Goal: Task Accomplishment & Management: Use online tool/utility

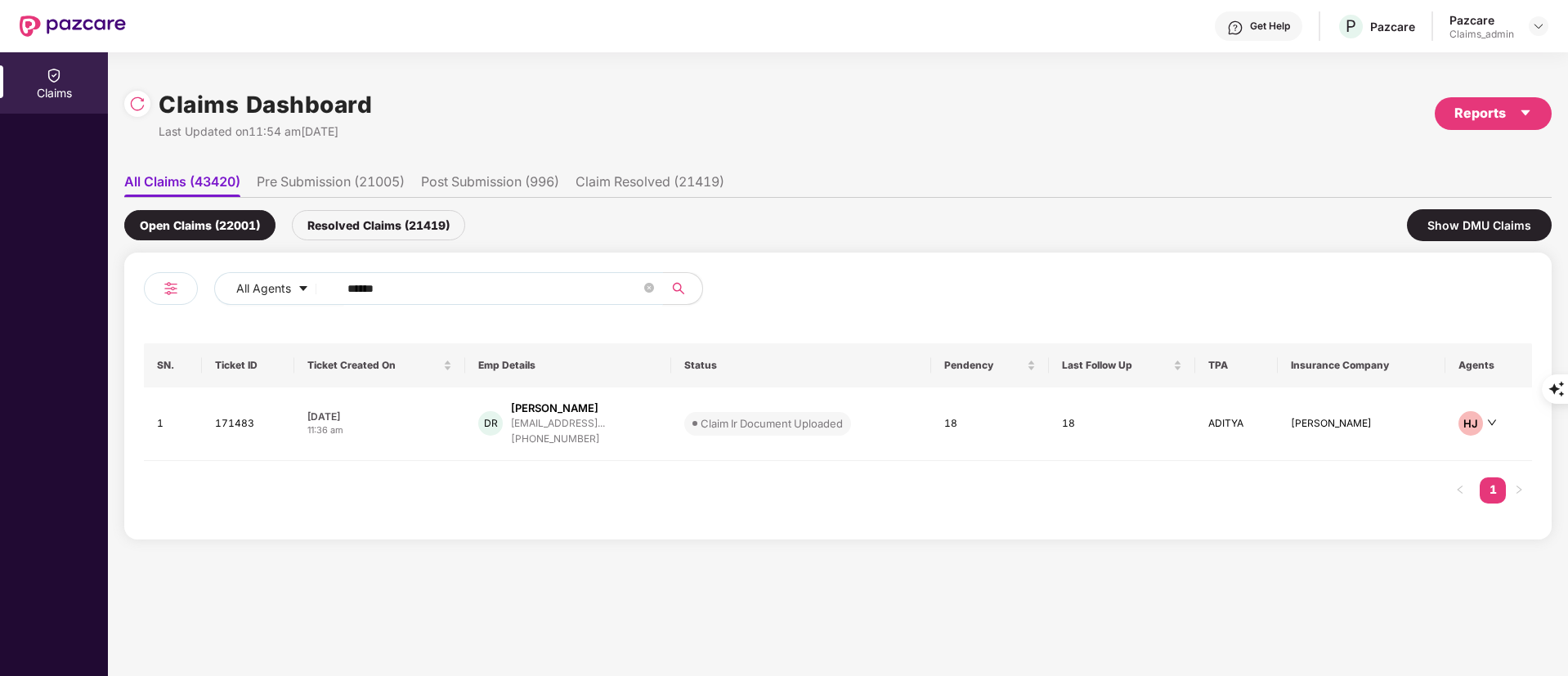
drag, startPoint x: 415, startPoint y: 290, endPoint x: 208, endPoint y: 308, distance: 207.8
click at [208, 308] on div "All Agents ******" at bounding box center [491, 294] width 694 height 46
paste input "text"
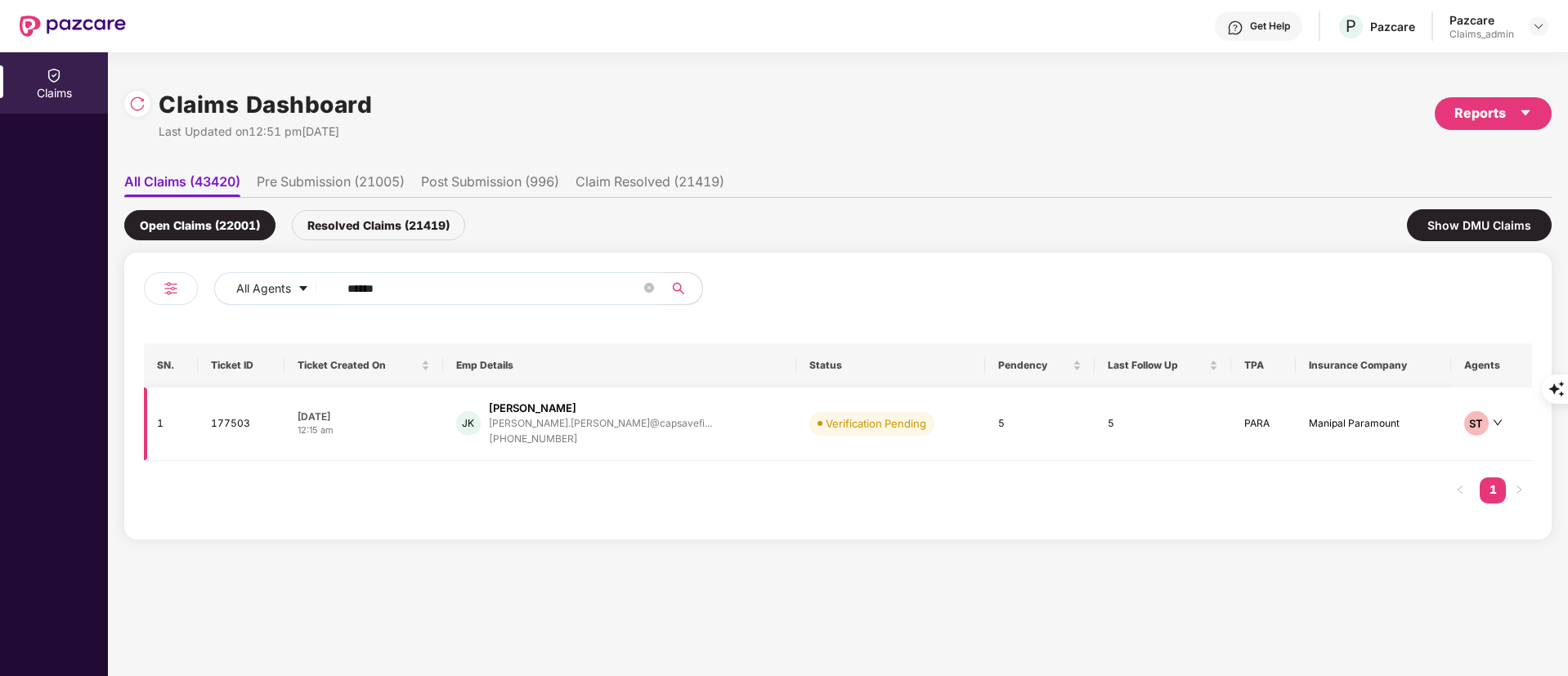
type input "******"
click at [570, 420] on div "juilee.surte@capsavefi..." at bounding box center [600, 423] width 224 height 11
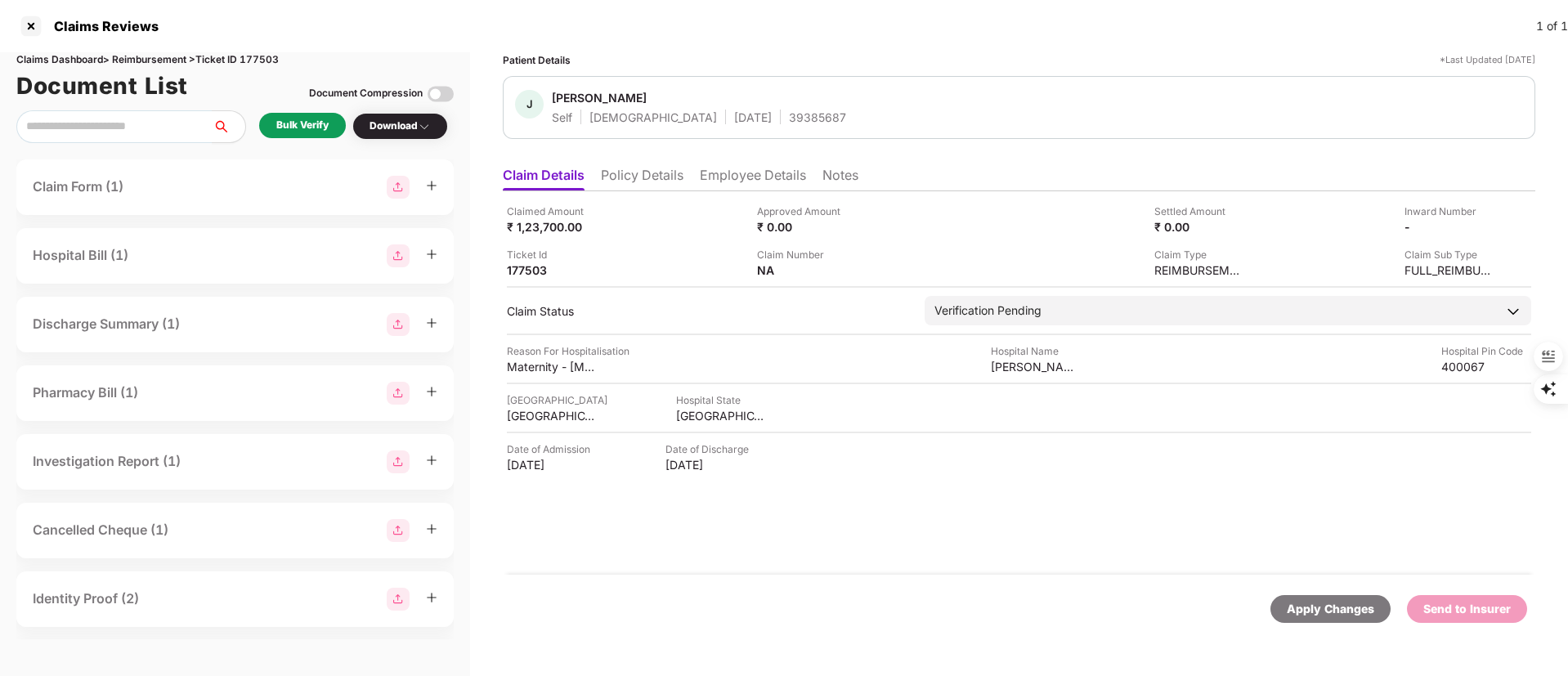
click at [632, 166] on ul "Claim Details Policy Details Employee Details Notes" at bounding box center [1018, 175] width 1033 height 33
click at [636, 168] on li "Policy Details" at bounding box center [642, 178] width 82 height 23
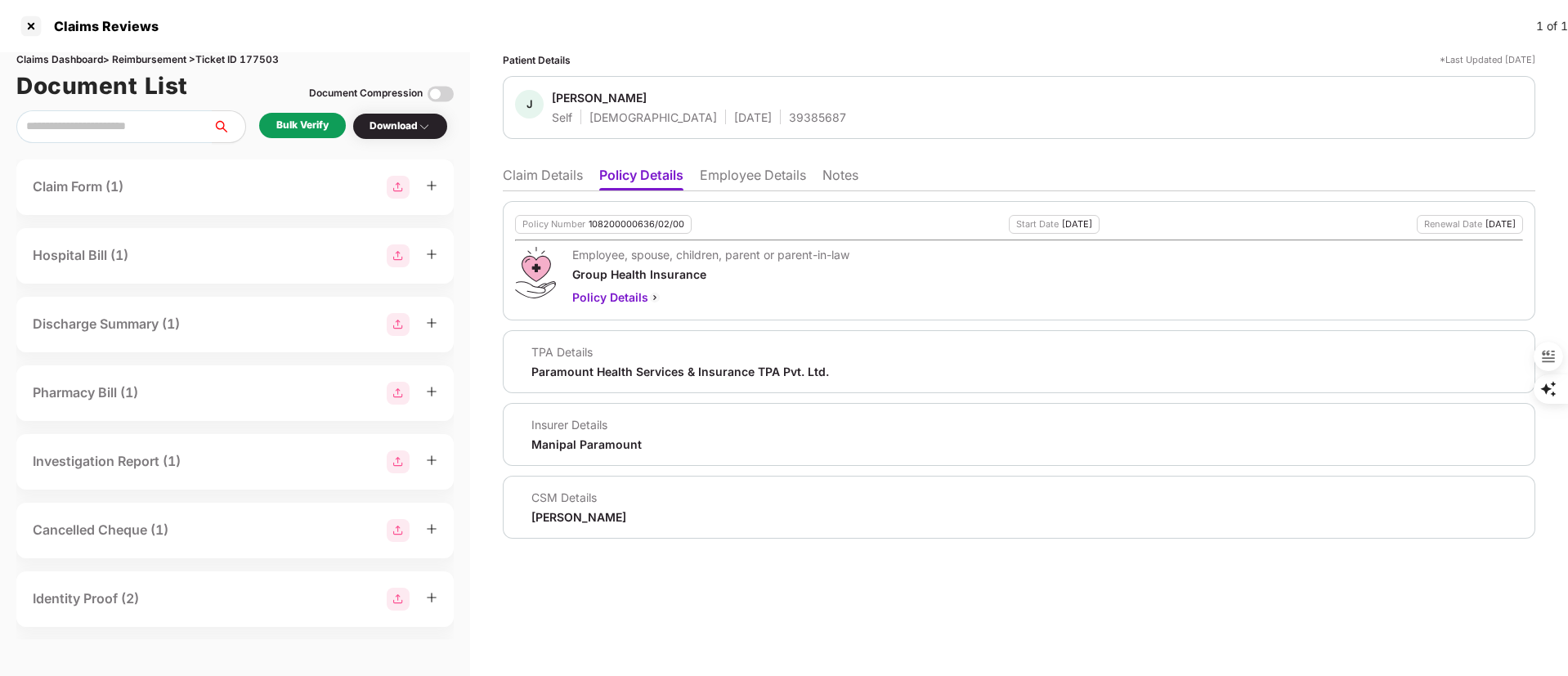
click at [758, 184] on li "Employee Details" at bounding box center [753, 178] width 106 height 23
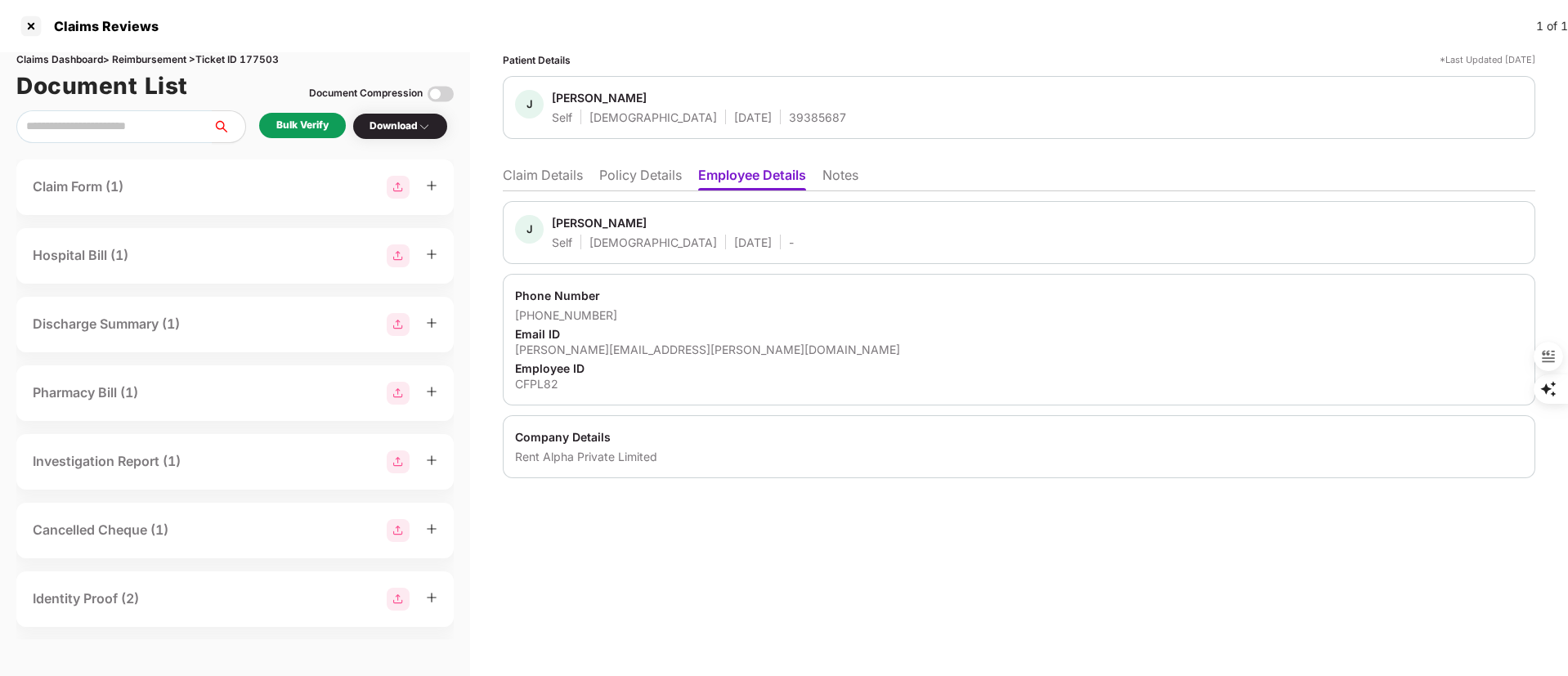
click at [548, 186] on li "Claim Details" at bounding box center [542, 178] width 80 height 23
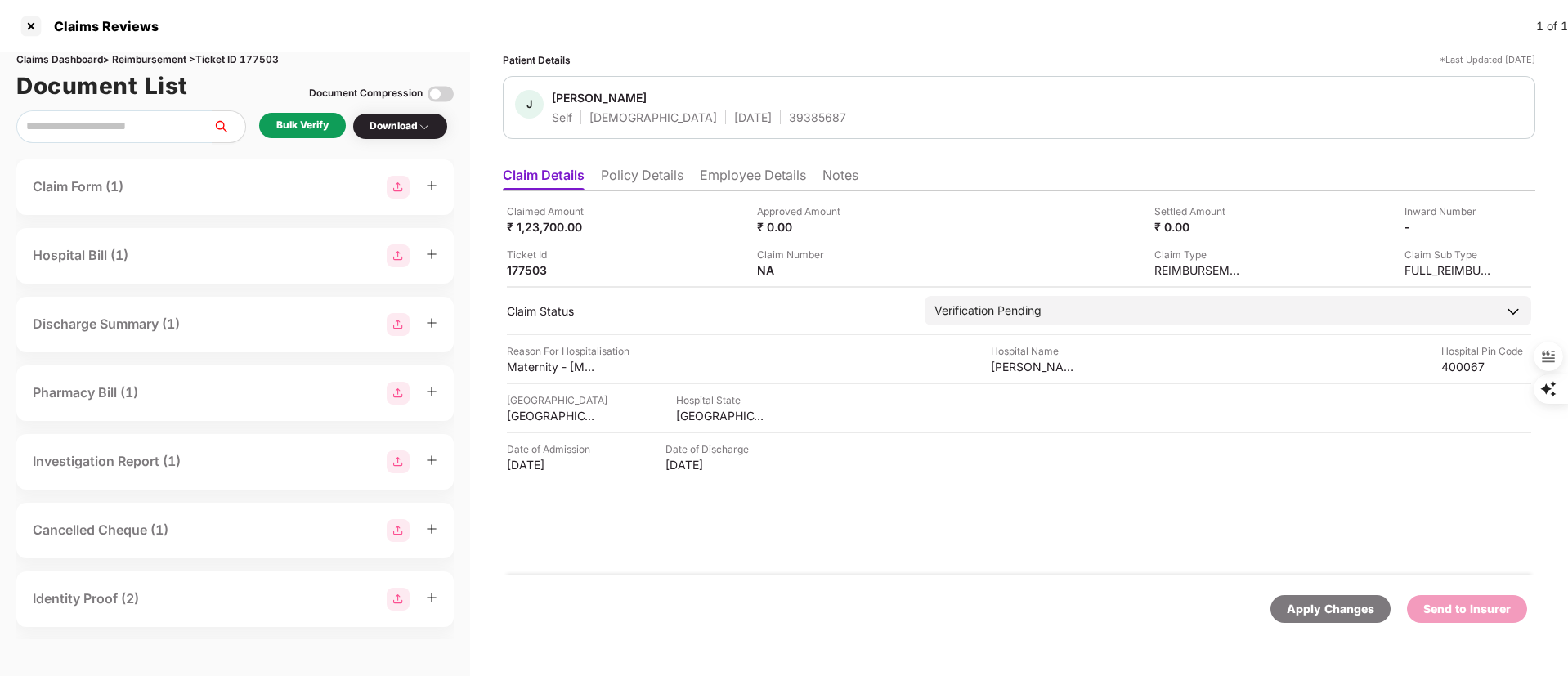
click at [308, 132] on div "Bulk Verify" at bounding box center [302, 126] width 52 height 15
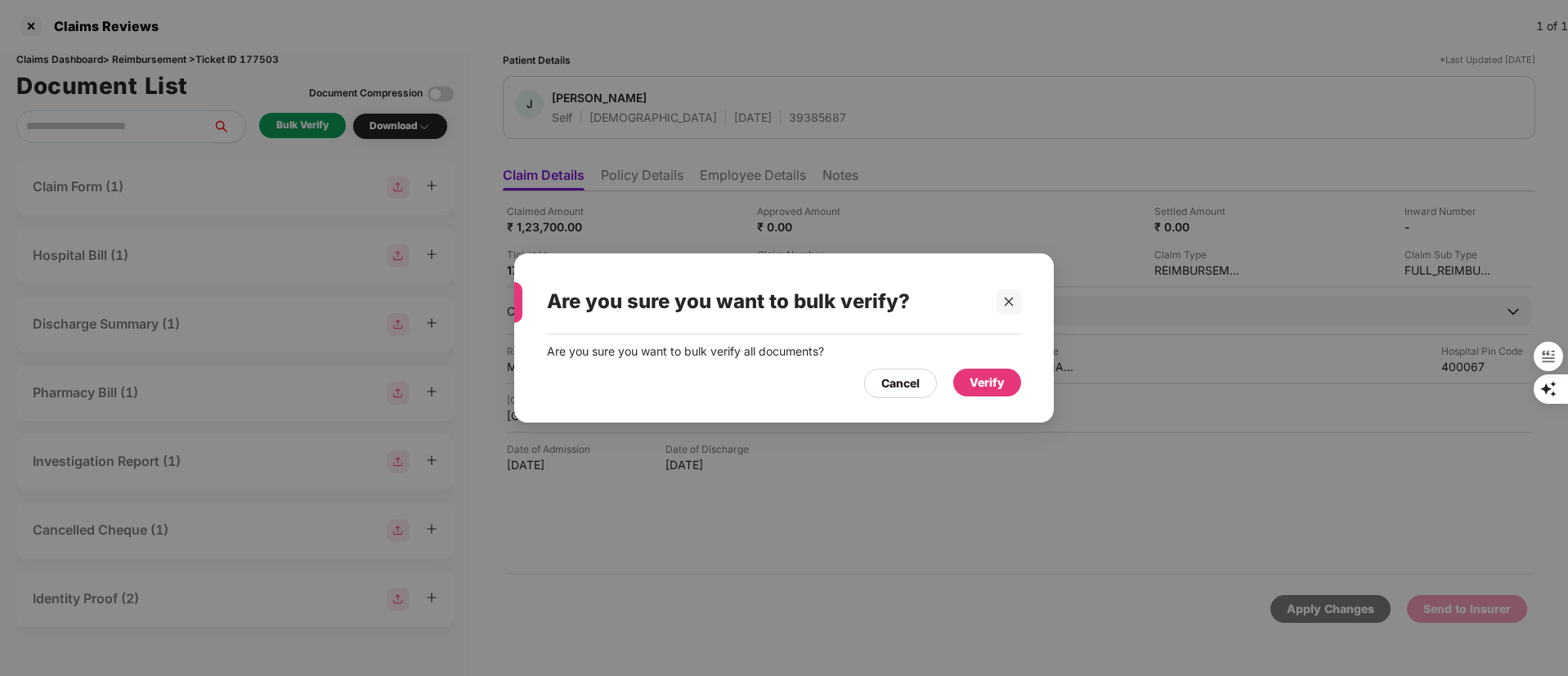
click at [985, 387] on div "Verify" at bounding box center [987, 383] width 35 height 18
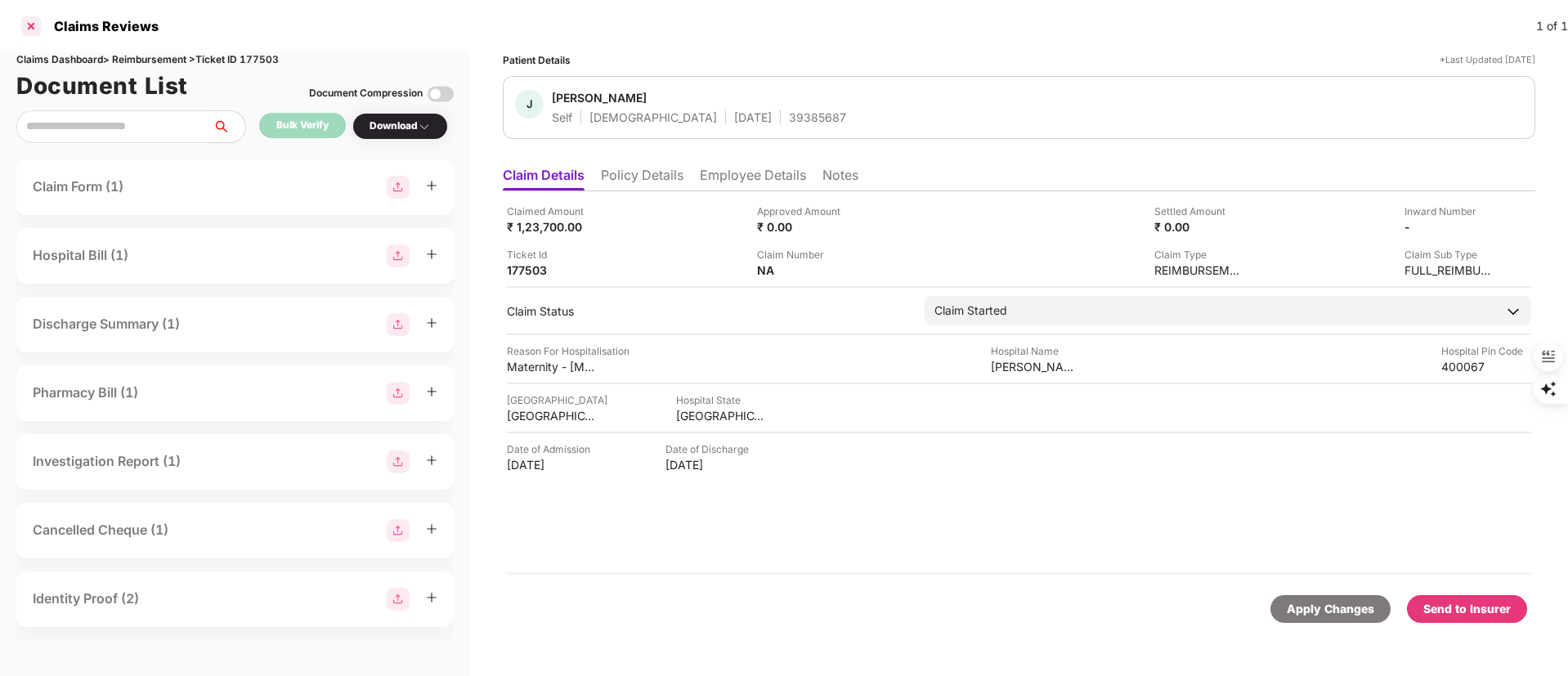
click at [38, 23] on div at bounding box center [31, 26] width 26 height 26
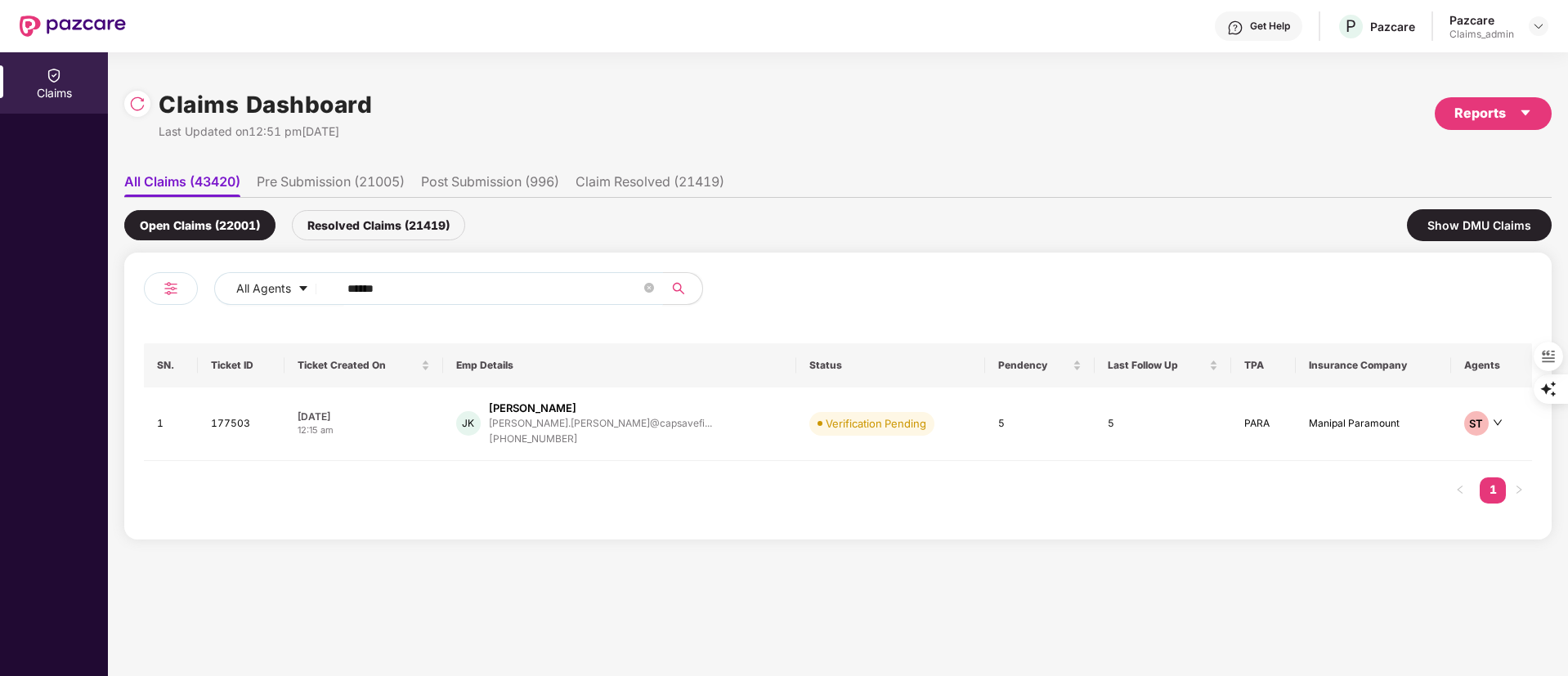
drag, startPoint x: 439, startPoint y: 295, endPoint x: 151, endPoint y: 308, distance: 288.3
click at [151, 308] on div "All Agents ******" at bounding box center [491, 294] width 694 height 46
drag, startPoint x: 412, startPoint y: 375, endPoint x: 546, endPoint y: 462, distance: 159.8
click at [544, 461] on div "SN. Ticket ID Ticket Created On Emp Details Status Pendency Last Follow Up TPA …" at bounding box center [838, 432] width 1388 height 176
click at [628, 418] on div "juilee.surte@capsavefi..." at bounding box center [600, 423] width 224 height 11
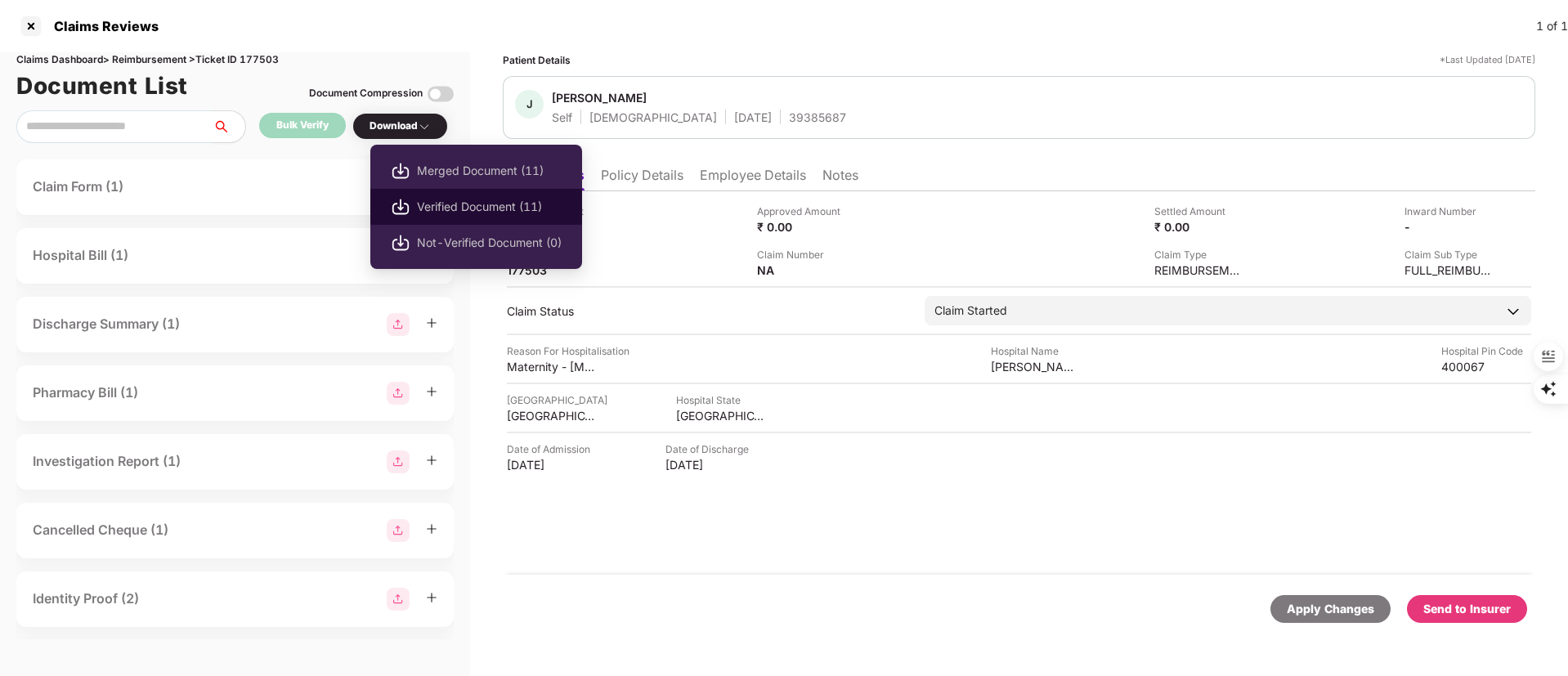
click at [507, 208] on span "Verified Document (11)" at bounding box center [489, 206] width 144 height 18
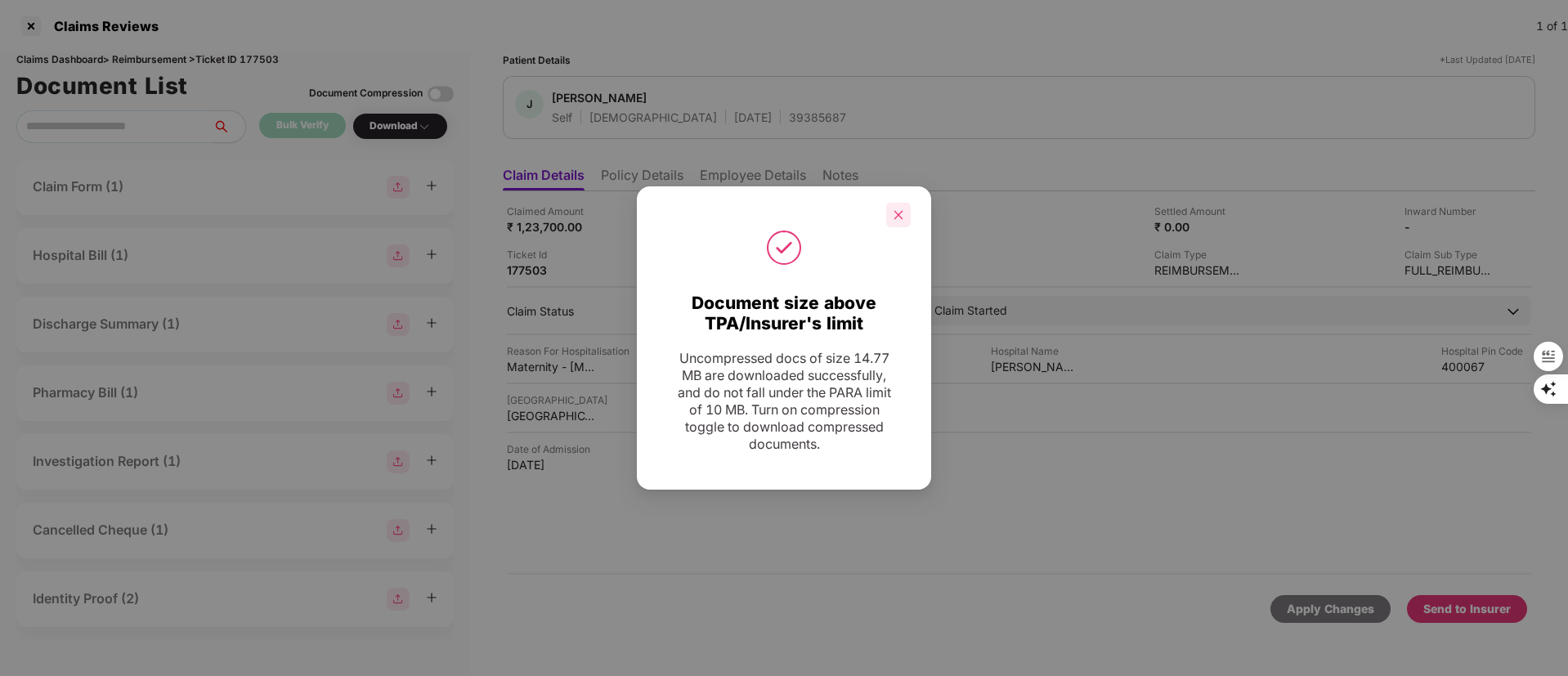
click at [907, 210] on div at bounding box center [897, 214] width 24 height 24
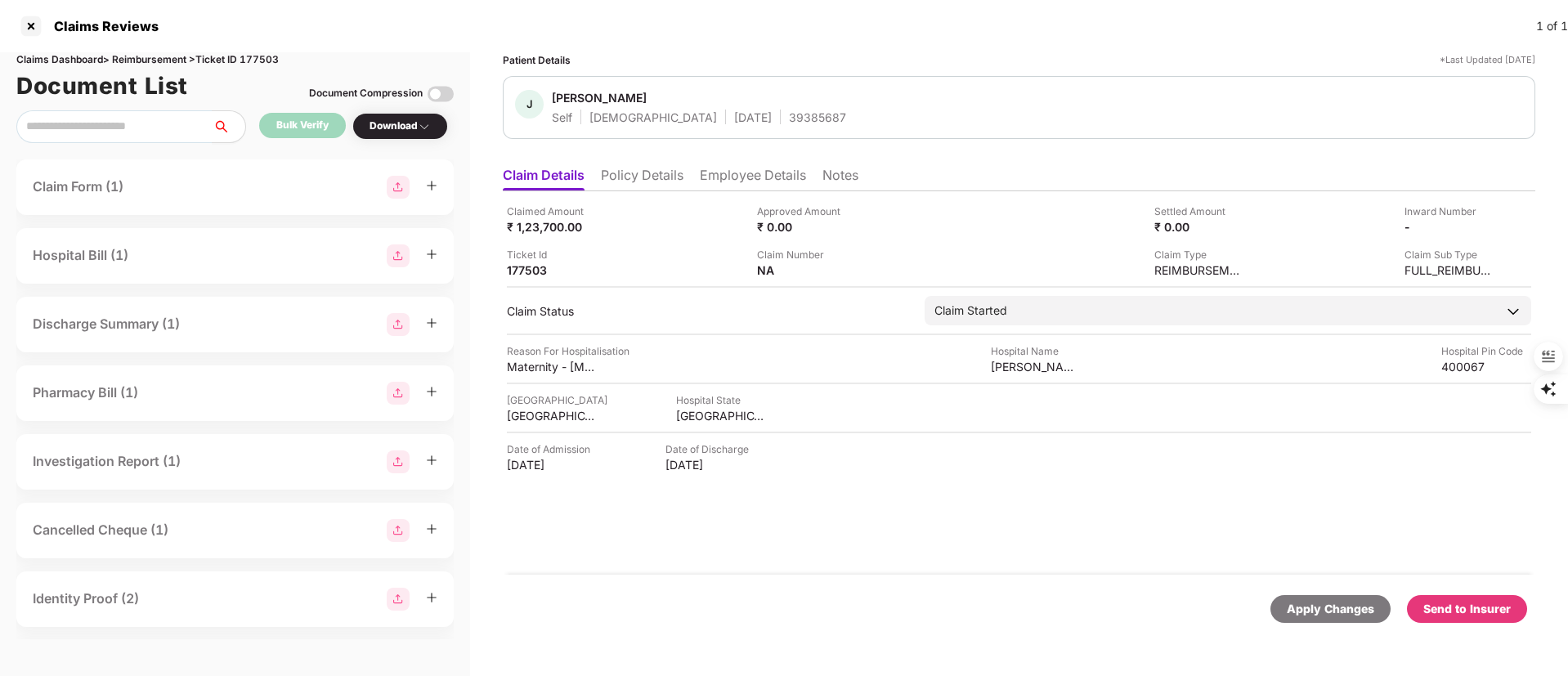
click at [752, 168] on li "Employee Details" at bounding box center [753, 178] width 106 height 23
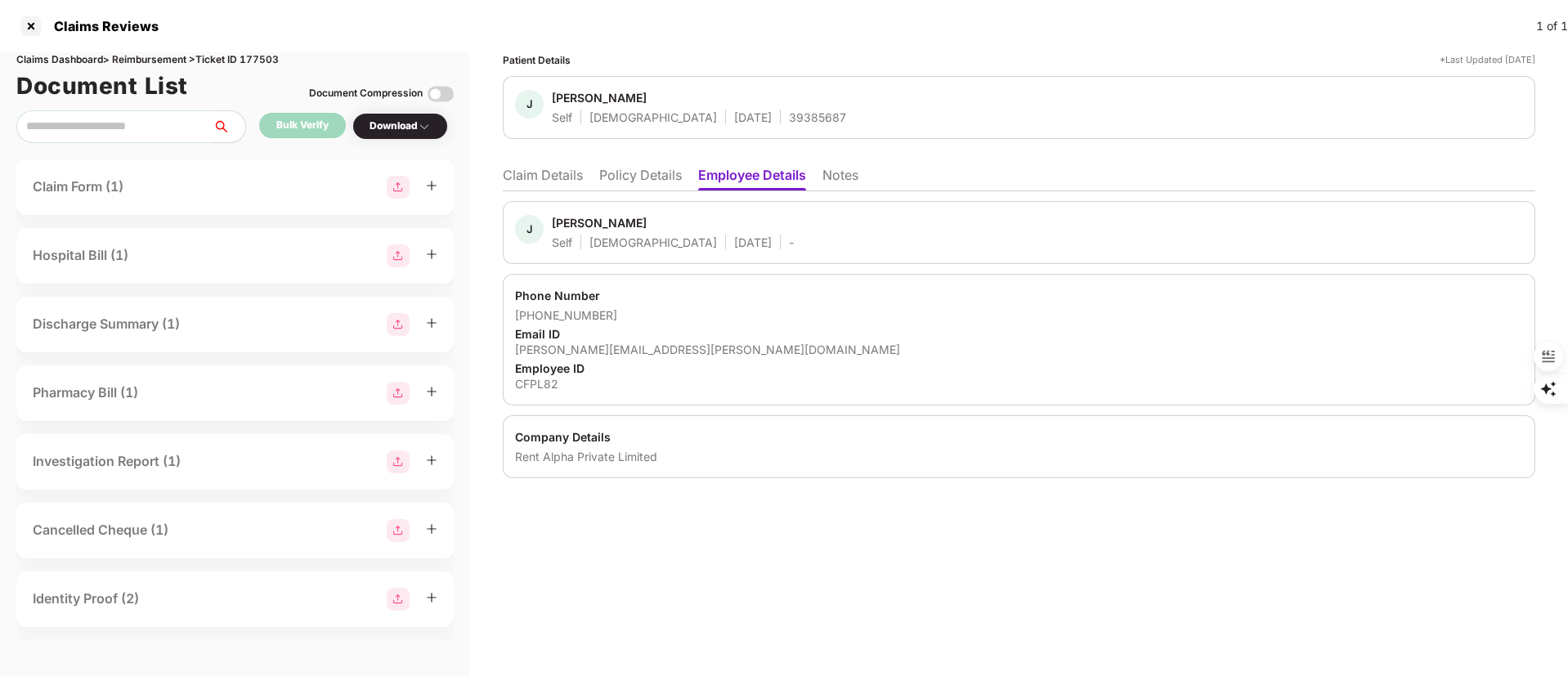
click at [572, 224] on div "Juilee Kumawat" at bounding box center [599, 223] width 95 height 15
copy div "Juilee"
click at [29, 30] on div at bounding box center [31, 26] width 26 height 26
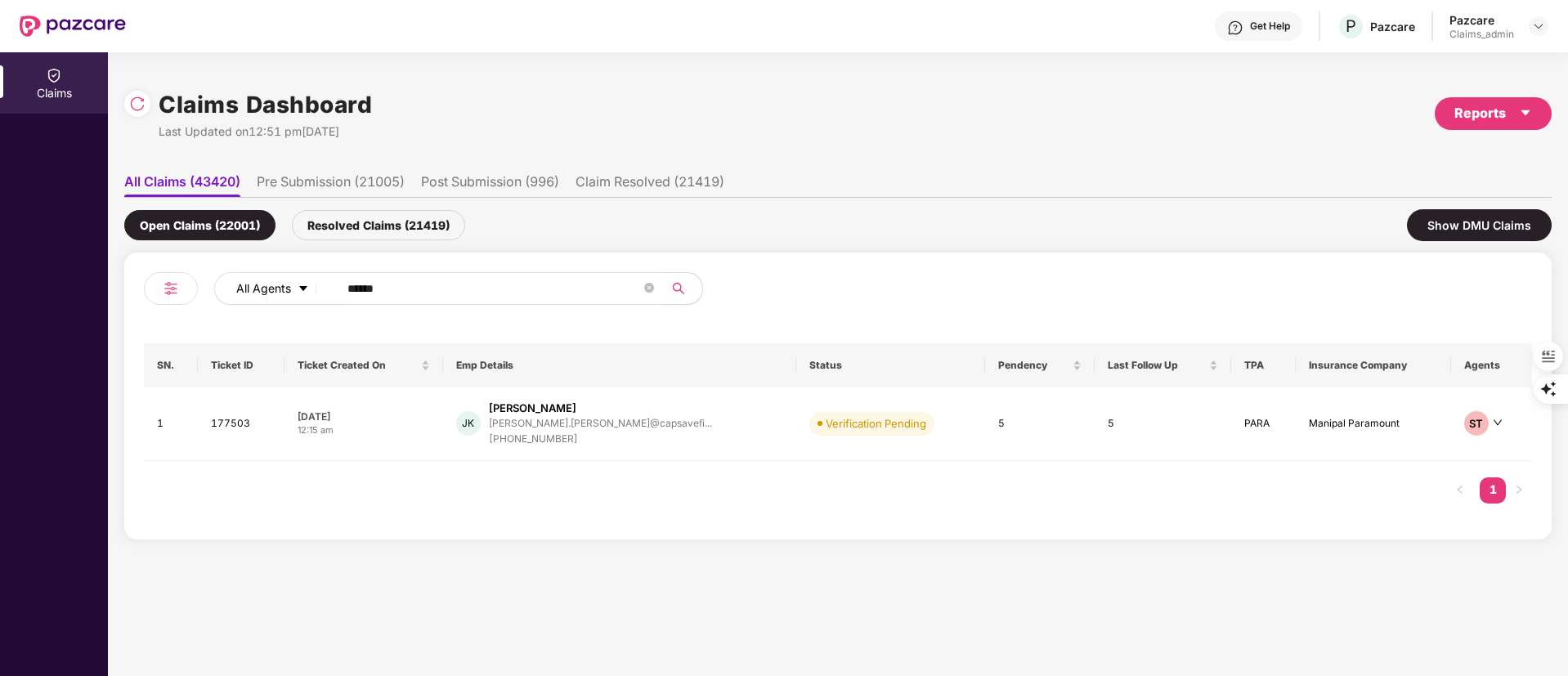
drag, startPoint x: 436, startPoint y: 290, endPoint x: 285, endPoint y: 293, distance: 151.0
click at [285, 293] on div "All Agents ******" at bounding box center [630, 289] width 833 height 33
click at [565, 432] on div "+919594126837" at bounding box center [600, 440] width 224 height 15
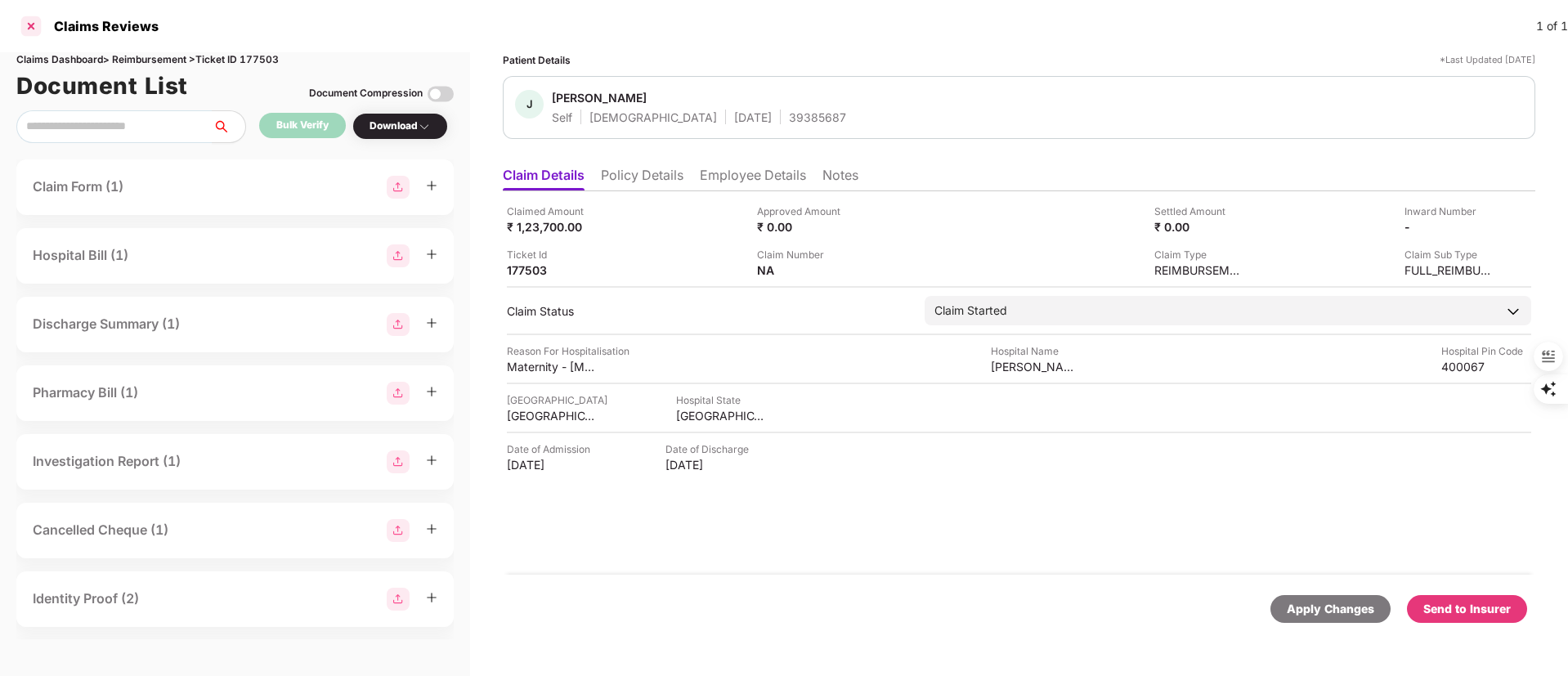
click at [31, 29] on div at bounding box center [31, 26] width 26 height 26
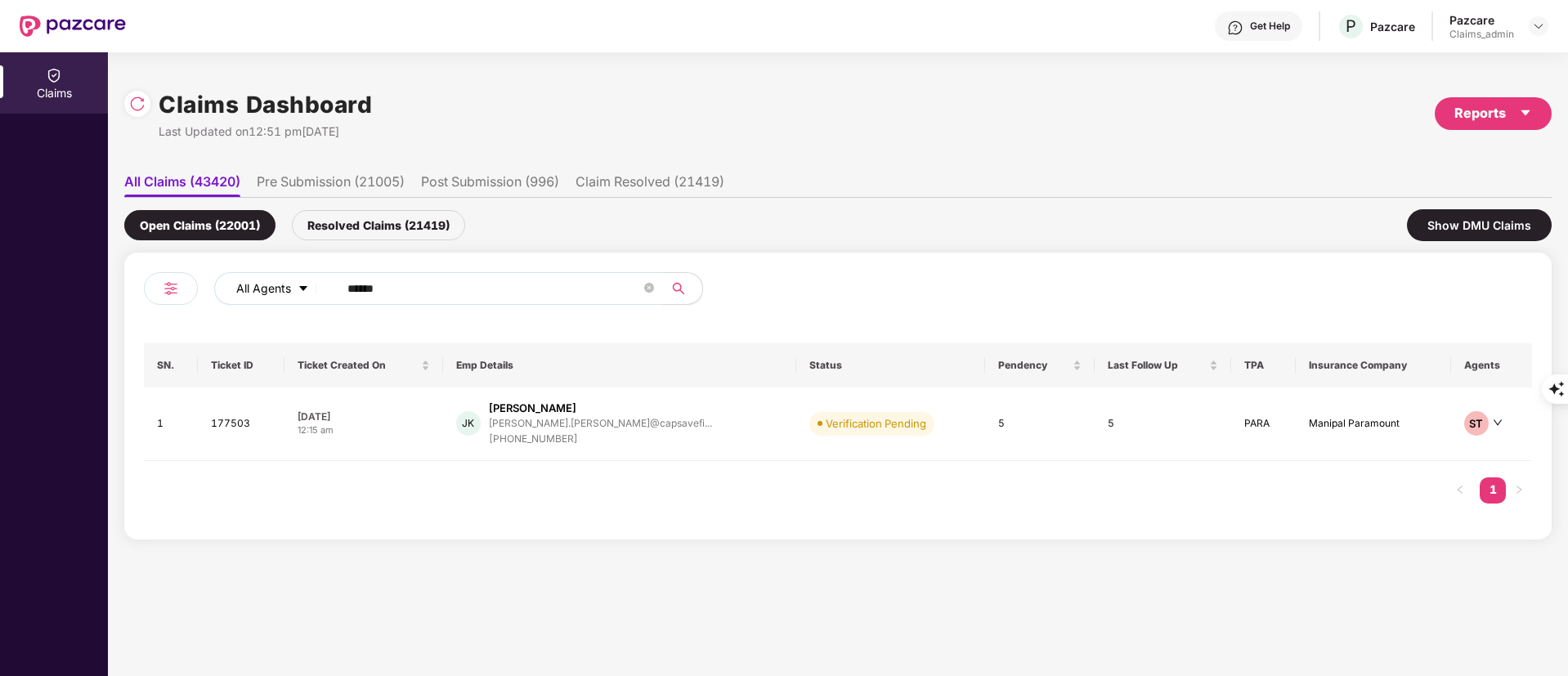
drag, startPoint x: 455, startPoint y: 284, endPoint x: 270, endPoint y: 285, distance: 185.0
click at [270, 285] on div "All Agents ******" at bounding box center [630, 289] width 833 height 33
paste input "*"
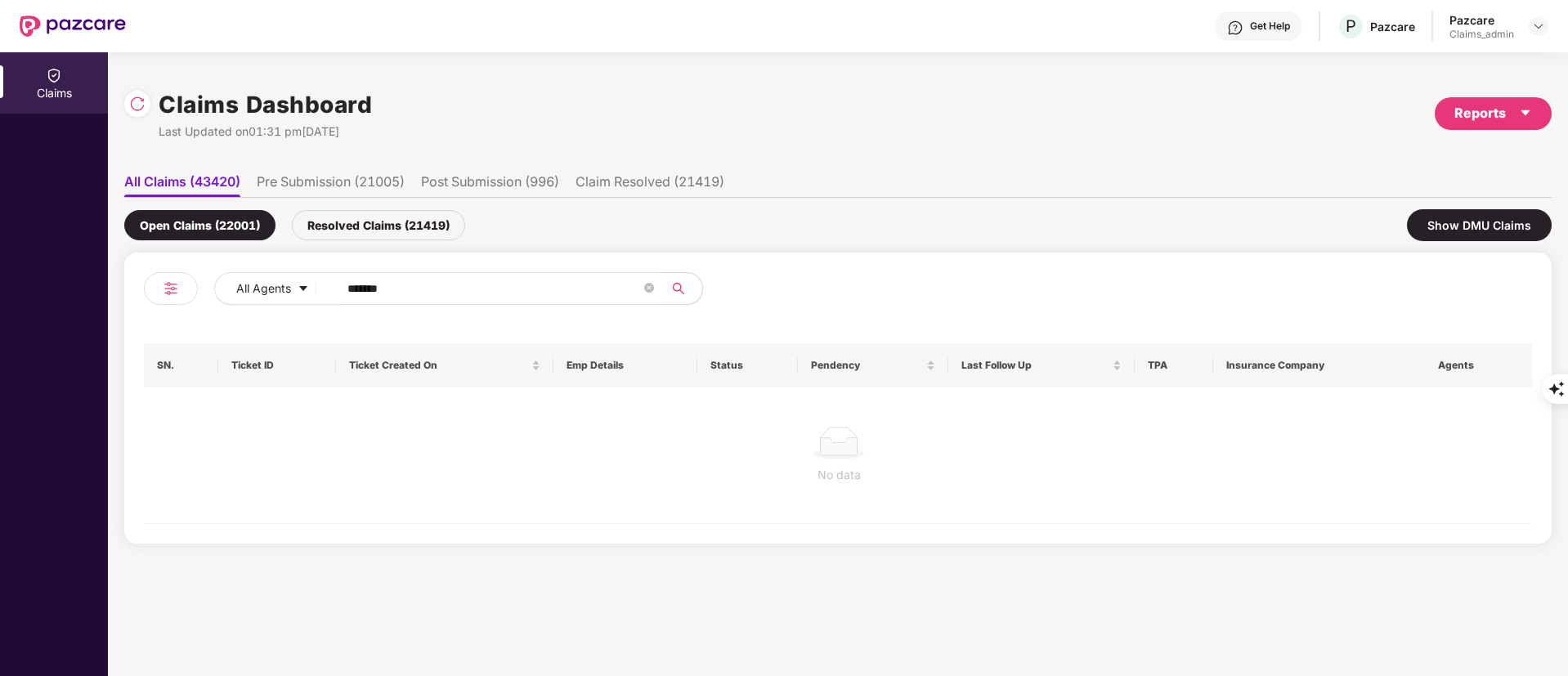
click at [349, 292] on input "*******" at bounding box center [494, 288] width 293 height 24
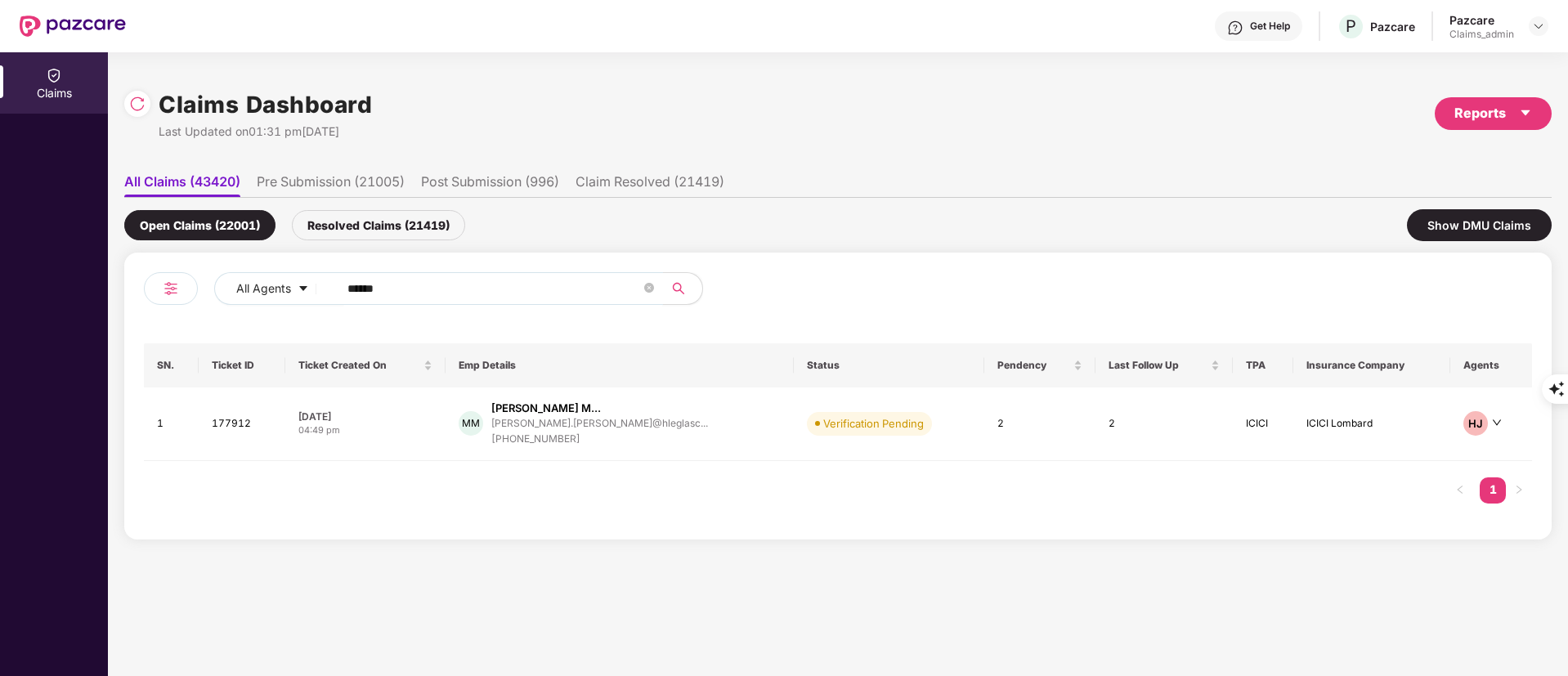
type input "******"
click at [602, 464] on div "SN. Ticket ID Ticket Created On Emp Details Status Pendency Last Follow Up TPA …" at bounding box center [838, 432] width 1388 height 176
click at [602, 434] on div "+917573059769" at bounding box center [600, 440] width 217 height 15
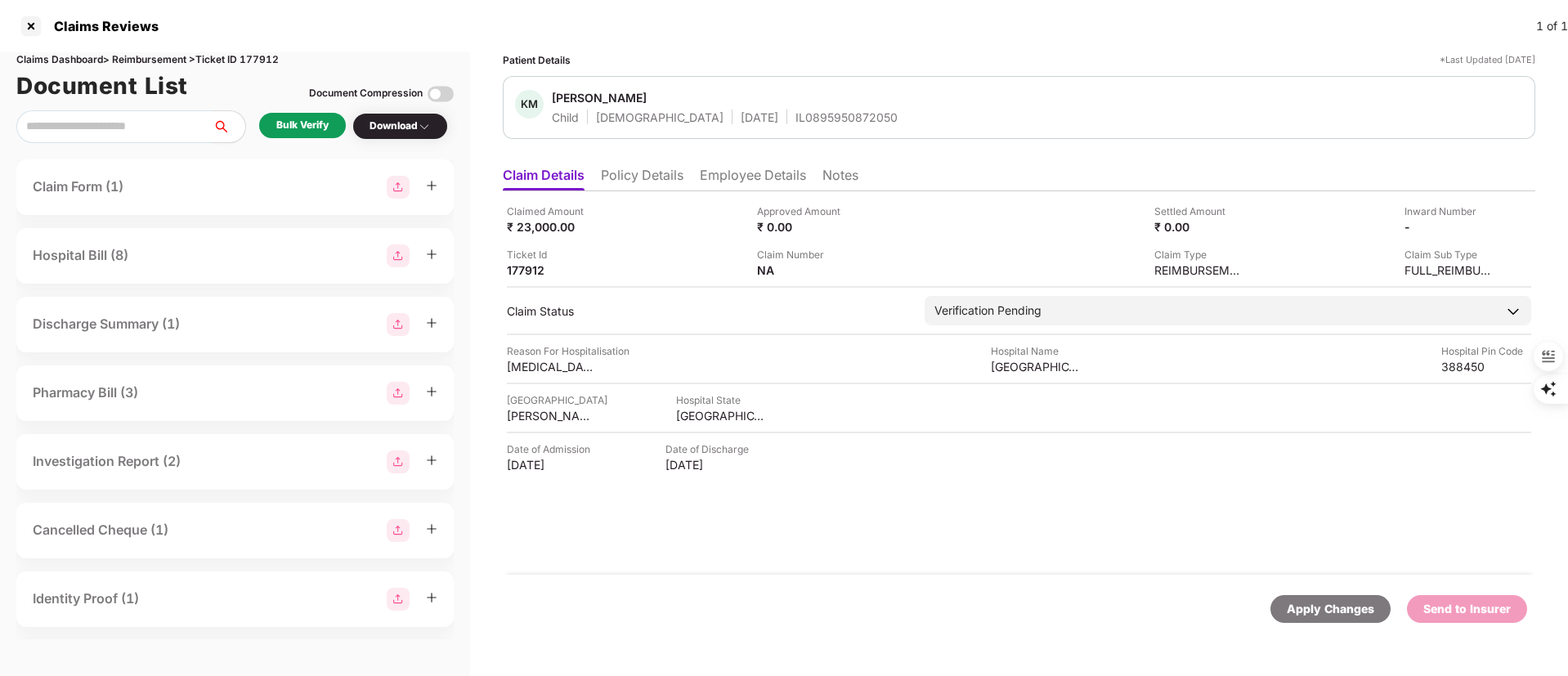
click at [620, 171] on li "Policy Details" at bounding box center [642, 178] width 82 height 23
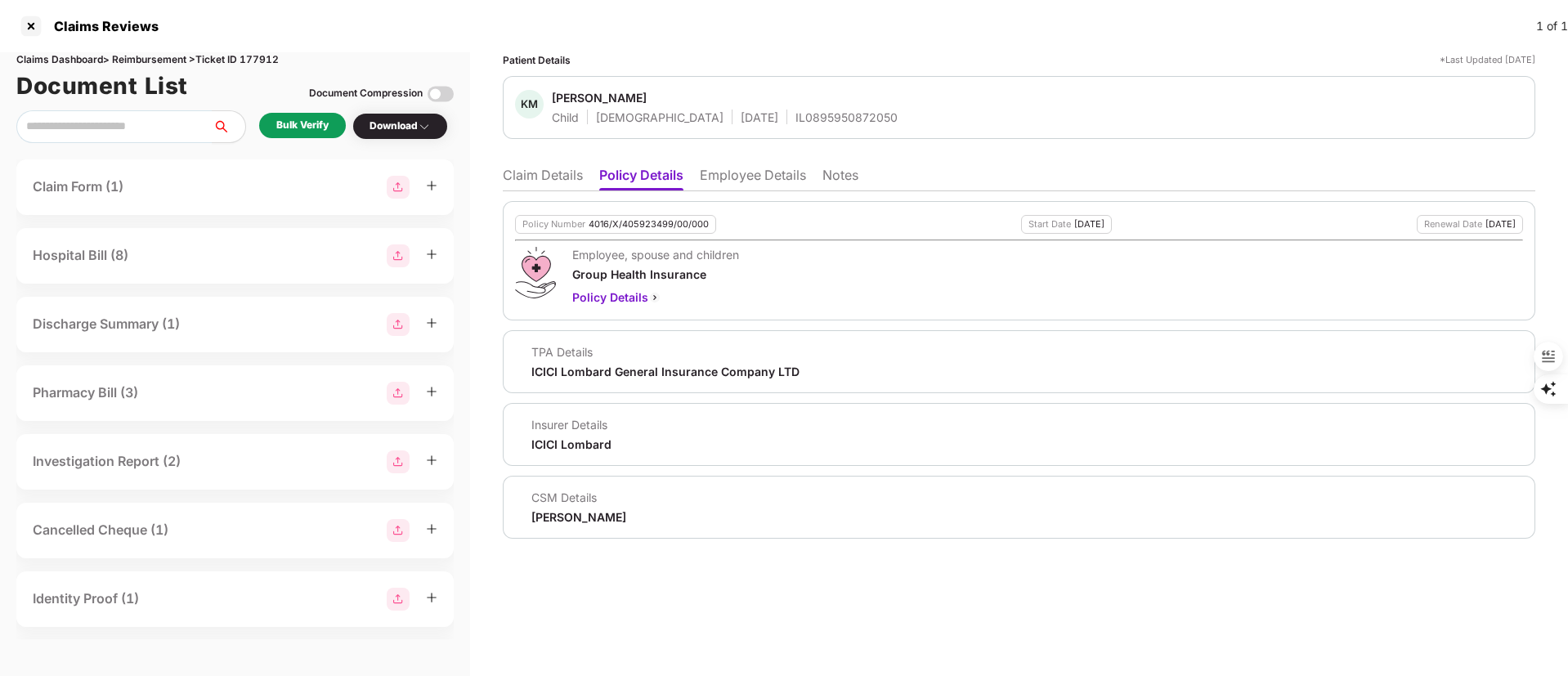
click at [549, 176] on li "Claim Details" at bounding box center [542, 178] width 80 height 23
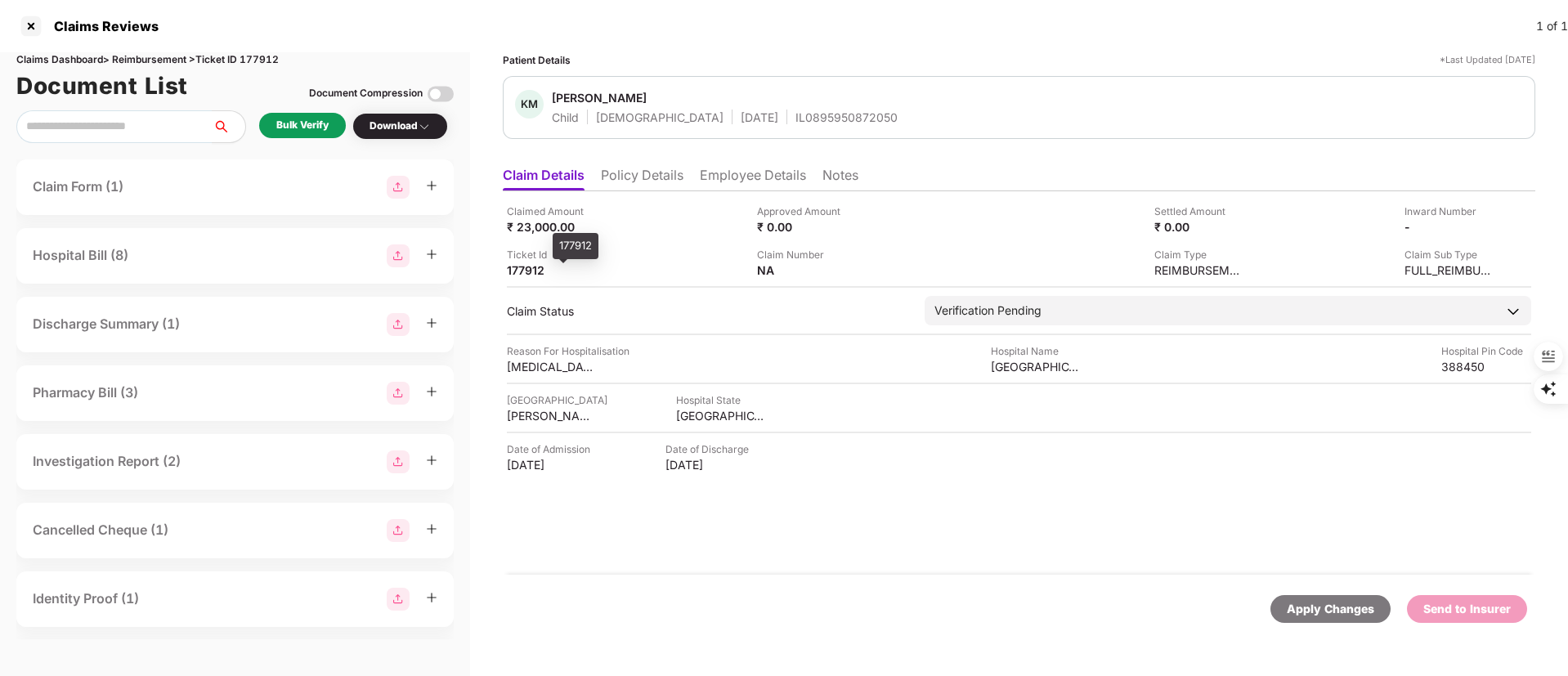
click at [527, 271] on div "177912" at bounding box center [552, 270] width 90 height 15
copy div "177912"
click at [0, 417] on div "Claims Dashboard > Reimbursement > Ticket ID 177912 Document List Document Comp…" at bounding box center [235, 364] width 470 height 624
click at [32, 29] on div at bounding box center [31, 26] width 26 height 26
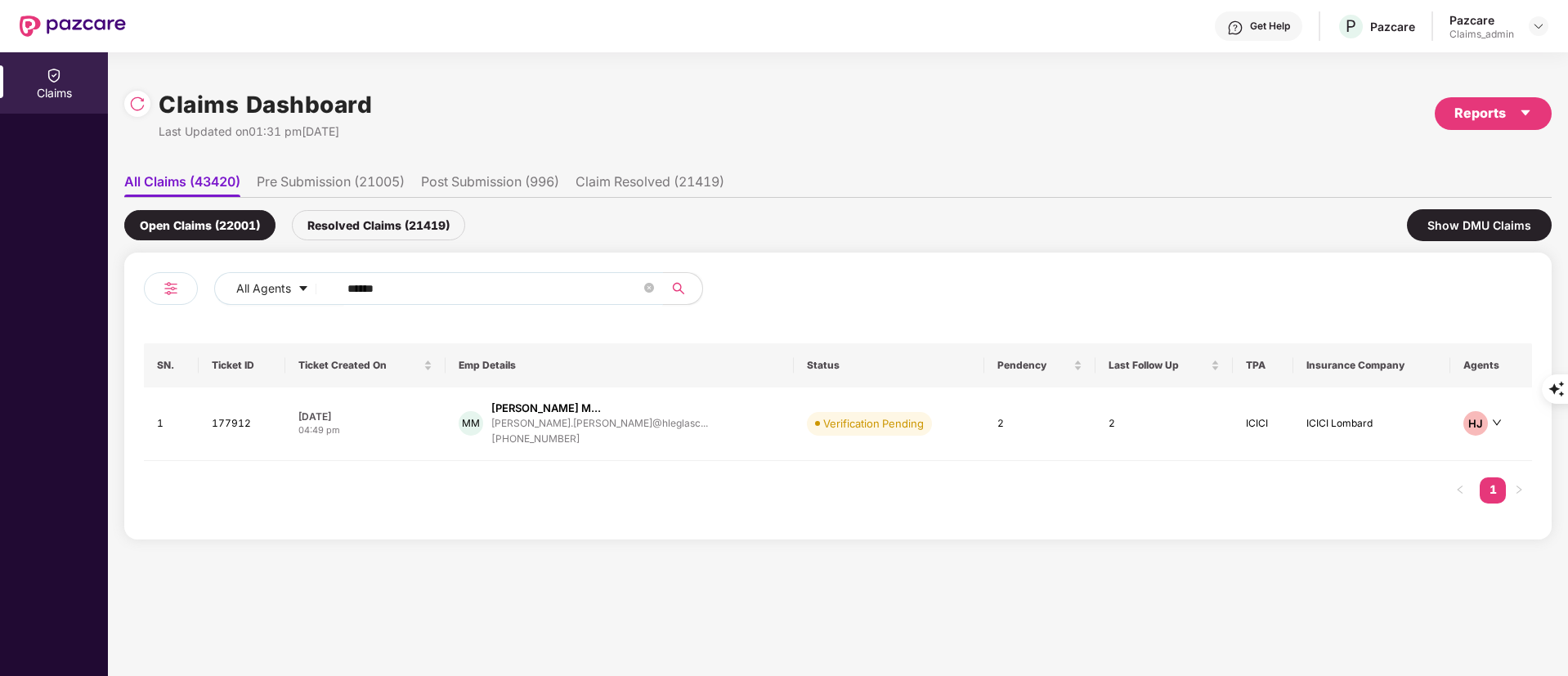
drag, startPoint x: 422, startPoint y: 284, endPoint x: 177, endPoint y: 287, distance: 245.0
click at [187, 287] on div "All Agents ******" at bounding box center [491, 294] width 694 height 46
paste input "*"
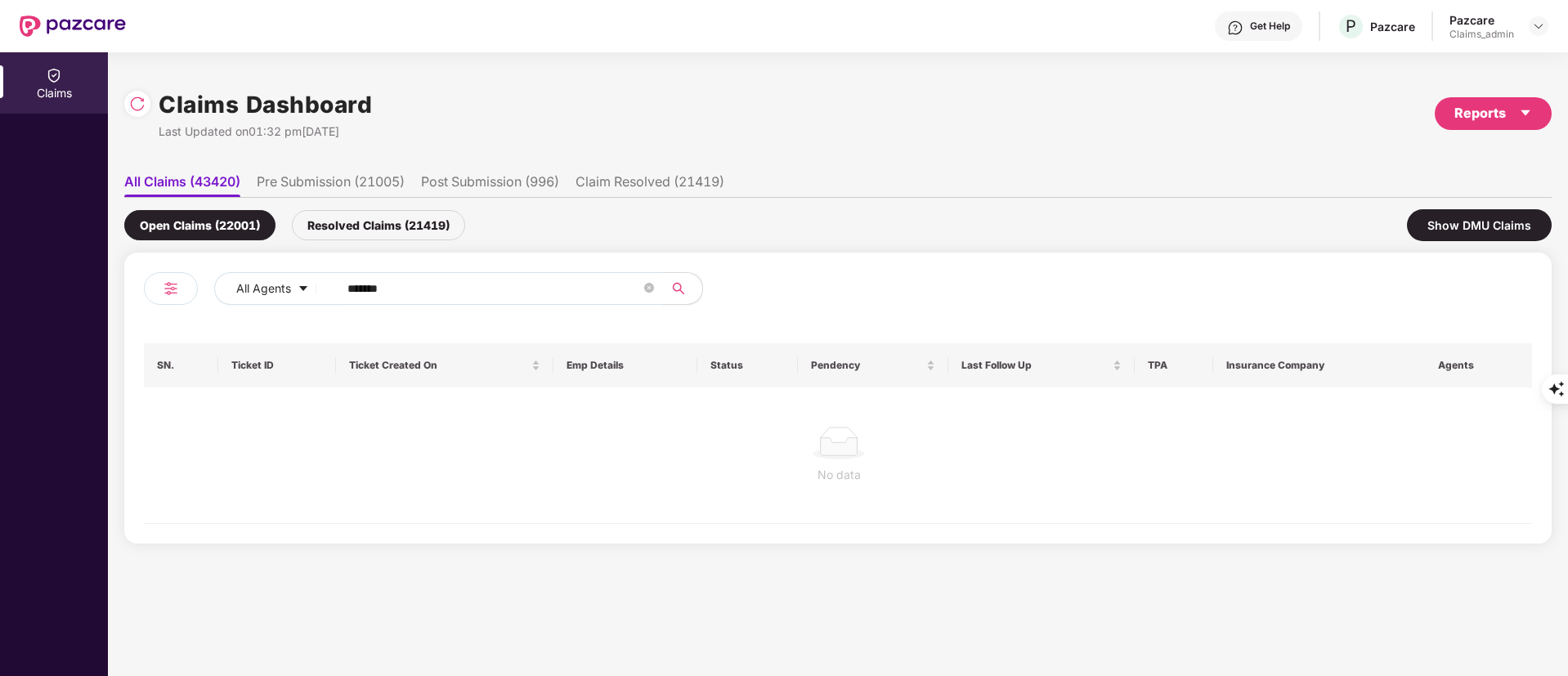
click at [353, 286] on input "*******" at bounding box center [494, 288] width 293 height 24
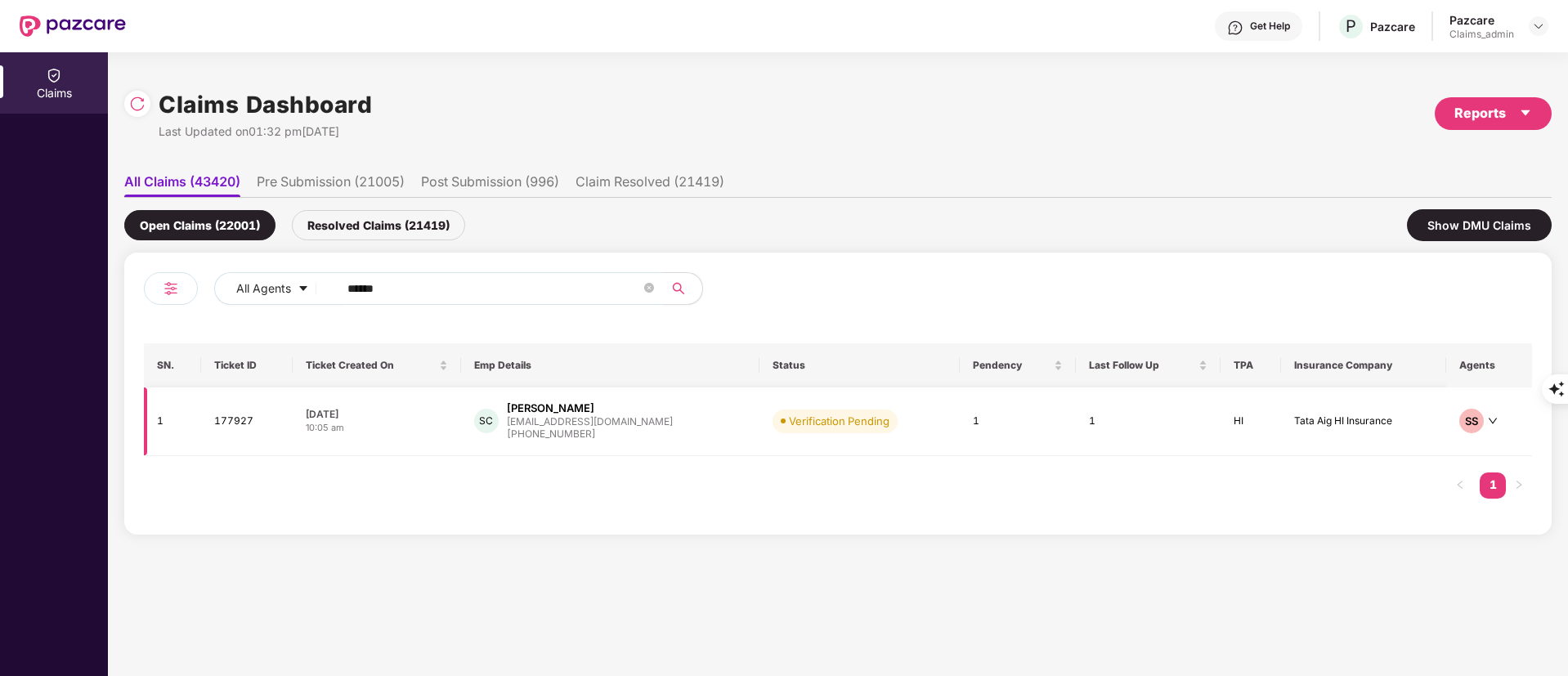
type input "******"
click at [709, 440] on div "SC Soumyamay Chatterjee soumyamay@zuru.com +919830563296" at bounding box center [610, 421] width 272 height 42
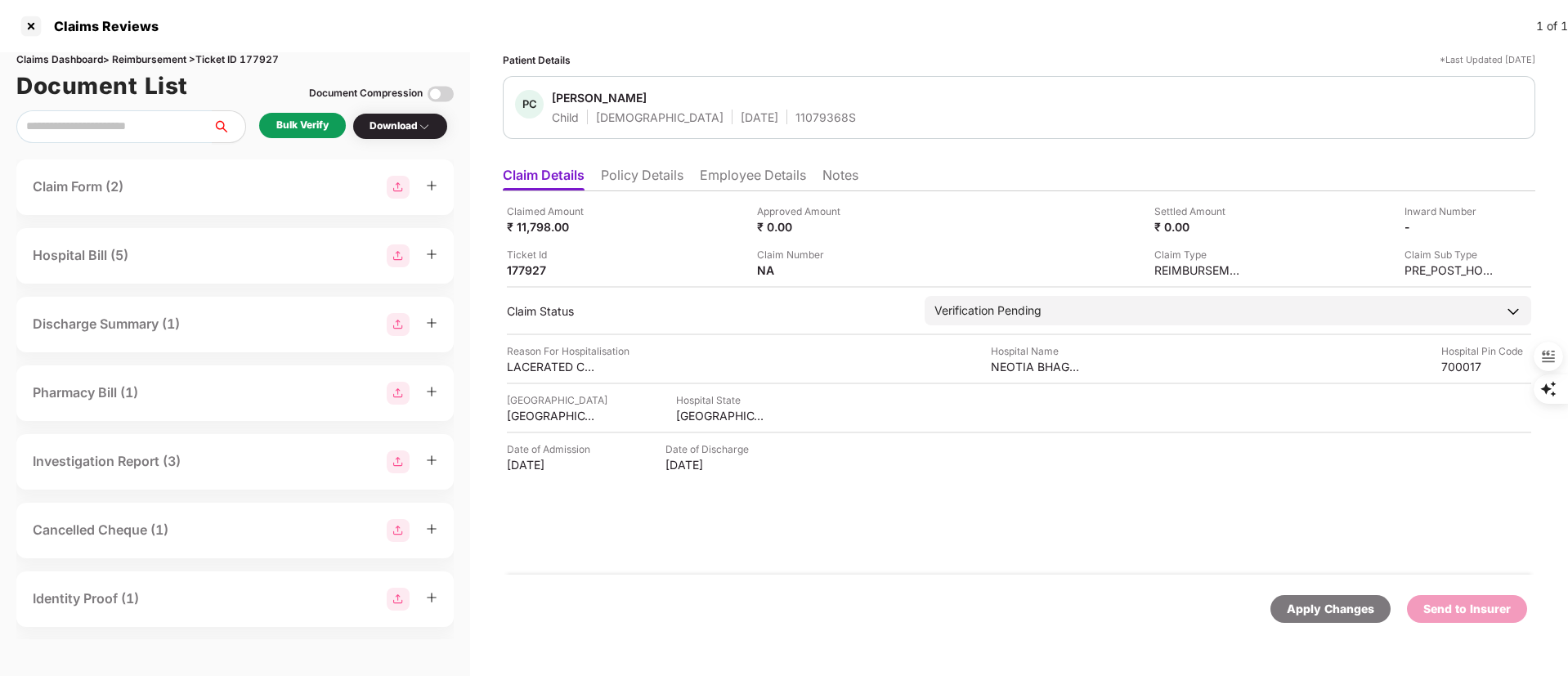
click at [671, 177] on li "Policy Details" at bounding box center [642, 178] width 82 height 23
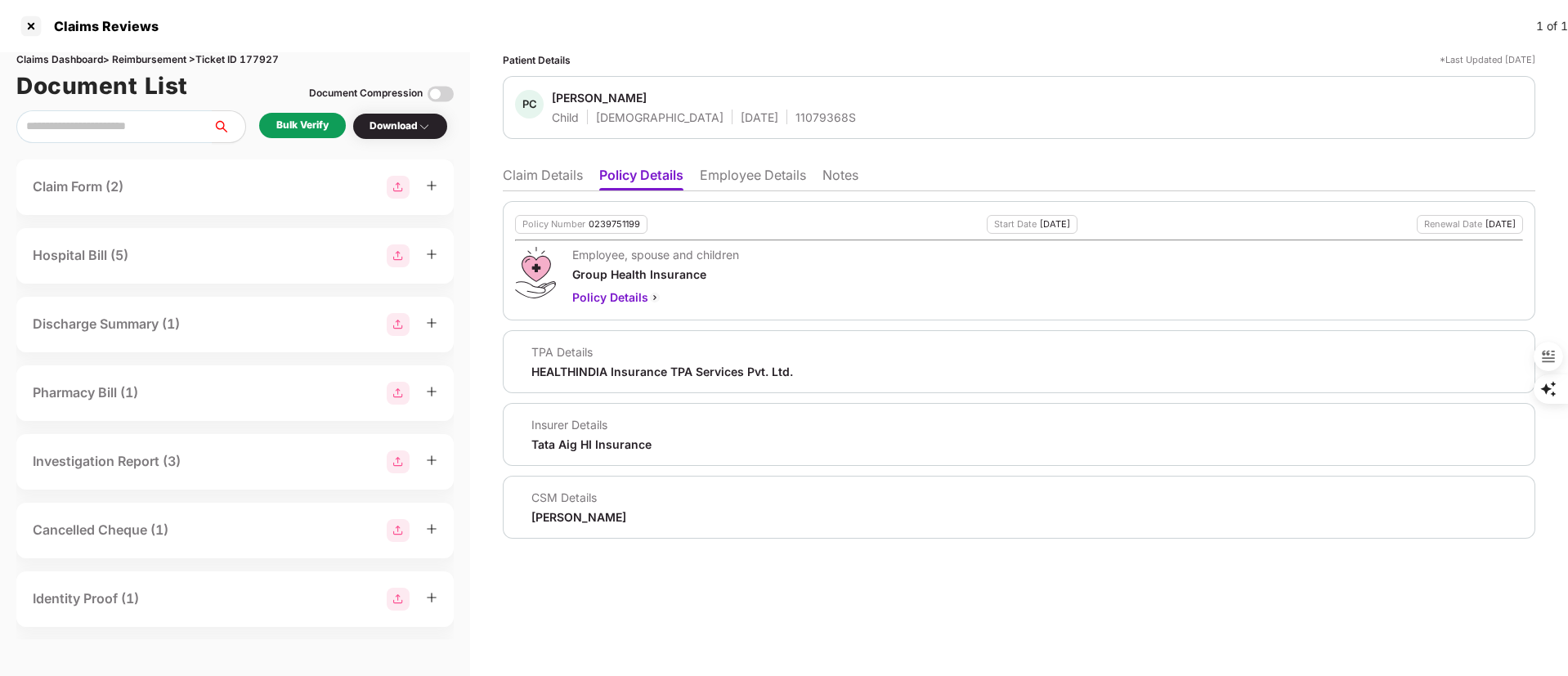
click at [286, 132] on div "Bulk Verify" at bounding box center [302, 126] width 52 height 15
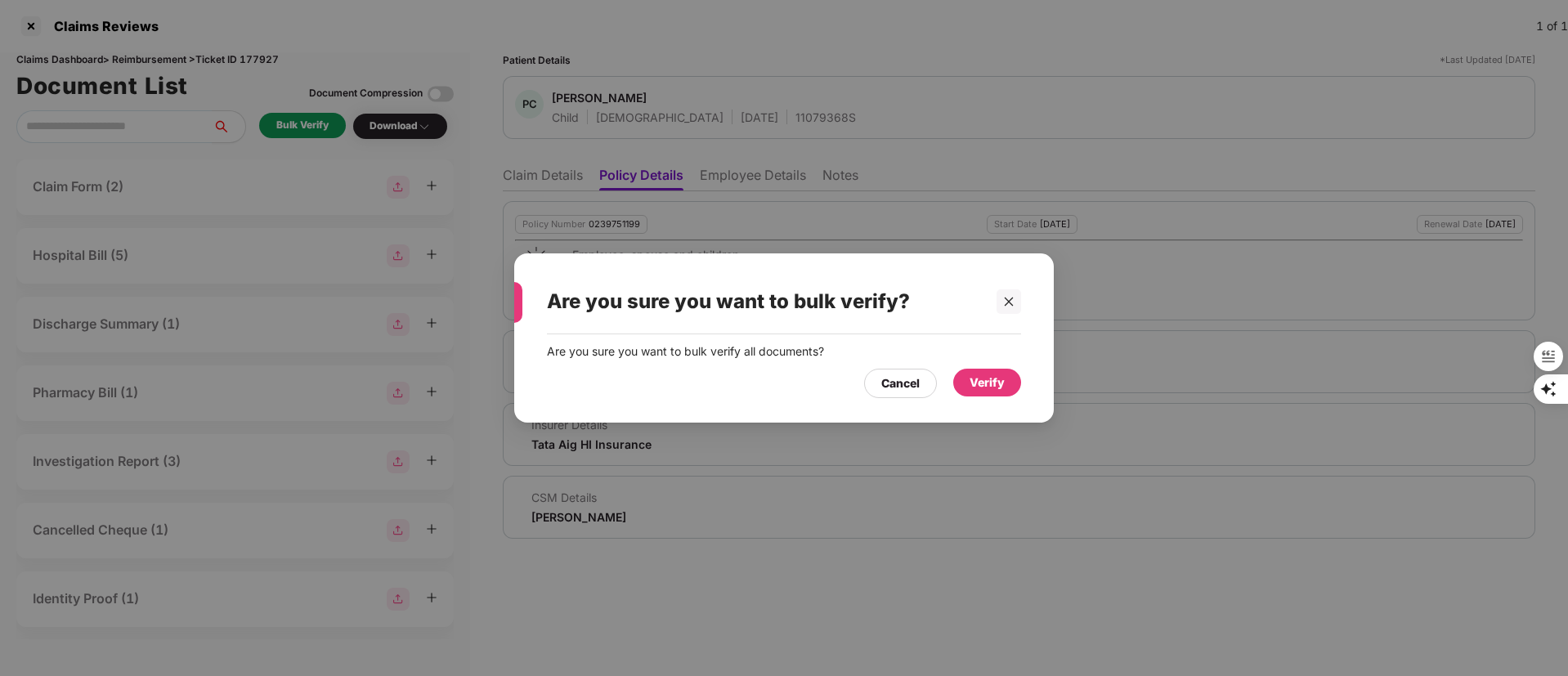
click at [985, 370] on div "Verify" at bounding box center [987, 383] width 68 height 28
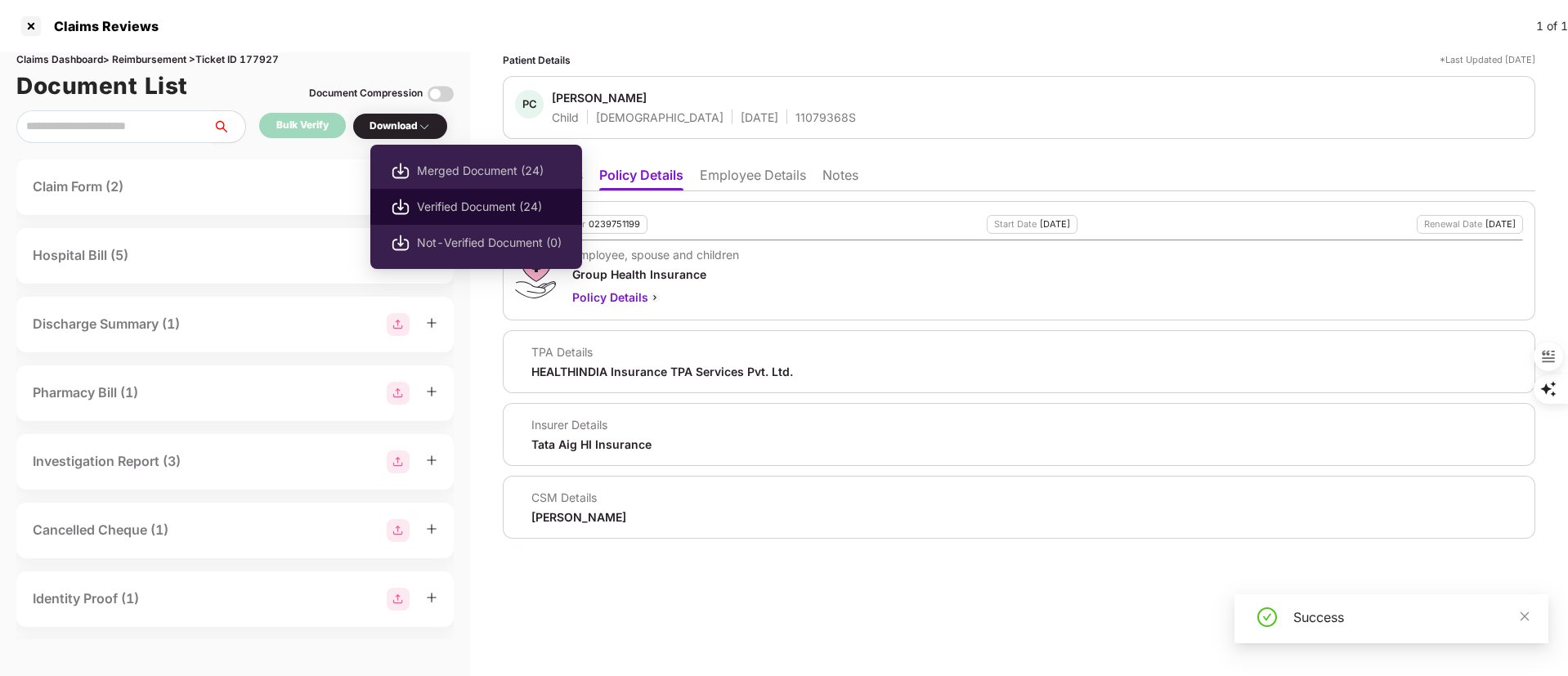
click at [438, 196] on li "Verified Document (24)" at bounding box center [476, 206] width 212 height 36
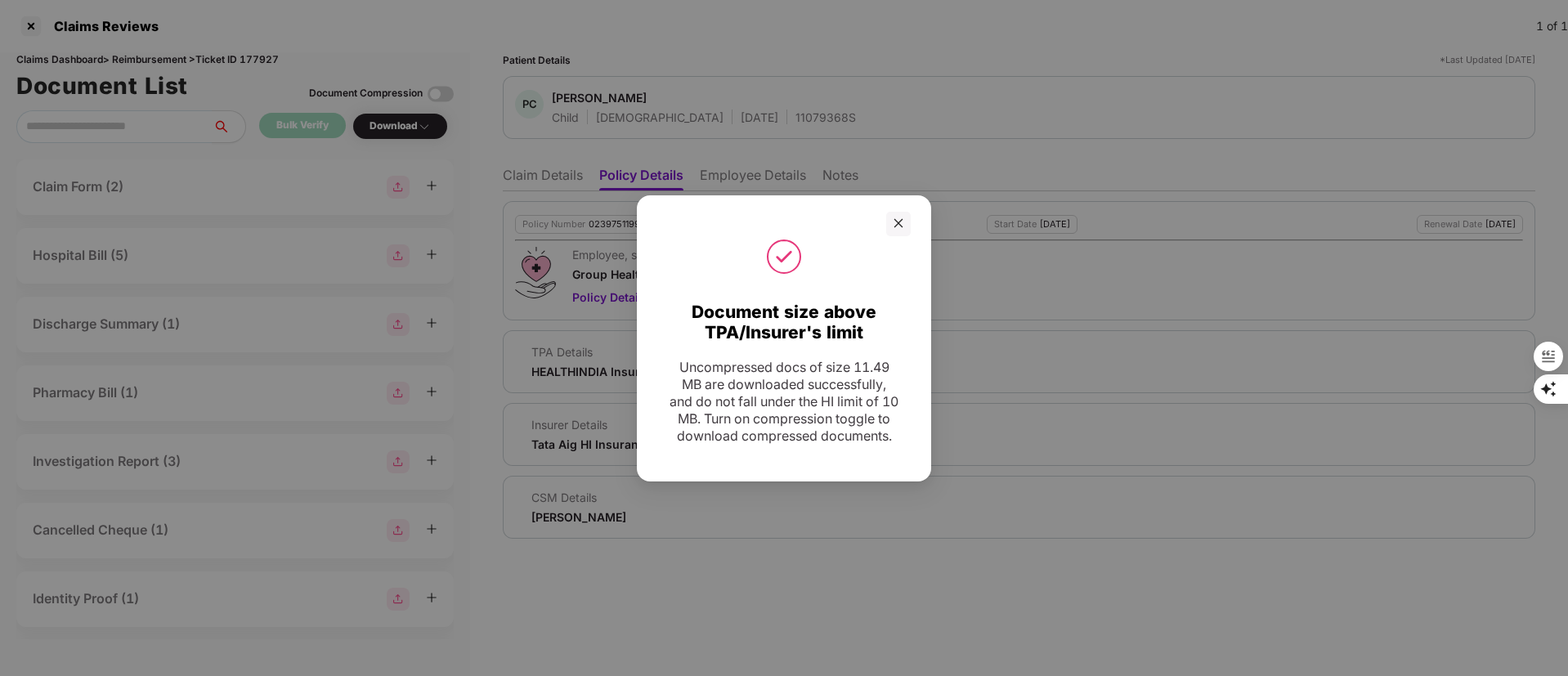
click at [886, 212] on div at bounding box center [784, 224] width 254 height 24
click at [900, 219] on icon "close" at bounding box center [898, 223] width 9 height 9
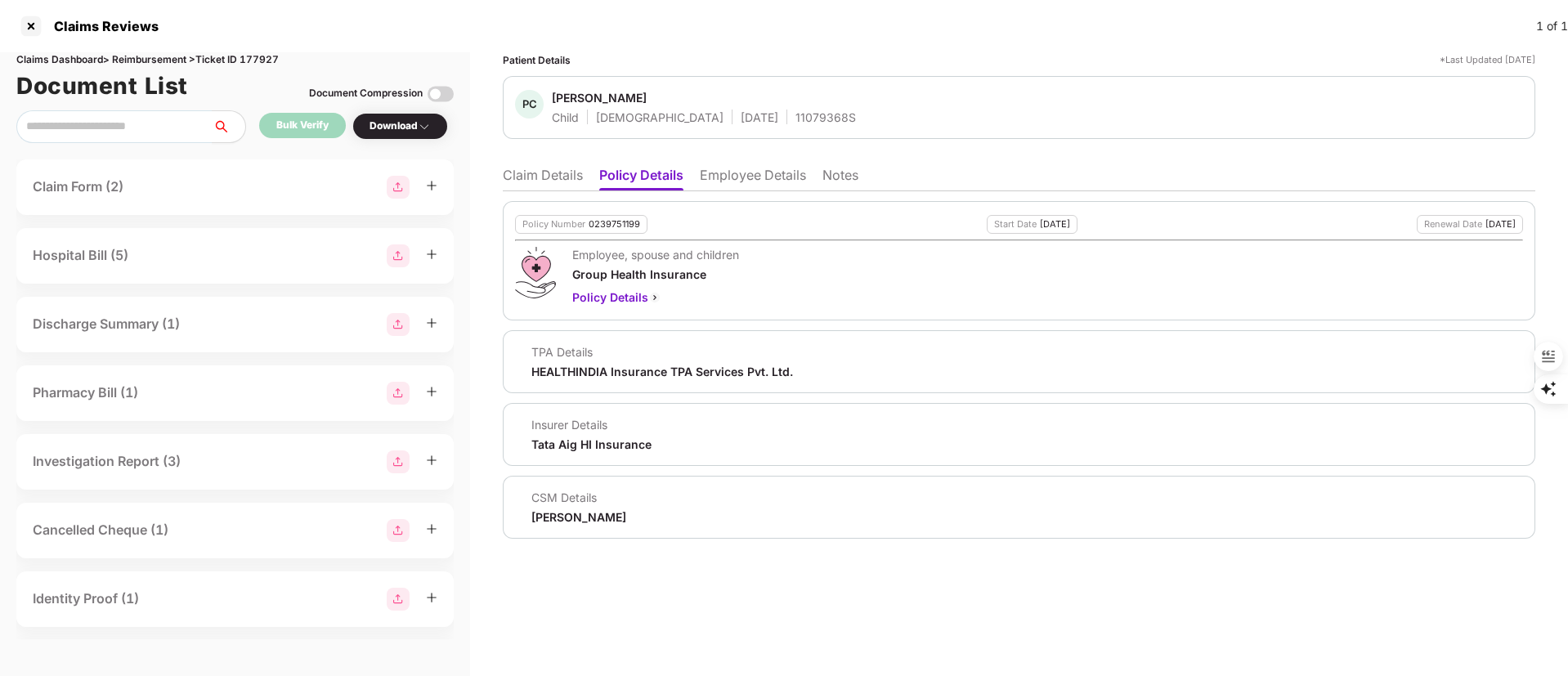
click at [550, 171] on li "Claim Details" at bounding box center [542, 178] width 80 height 23
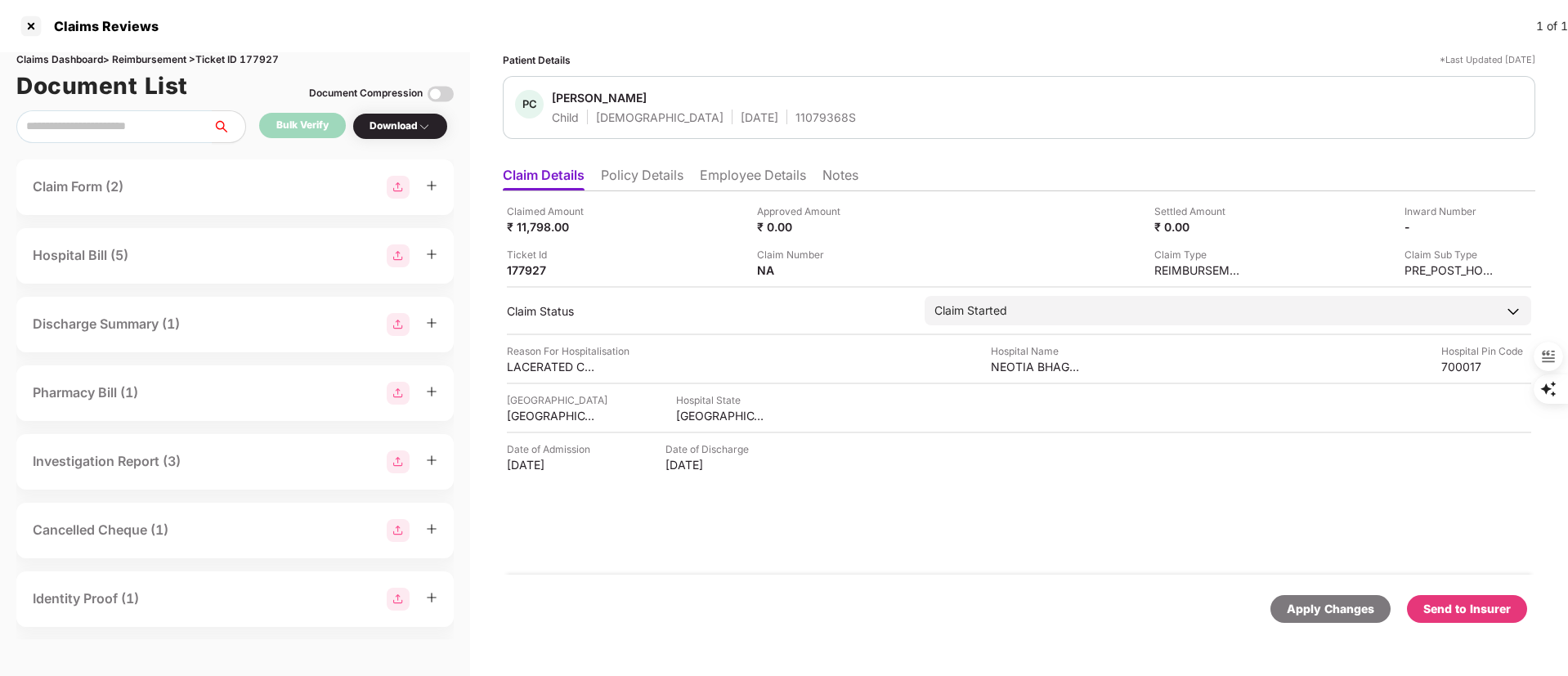
click at [1456, 596] on div "Send to Insurer" at bounding box center [1466, 609] width 120 height 28
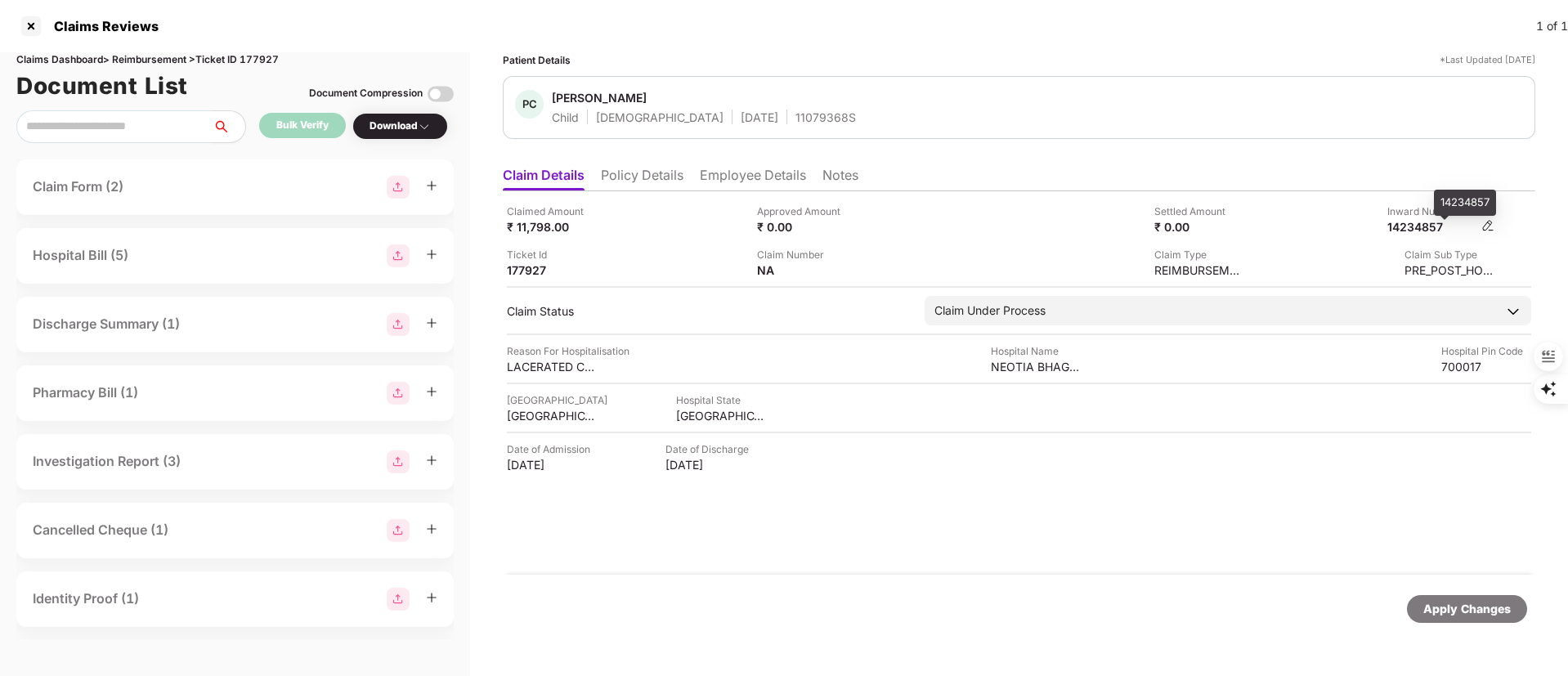
click at [1401, 220] on div "14234857" at bounding box center [1432, 227] width 90 height 15
copy div "14234857"
click at [744, 176] on li "Employee Details" at bounding box center [753, 178] width 106 height 23
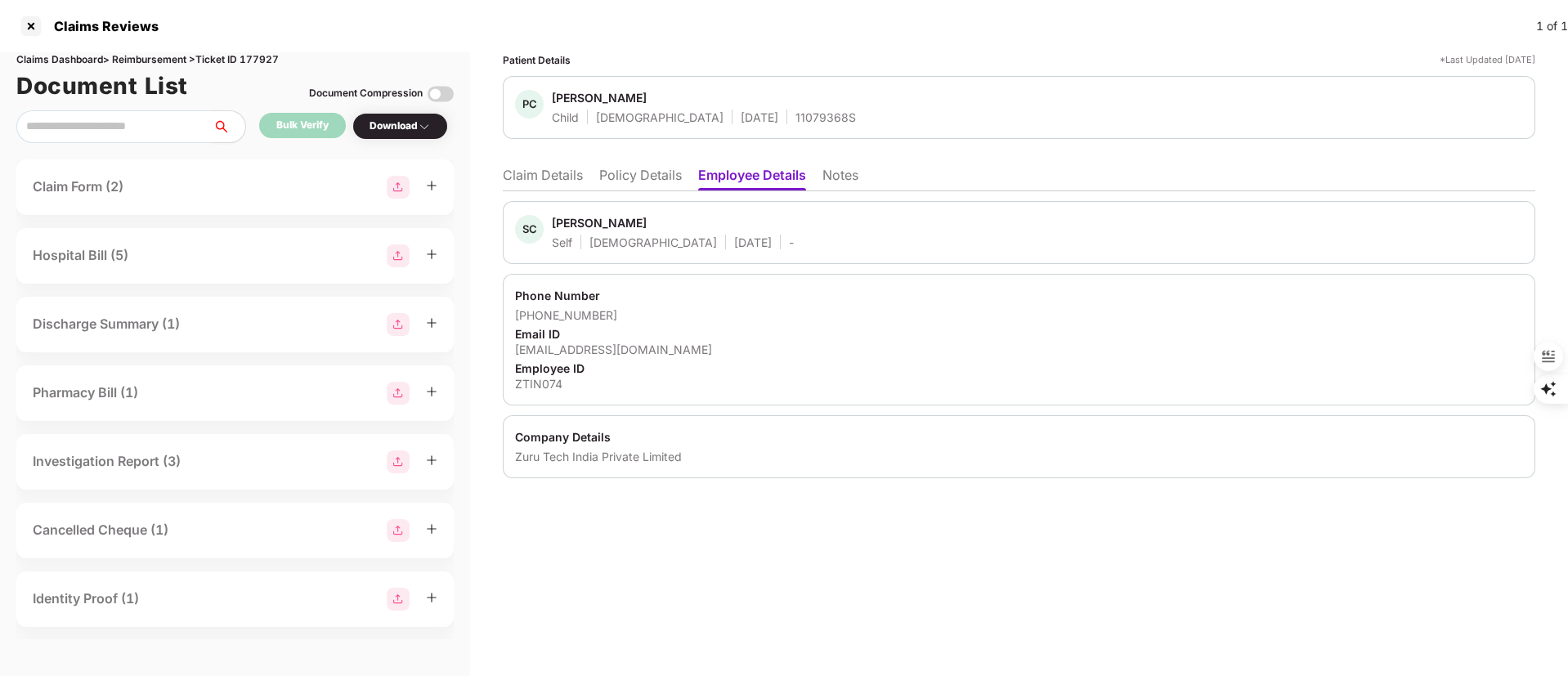
click at [590, 221] on div "Soumyamay Chatterjee" at bounding box center [599, 223] width 95 height 15
click at [590, 220] on div "Soumyamay Chatterjee" at bounding box center [599, 223] width 95 height 15
copy div "Soumyamay"
click at [33, 26] on div at bounding box center [31, 26] width 26 height 26
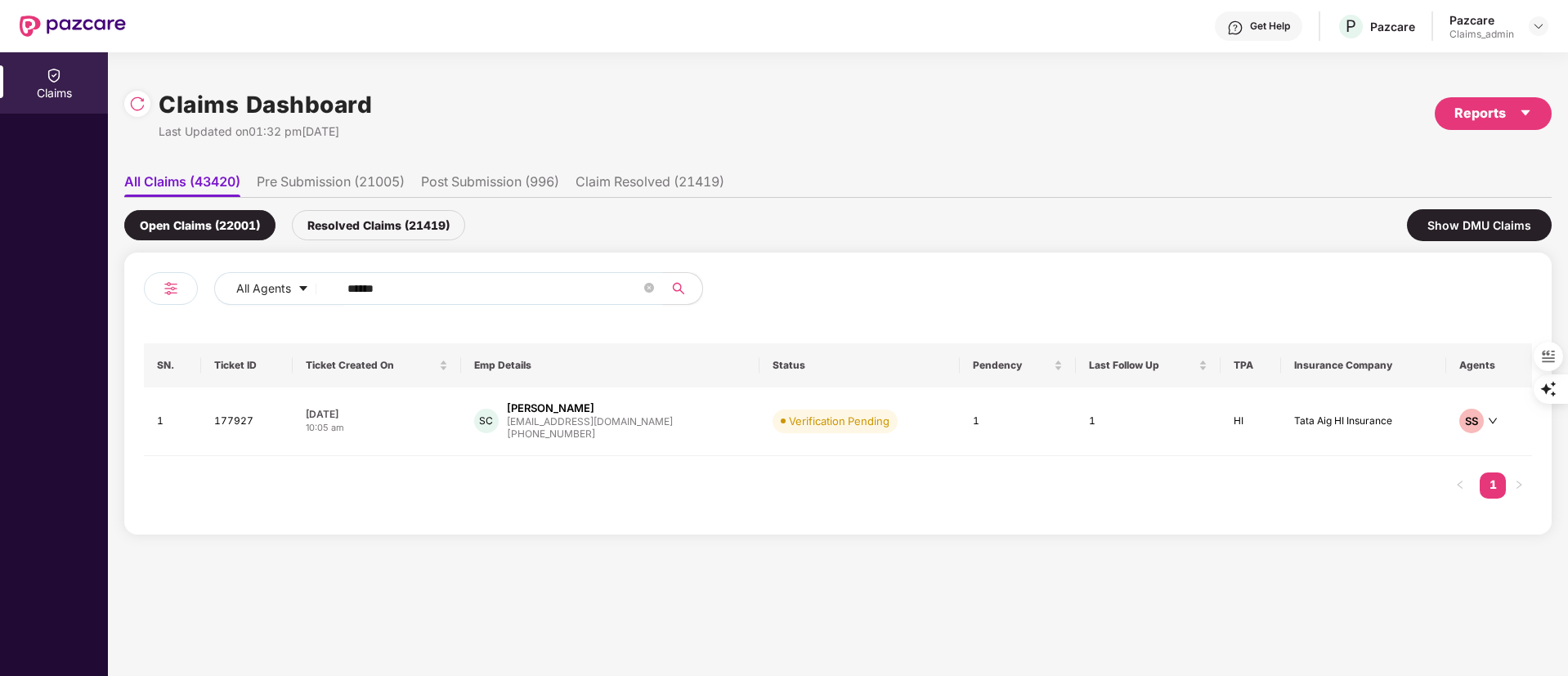
drag, startPoint x: 468, startPoint y: 287, endPoint x: 61, endPoint y: 289, distance: 407.0
click at [61, 289] on div "Claims Claims Dashboard Last Updated on 01:32 pm, 23 Sep 2025 Reports All Claim…" at bounding box center [784, 364] width 1568 height 624
paste input "text"
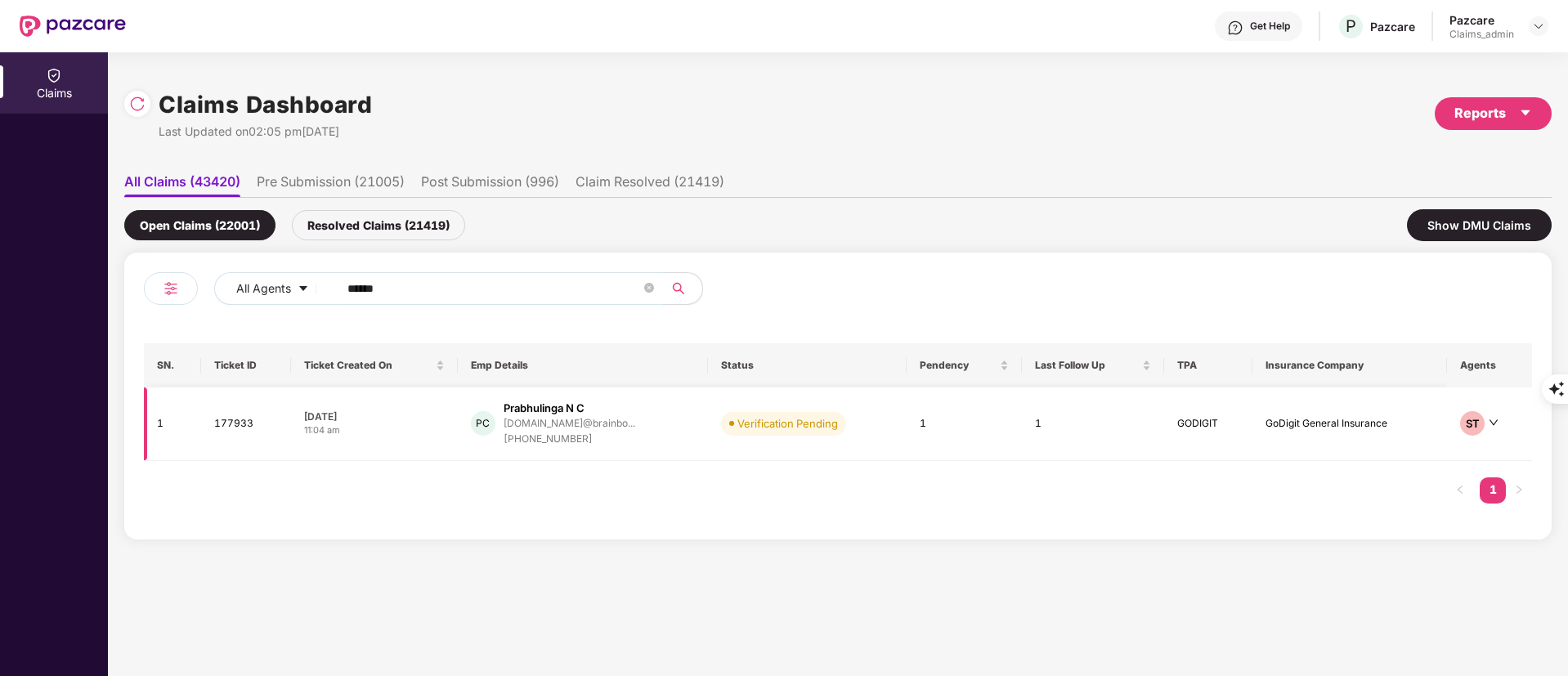
type input "******"
click at [528, 405] on div "Prabhulinga N C" at bounding box center [544, 409] width 81 height 15
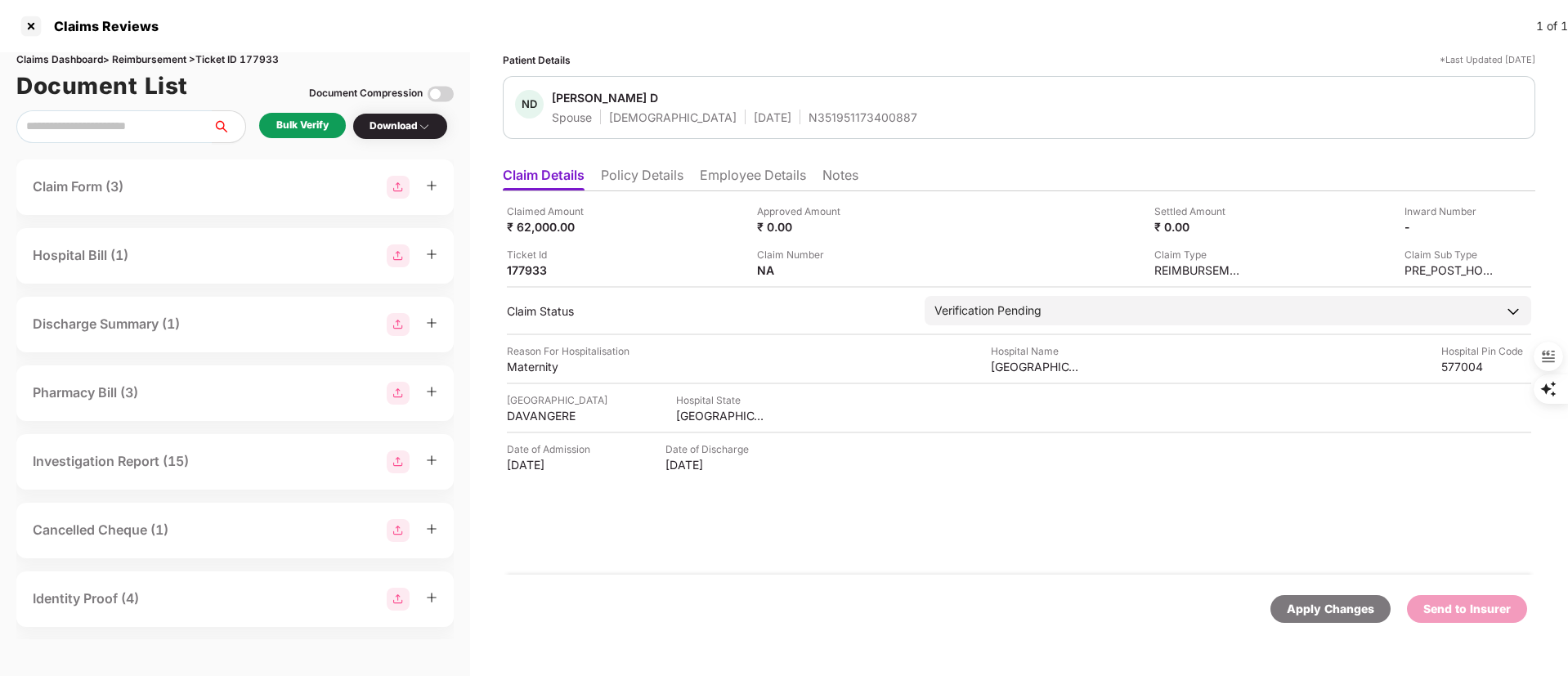
click at [640, 179] on li "Policy Details" at bounding box center [642, 178] width 82 height 23
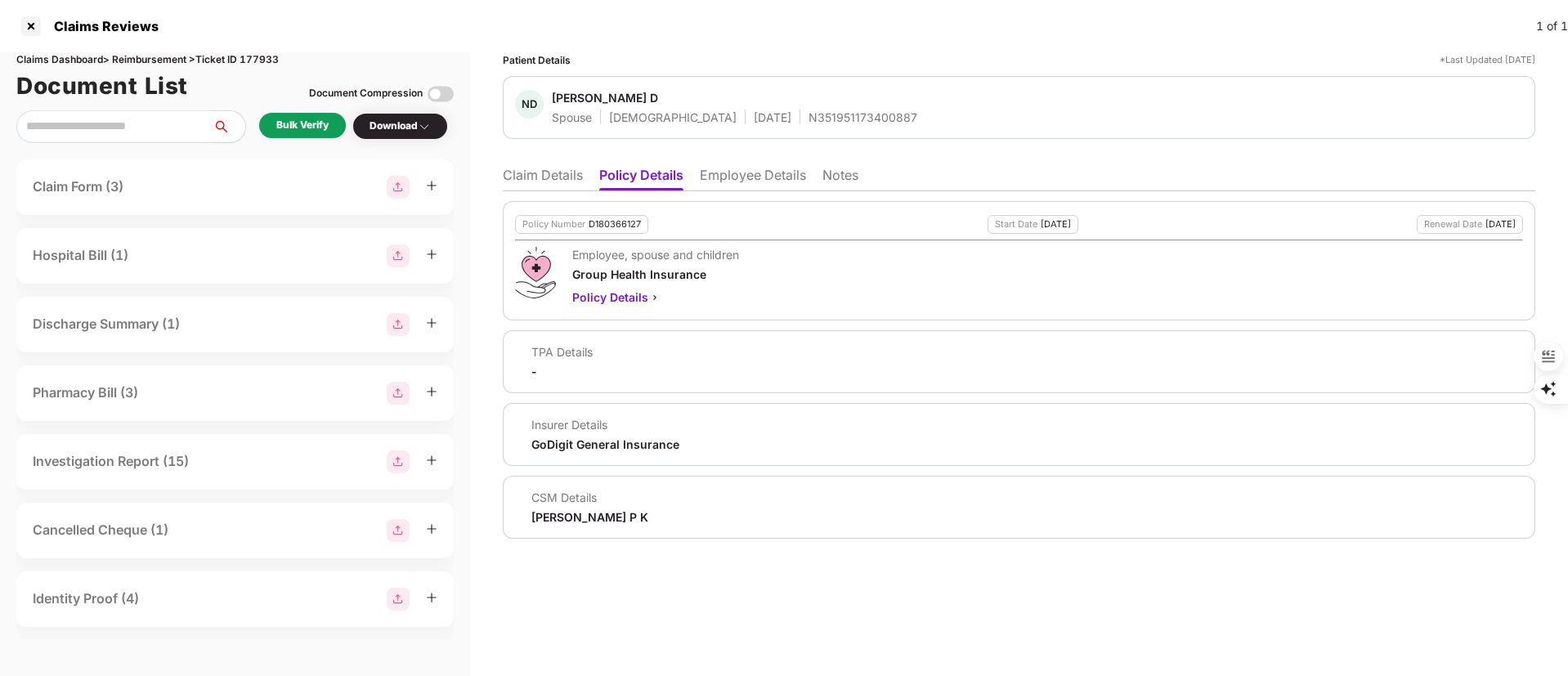
click at [618, 224] on div "D180366127" at bounding box center [615, 224] width 52 height 11
copy div "D180366127"
click at [1469, 568] on div "Patient Details *Last Updated 22 Sep 2025 ND NAYANA D Spouse Female 25 Oct 1995…" at bounding box center [1019, 364] width 1098 height 624
click at [781, 127] on div "ND NAYANA D Spouse Female 25 Oct 1995 N351951173400887" at bounding box center [1018, 108] width 1033 height 63
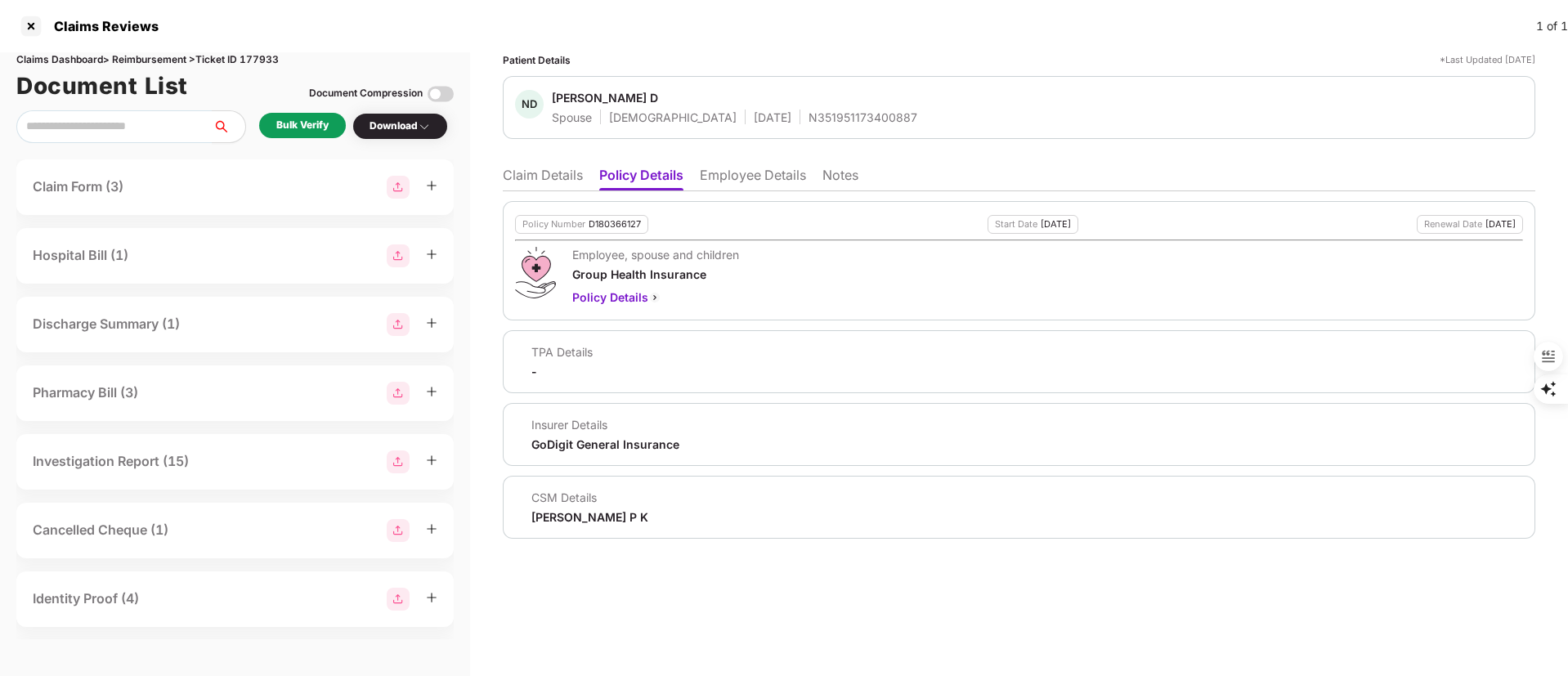
click at [808, 120] on div "N351951173400887" at bounding box center [862, 117] width 108 height 15
copy div "N351951173400887"
click at [739, 176] on li "Employee Details" at bounding box center [753, 178] width 106 height 23
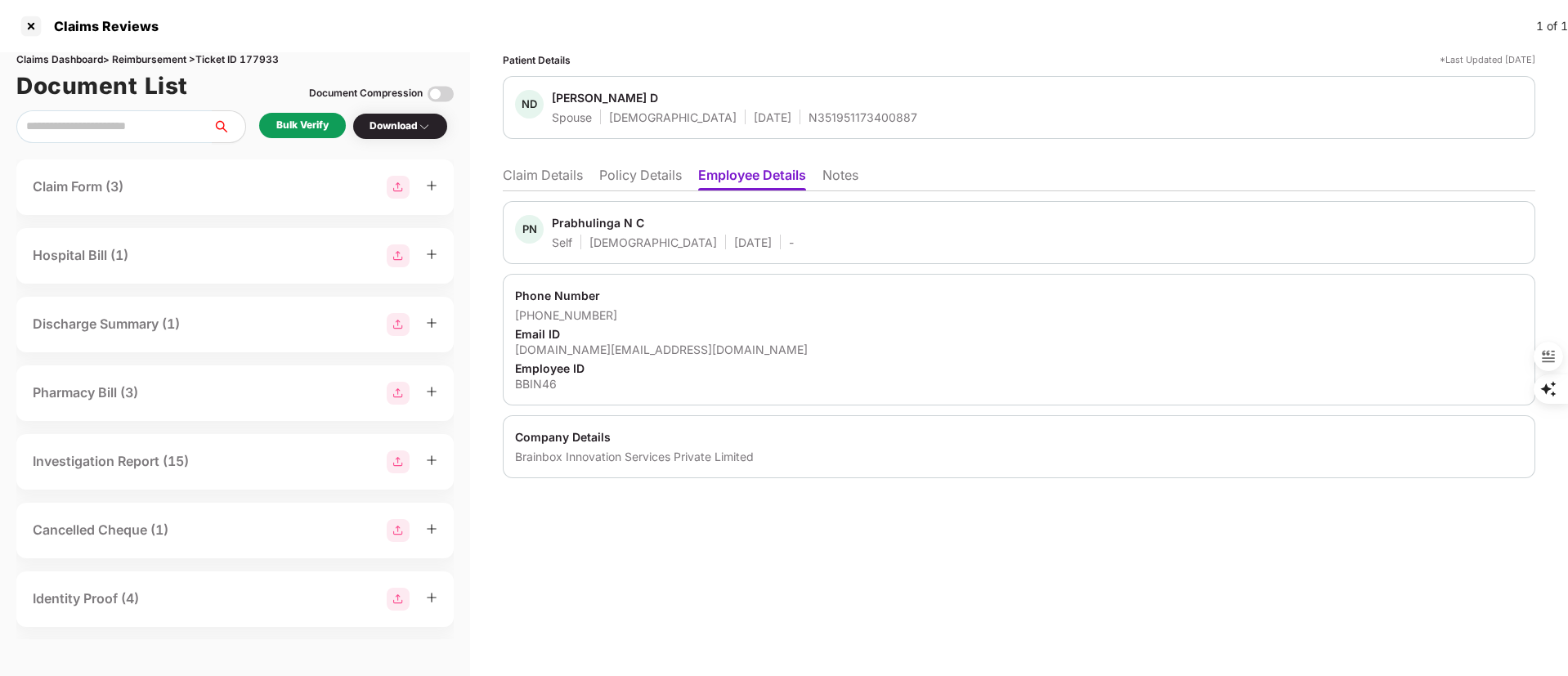
click at [620, 353] on div "[DOMAIN_NAME][EMAIL_ADDRESS][DOMAIN_NAME]" at bounding box center [1018, 350] width 1008 height 15
copy div "[DOMAIN_NAME][EMAIL_ADDRESS][DOMAIN_NAME]"
drag, startPoint x: 635, startPoint y: 306, endPoint x: 537, endPoint y: 318, distance: 98.7
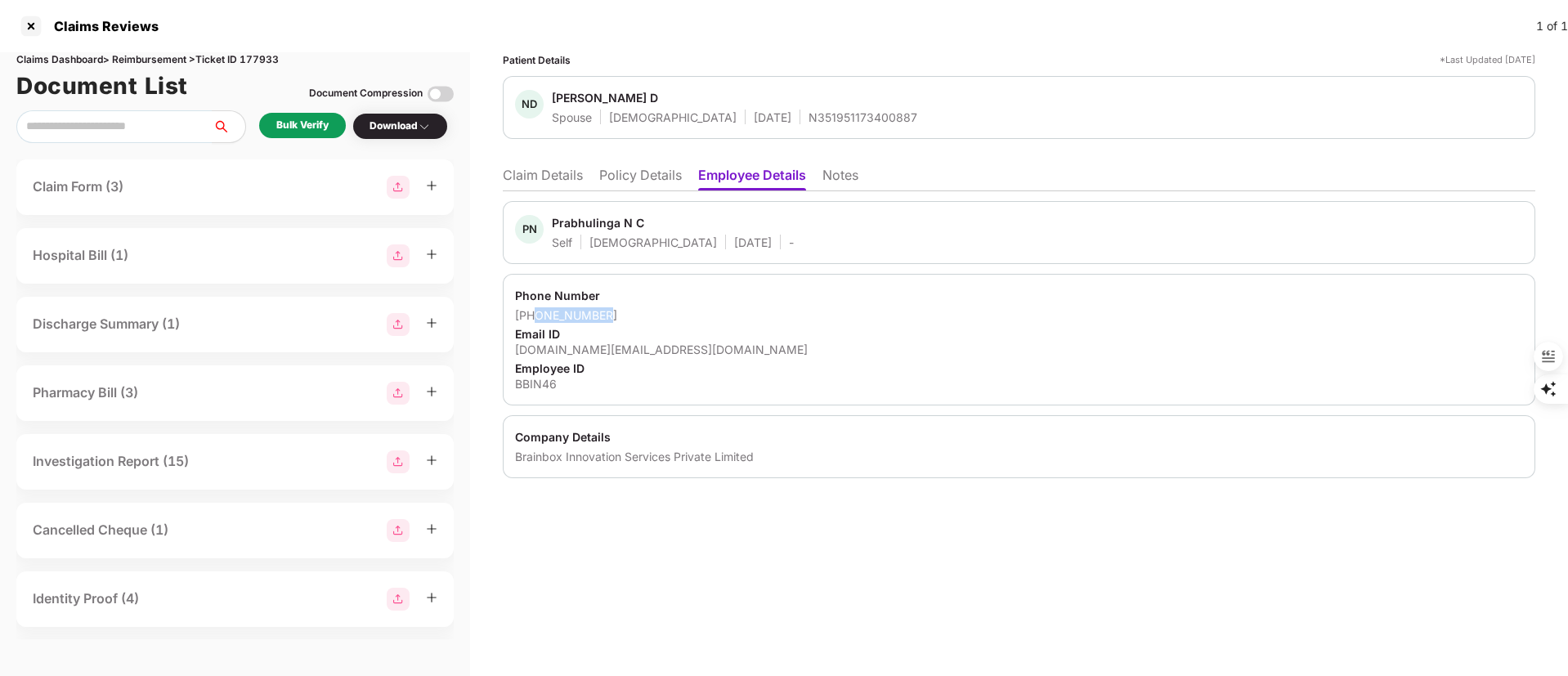
click at [537, 318] on div "Phone Number +919535861396 Email ID prabhulinga.nc@brainbox.consulting Employee…" at bounding box center [1018, 340] width 1033 height 132
copy div "9535861396"
click at [691, 350] on div "[DOMAIN_NAME][EMAIL_ADDRESS][DOMAIN_NAME]" at bounding box center [1018, 350] width 1008 height 15
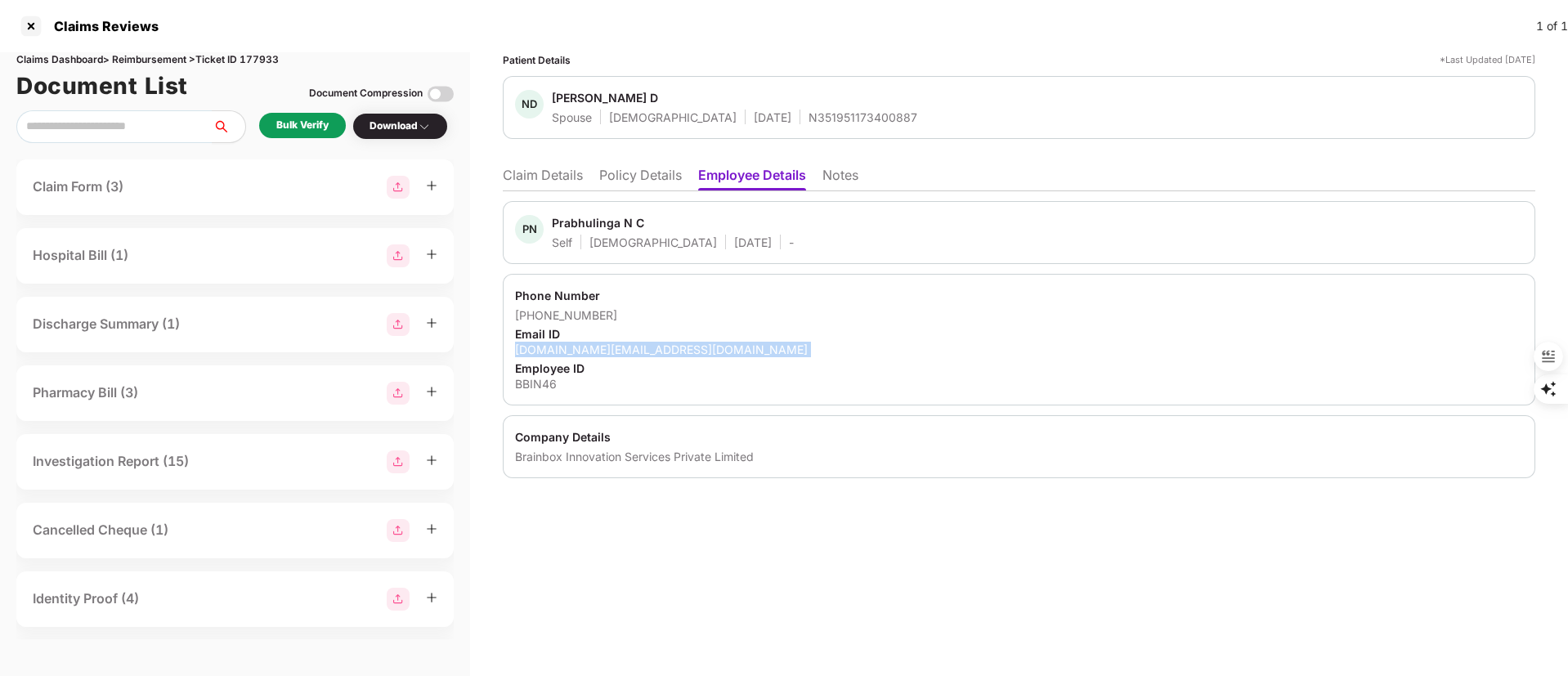
copy div "[DOMAIN_NAME][EMAIL_ADDRESS][DOMAIN_NAME]"
click at [581, 388] on div "BBIN46" at bounding box center [1018, 384] width 1008 height 15
click at [580, 311] on div "[PHONE_NUMBER]" at bounding box center [1018, 316] width 1008 height 15
drag, startPoint x: 618, startPoint y: 315, endPoint x: 534, endPoint y: 316, distance: 84.0
click at [534, 316] on div "[PHONE_NUMBER]" at bounding box center [1018, 316] width 1008 height 15
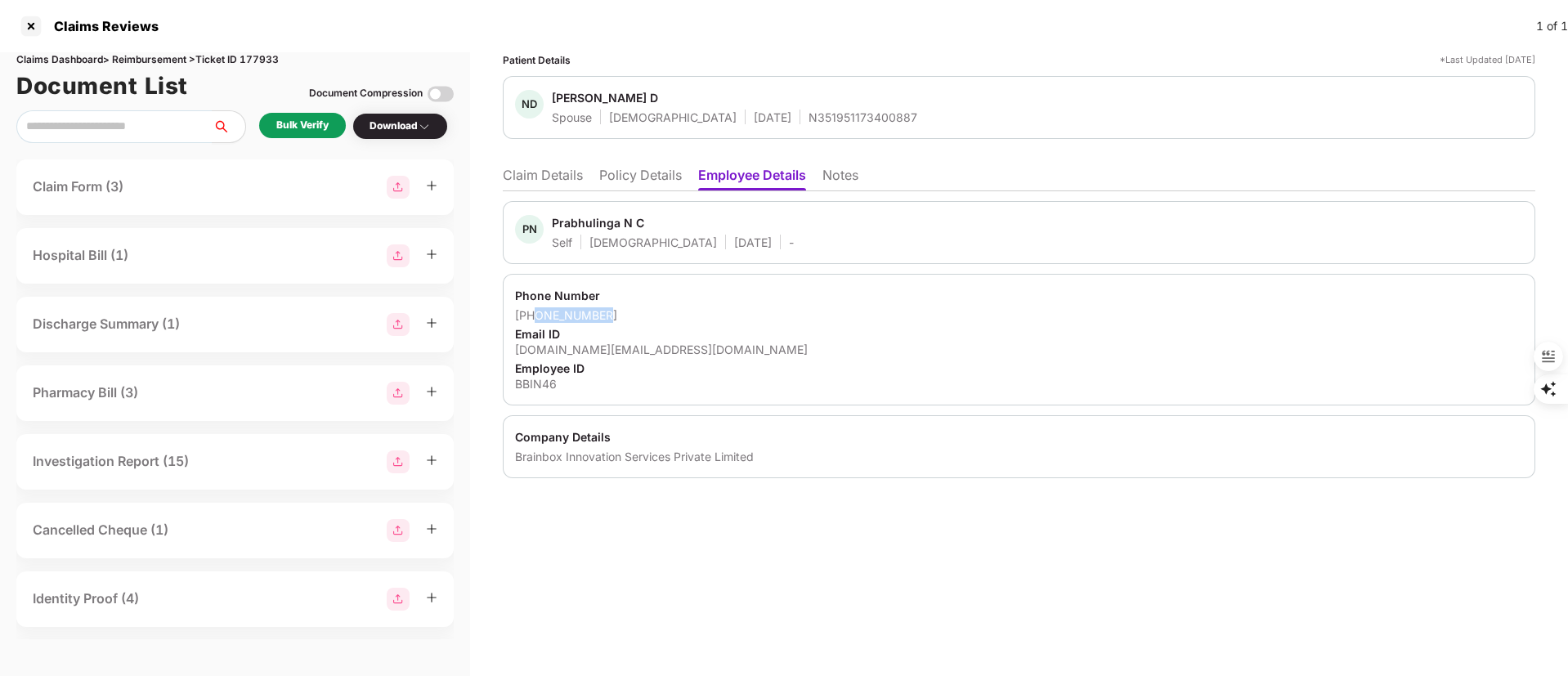
copy div "9535861396"
click at [528, 182] on li "Claim Details" at bounding box center [542, 178] width 80 height 23
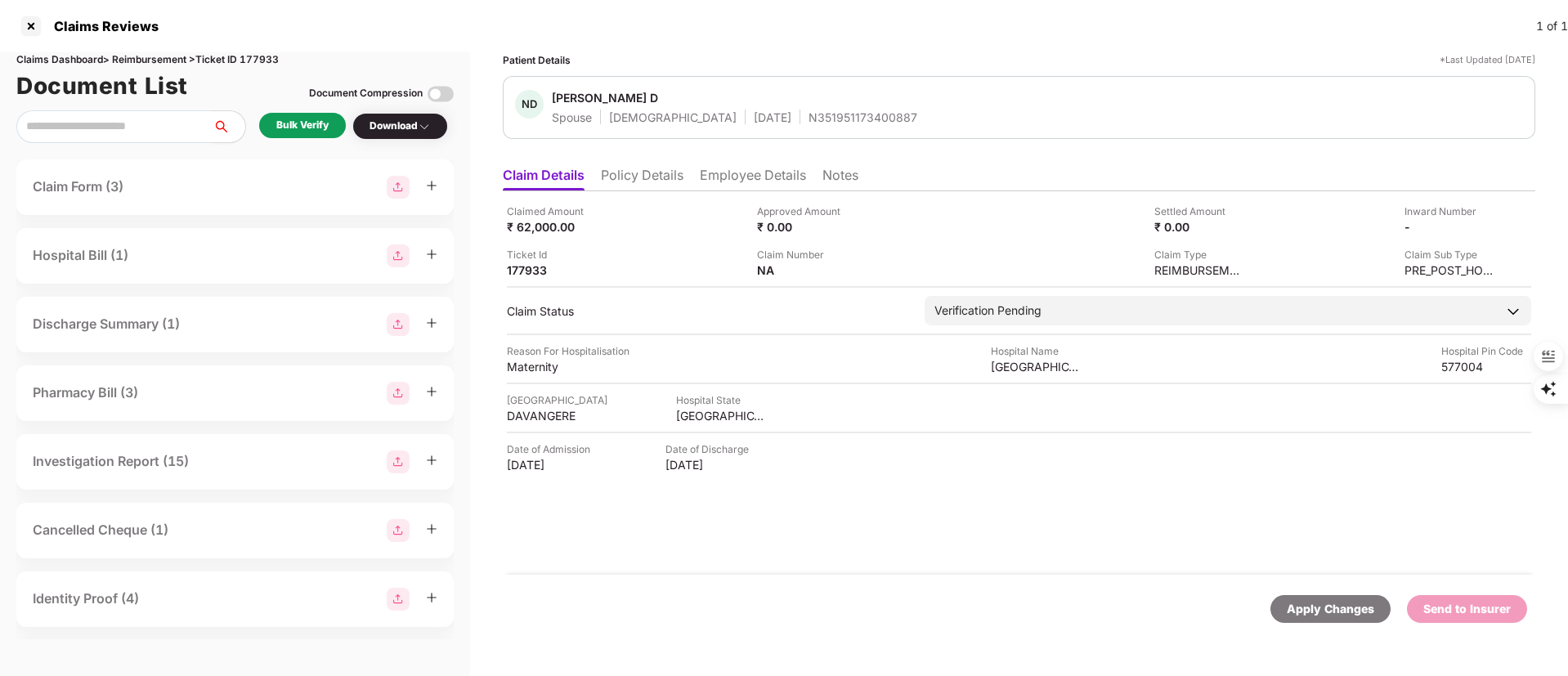
click at [307, 117] on div "Bulk Verify" at bounding box center [303, 126] width 87 height 25
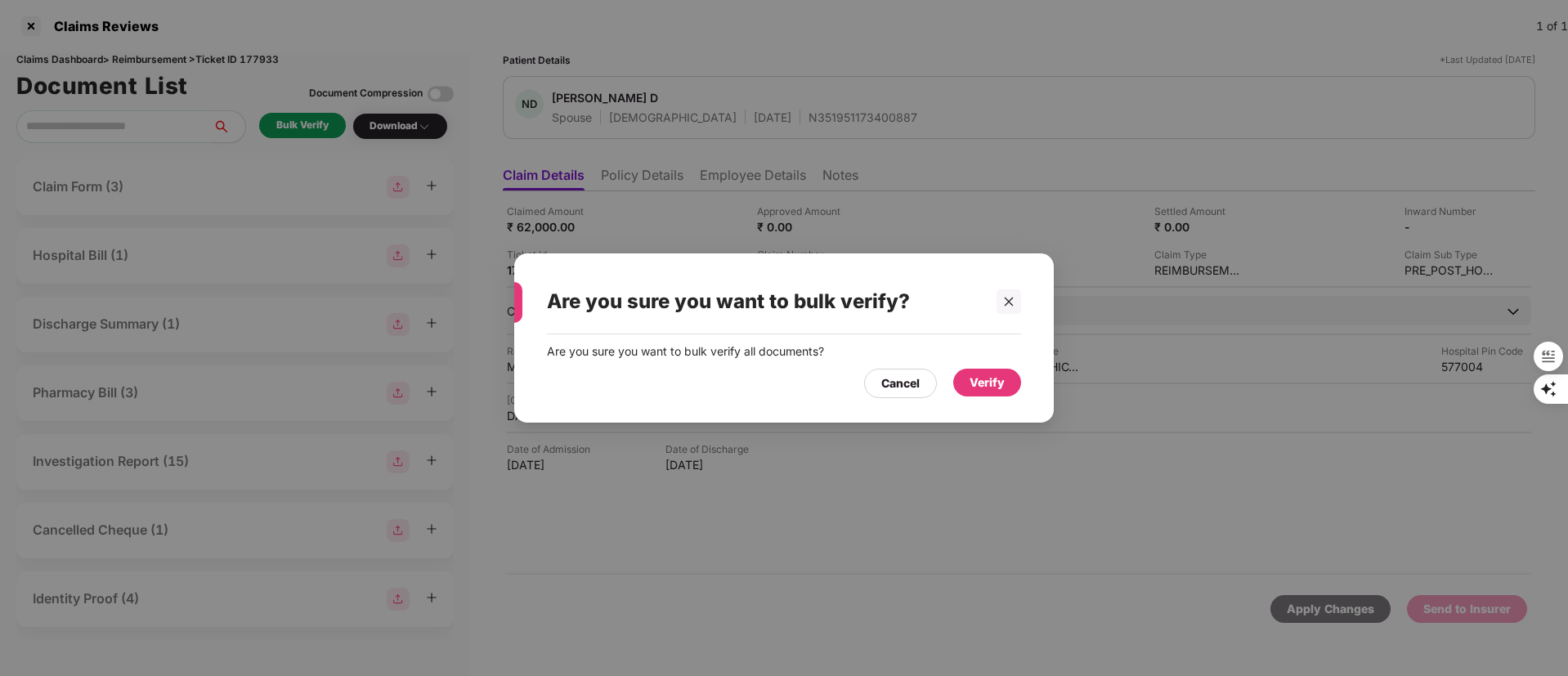
click at [987, 382] on div "Verify" at bounding box center [987, 383] width 35 height 18
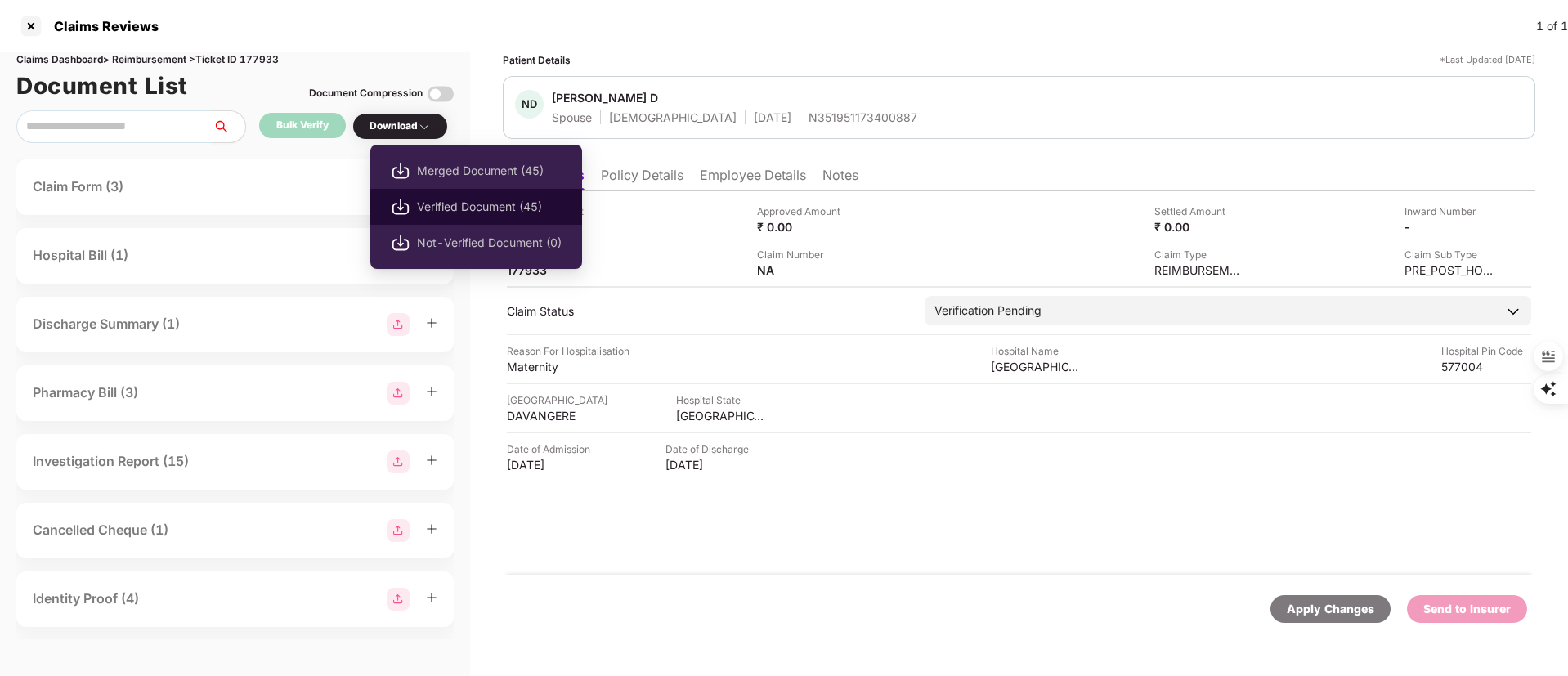
click at [467, 201] on span "Verified Document (45)" at bounding box center [489, 206] width 144 height 18
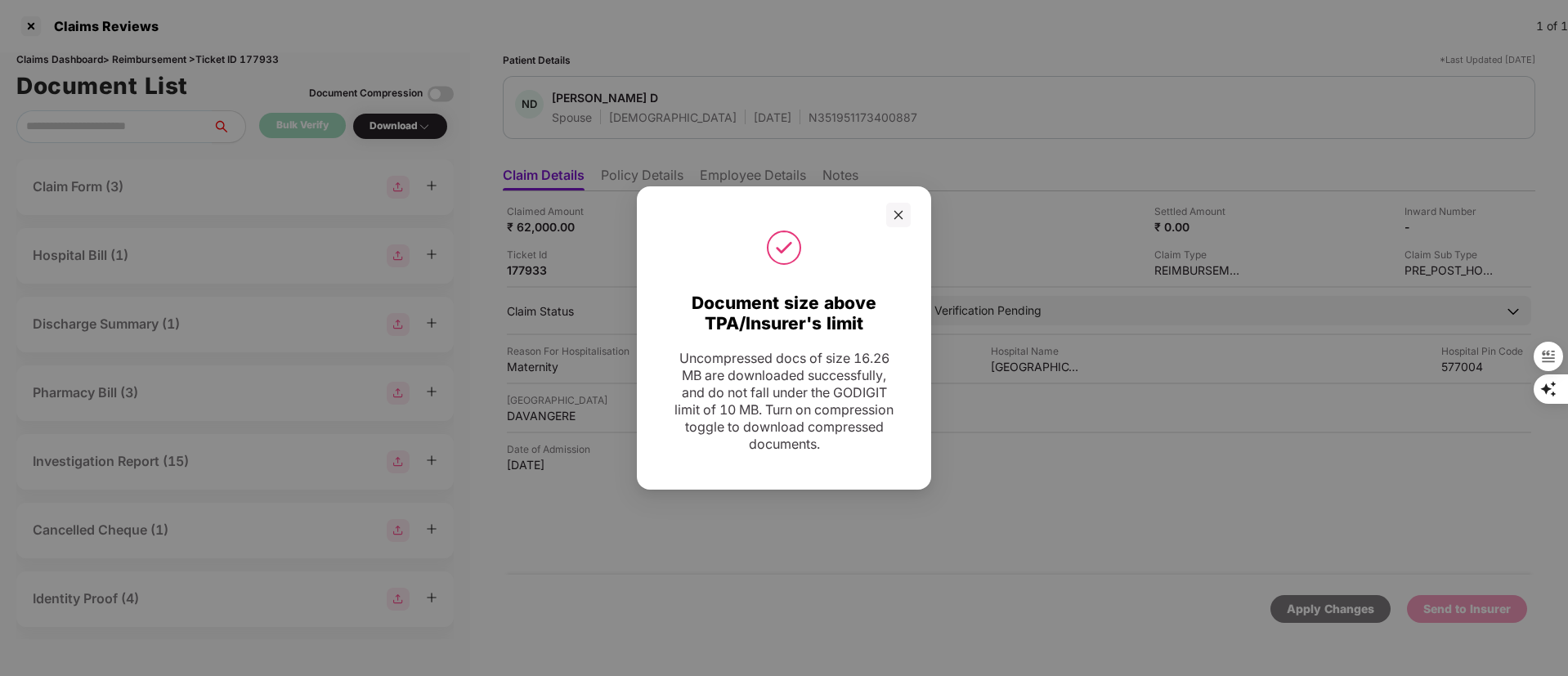
click at [1465, 481] on div "Document size above TPA/Insurer's limit Uncompressed docs of size 16.26 MB are …" at bounding box center [784, 338] width 1568 height 676
click at [897, 213] on icon "close" at bounding box center [898, 214] width 9 height 9
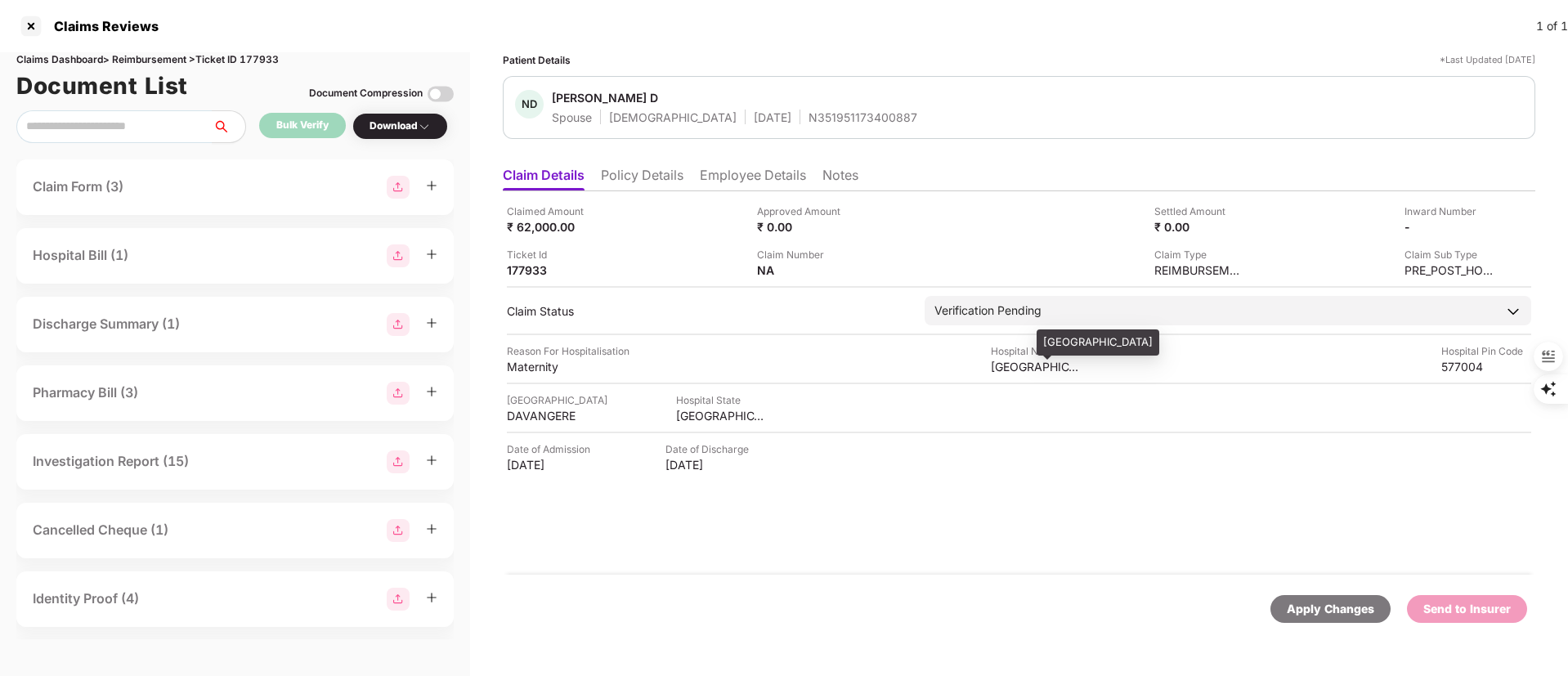
click at [1034, 371] on div "Nandini Hospital" at bounding box center [1036, 367] width 90 height 15
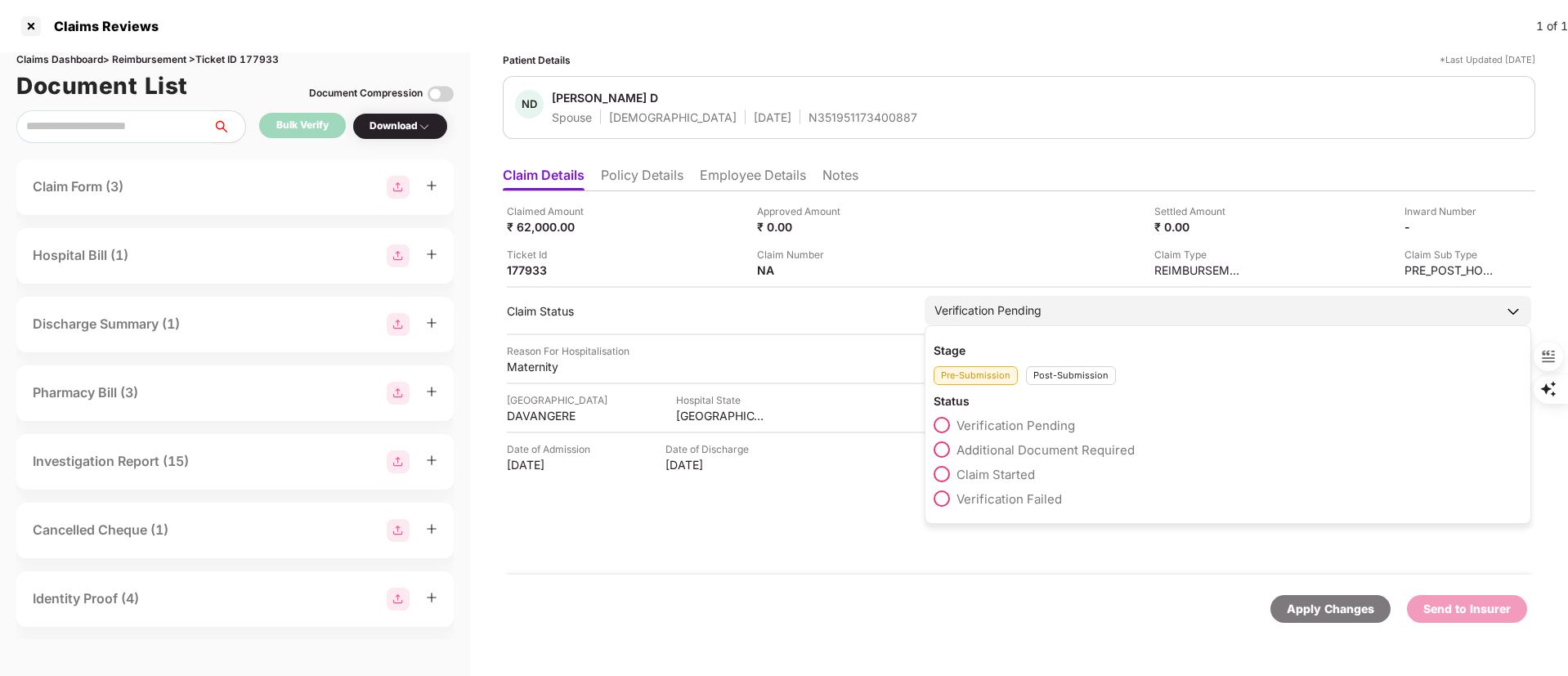
click at [1003, 476] on span "Claim Started" at bounding box center [995, 475] width 78 height 15
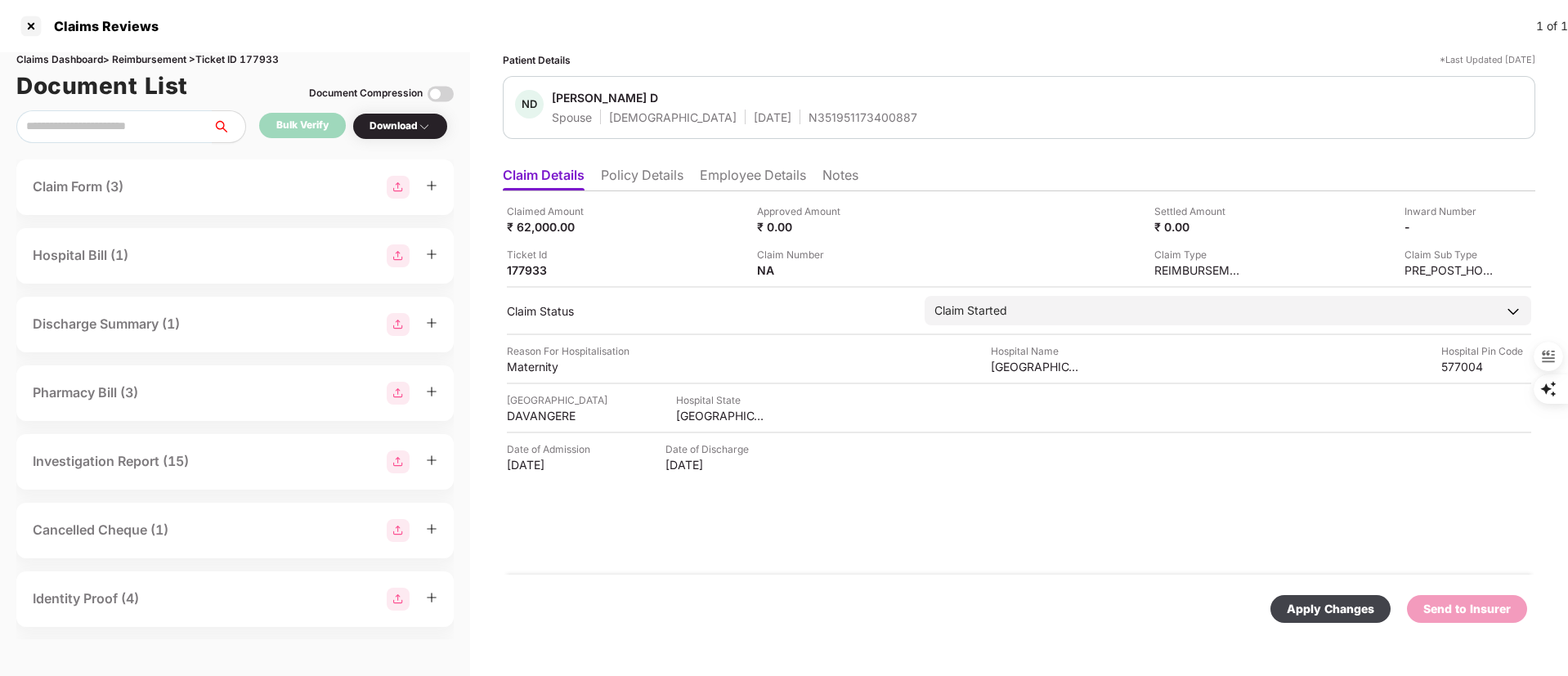
click at [1335, 610] on div "Apply Changes" at bounding box center [1330, 609] width 87 height 18
click at [728, 168] on li "Employee Details" at bounding box center [753, 178] width 106 height 23
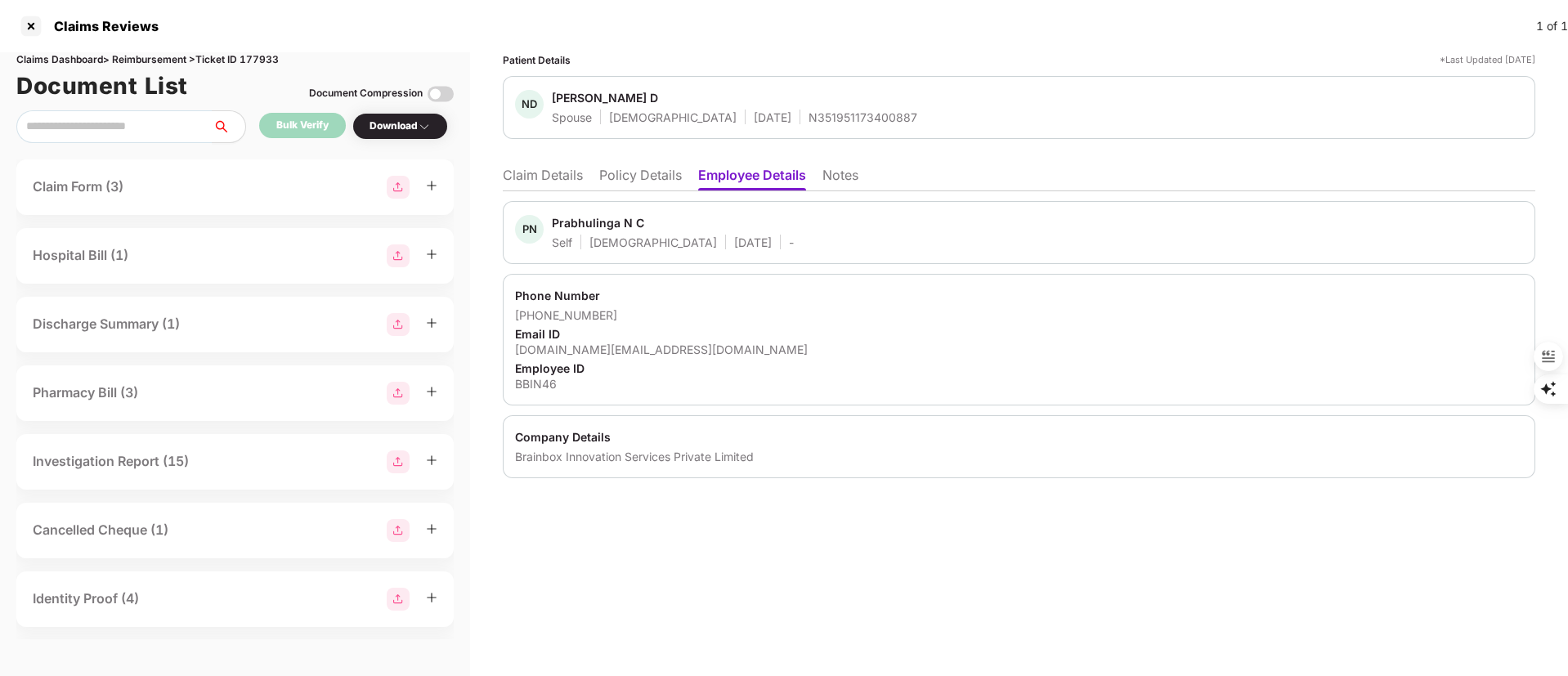
click at [586, 220] on div "Prabhulinga N C" at bounding box center [597, 223] width 92 height 15
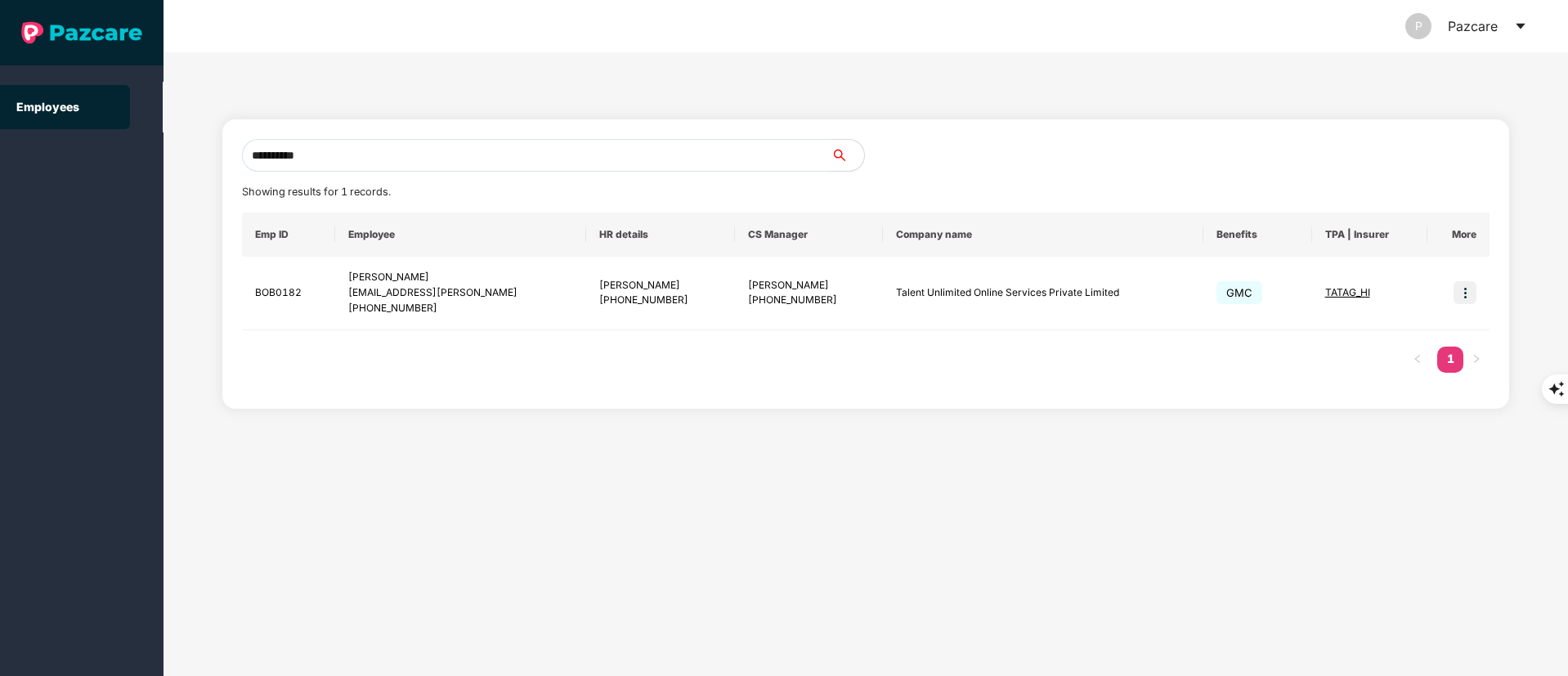
click at [0, 321] on section "**********" at bounding box center [784, 338] width 1568 height 676
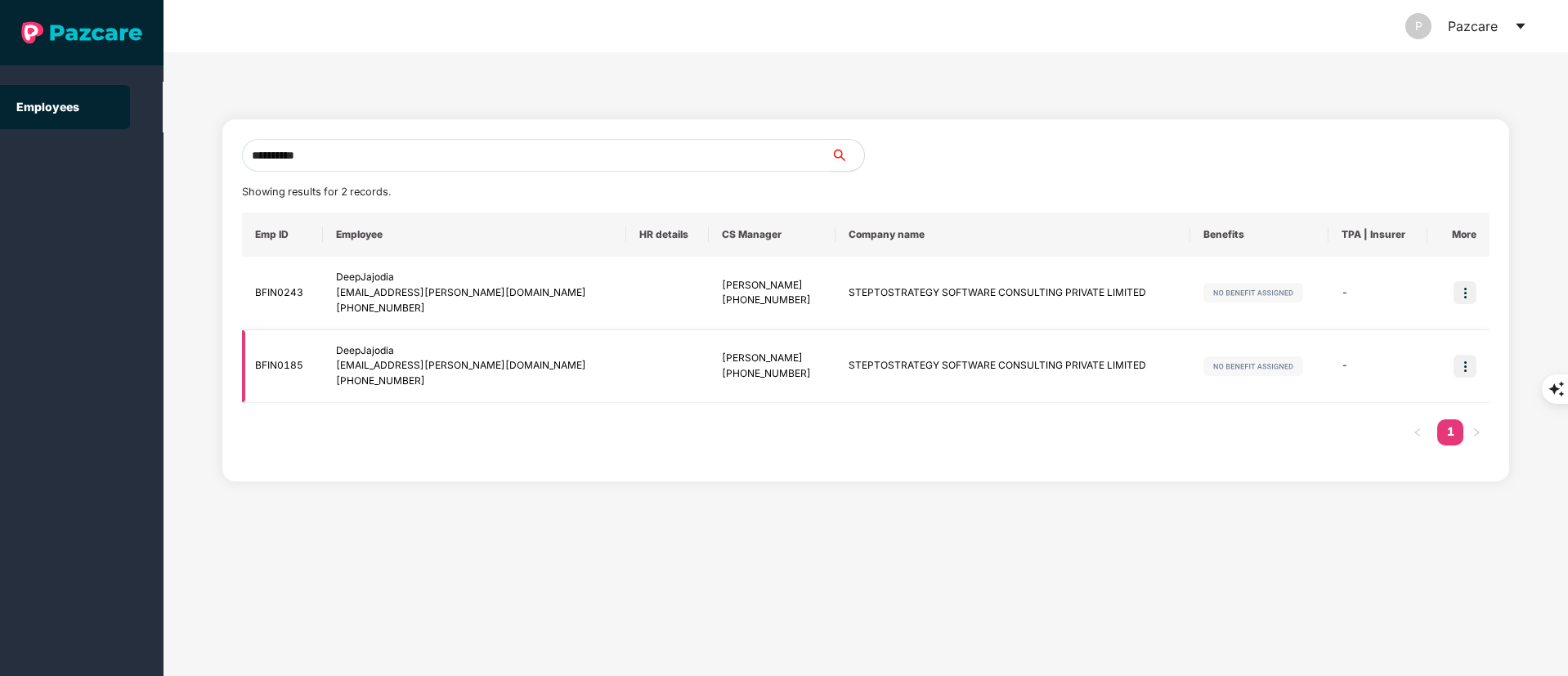
type input "**********"
click at [1476, 368] on img at bounding box center [1465, 367] width 23 height 23
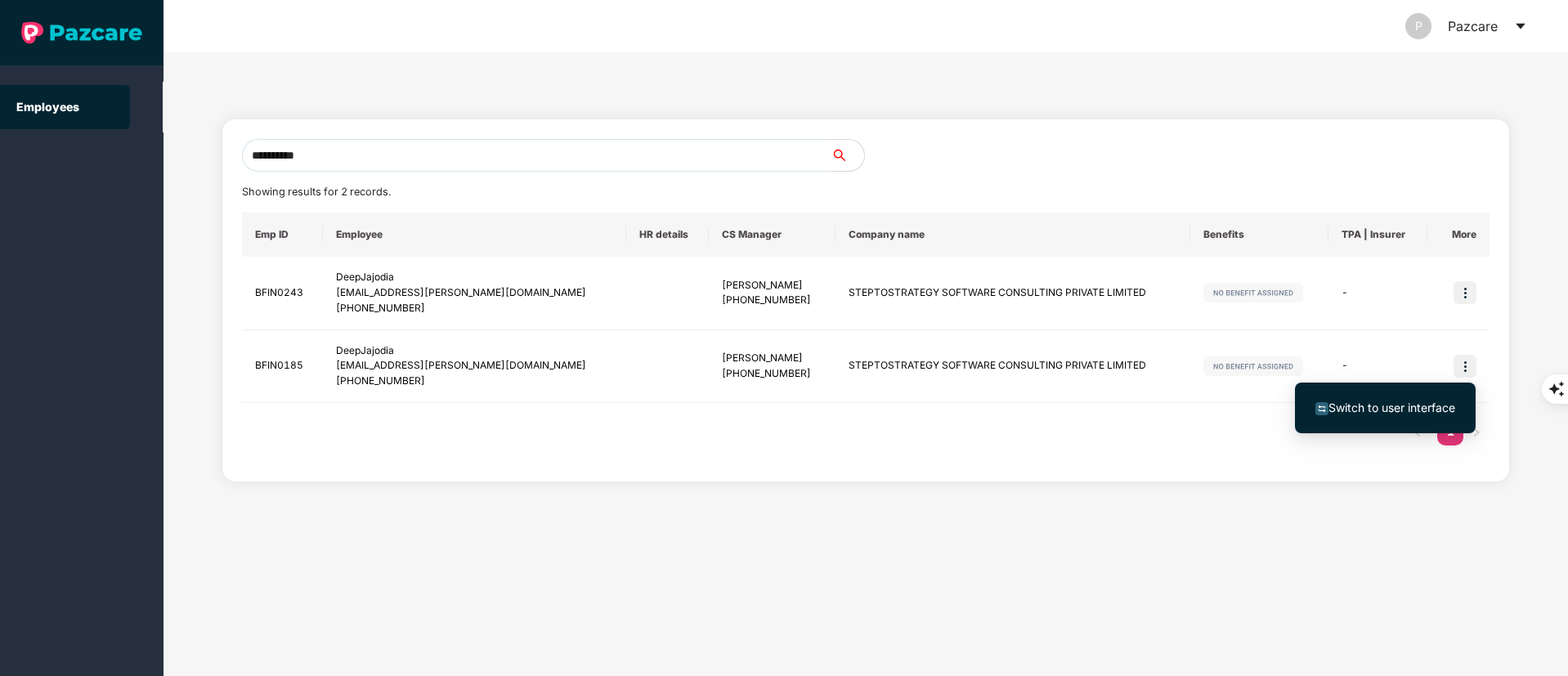
click at [1395, 399] on span "Switch to user interface" at bounding box center [1385, 408] width 139 height 18
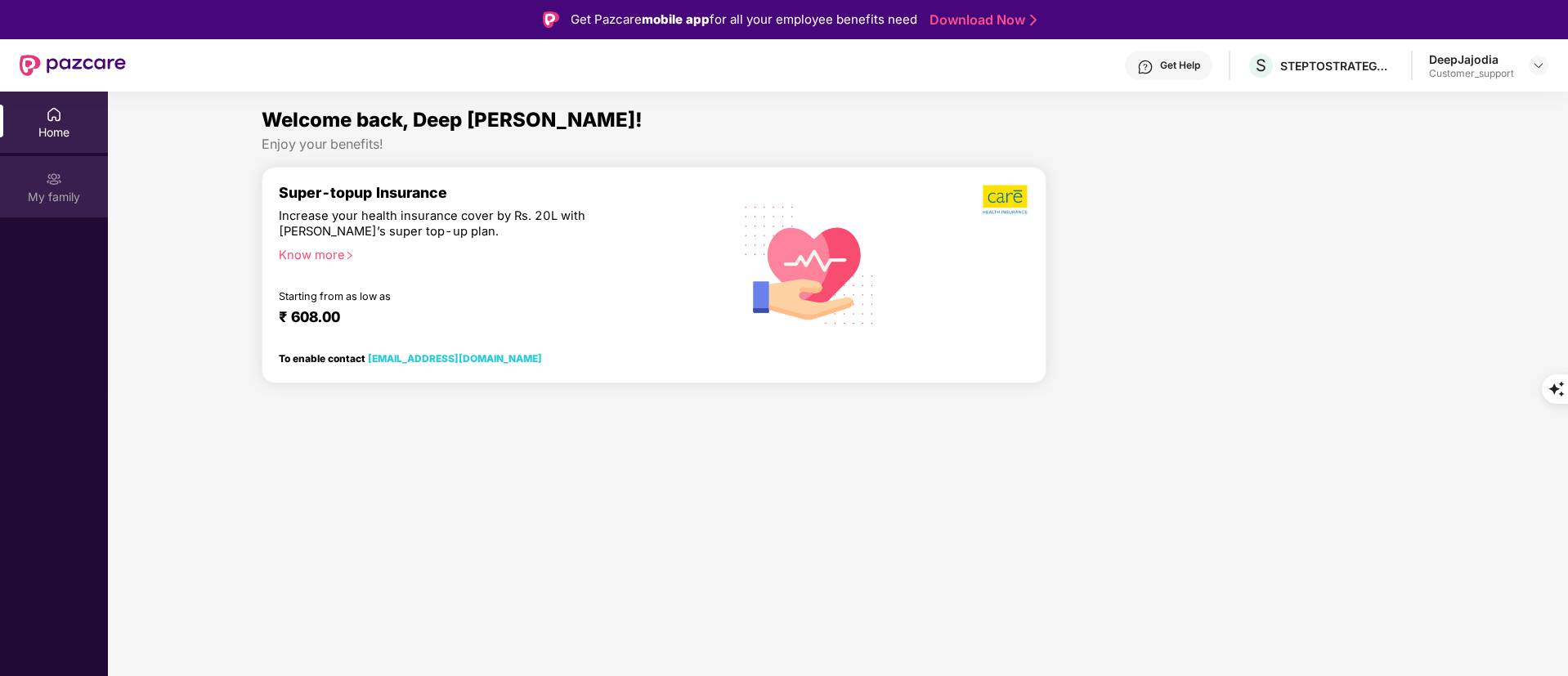
click at [66, 187] on div "My family" at bounding box center [53, 186] width 107 height 61
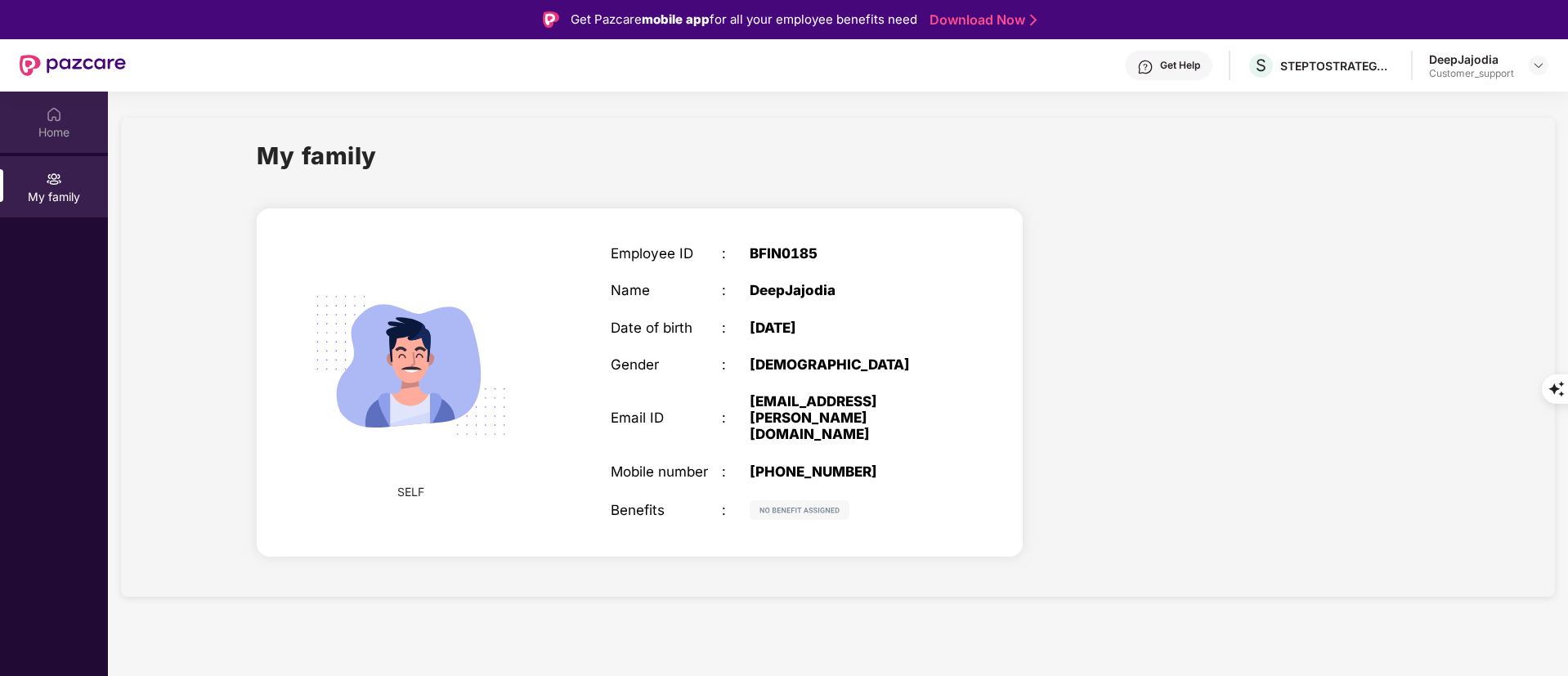
click at [75, 127] on div "Home" at bounding box center [53, 132] width 107 height 16
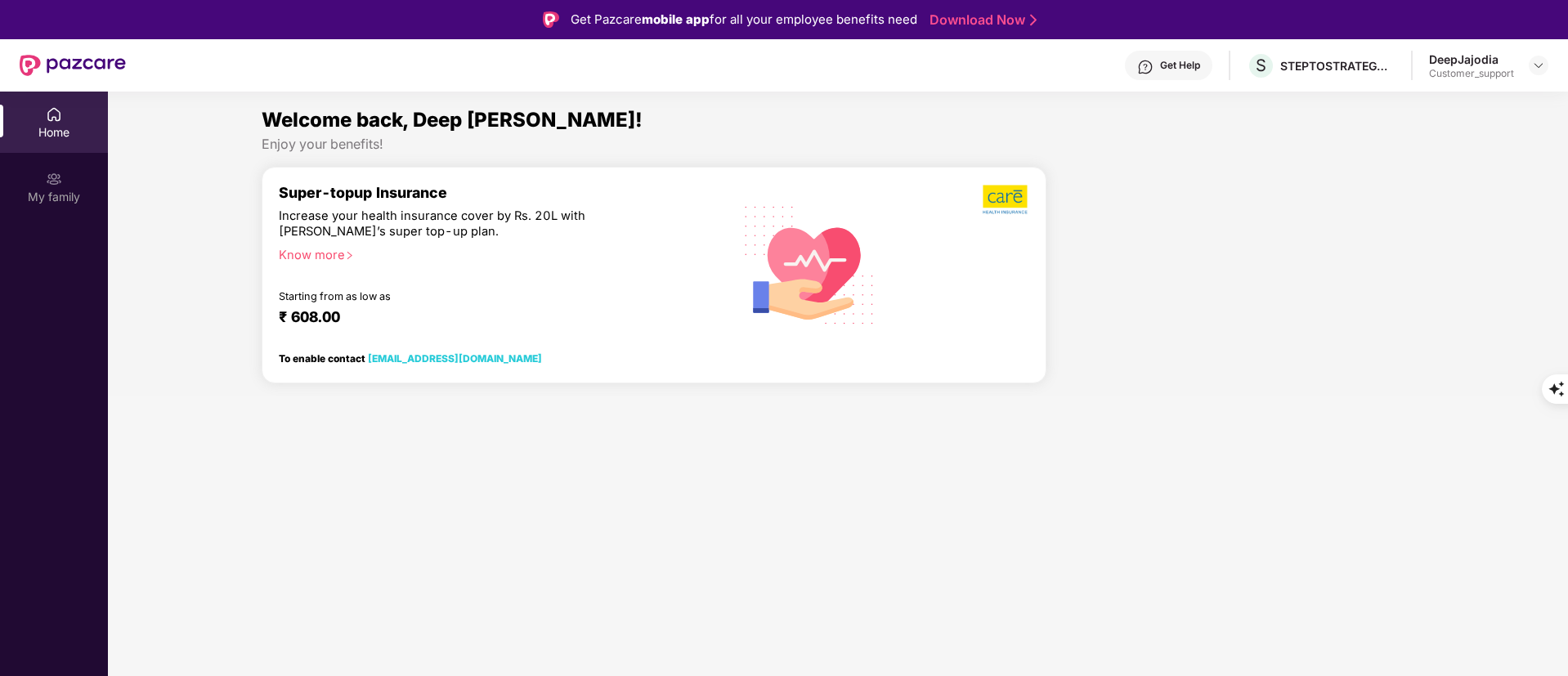
click at [1142, 71] on img at bounding box center [1145, 67] width 16 height 16
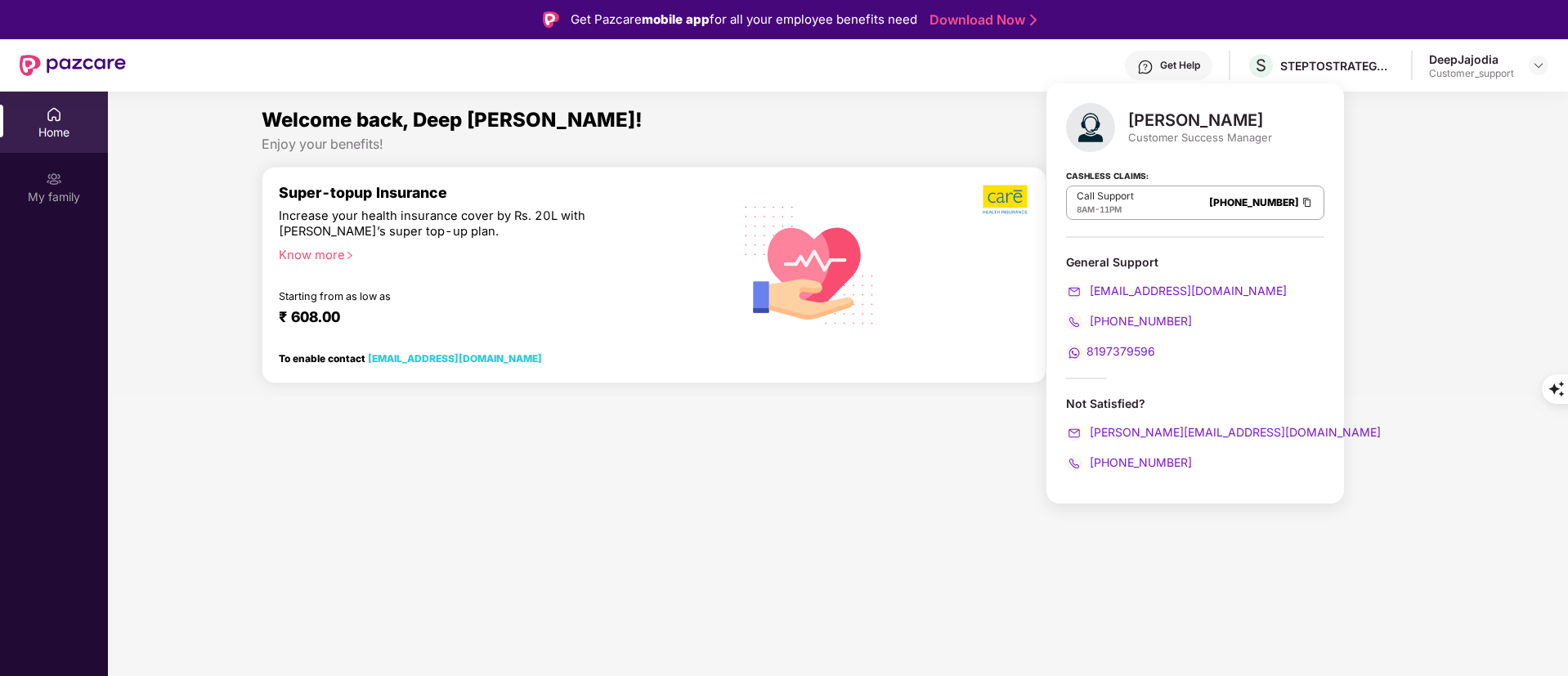
click at [906, 118] on div "Welcome back, Deep [PERSON_NAME]!" at bounding box center [838, 120] width 1154 height 31
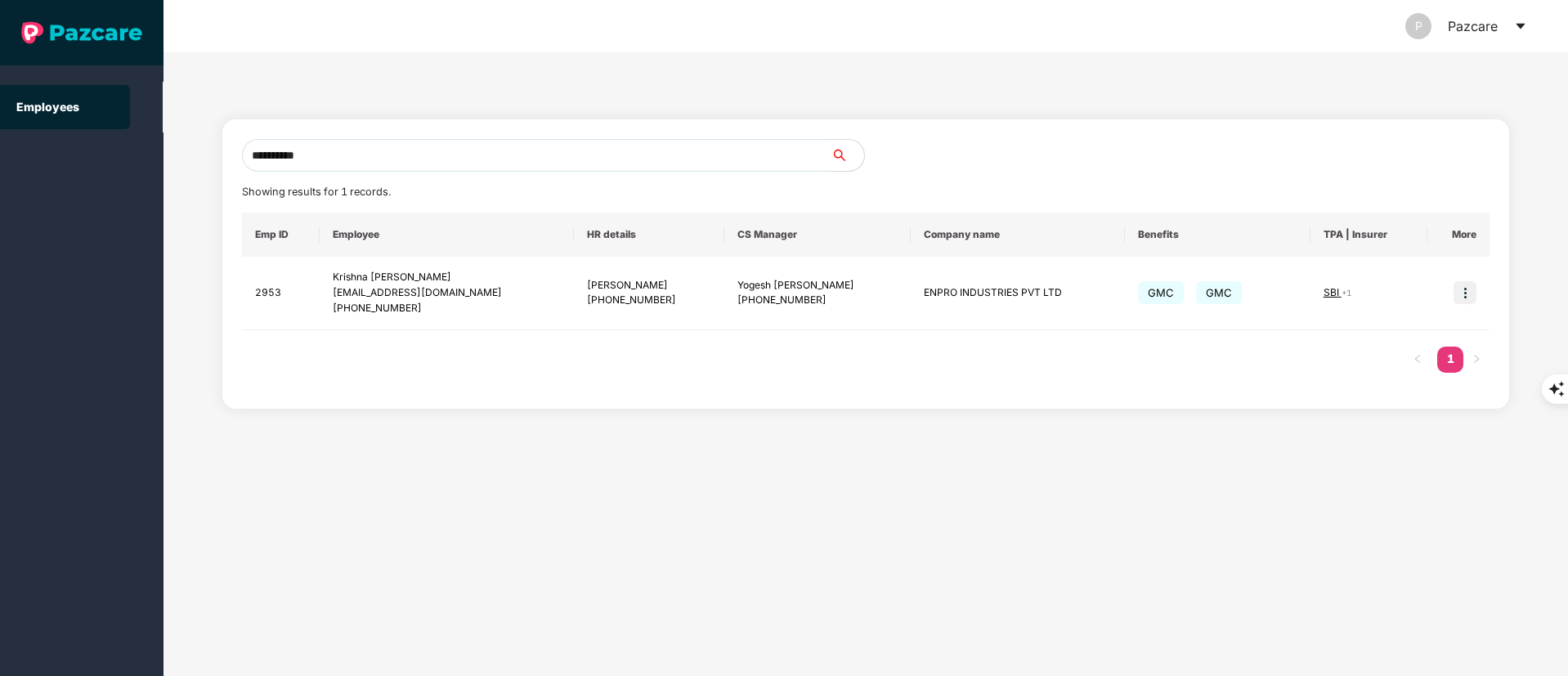
type input "**********"
click at [1462, 293] on img at bounding box center [1465, 293] width 23 height 23
click at [1342, 343] on li "Switch to user interface" at bounding box center [1385, 334] width 181 height 34
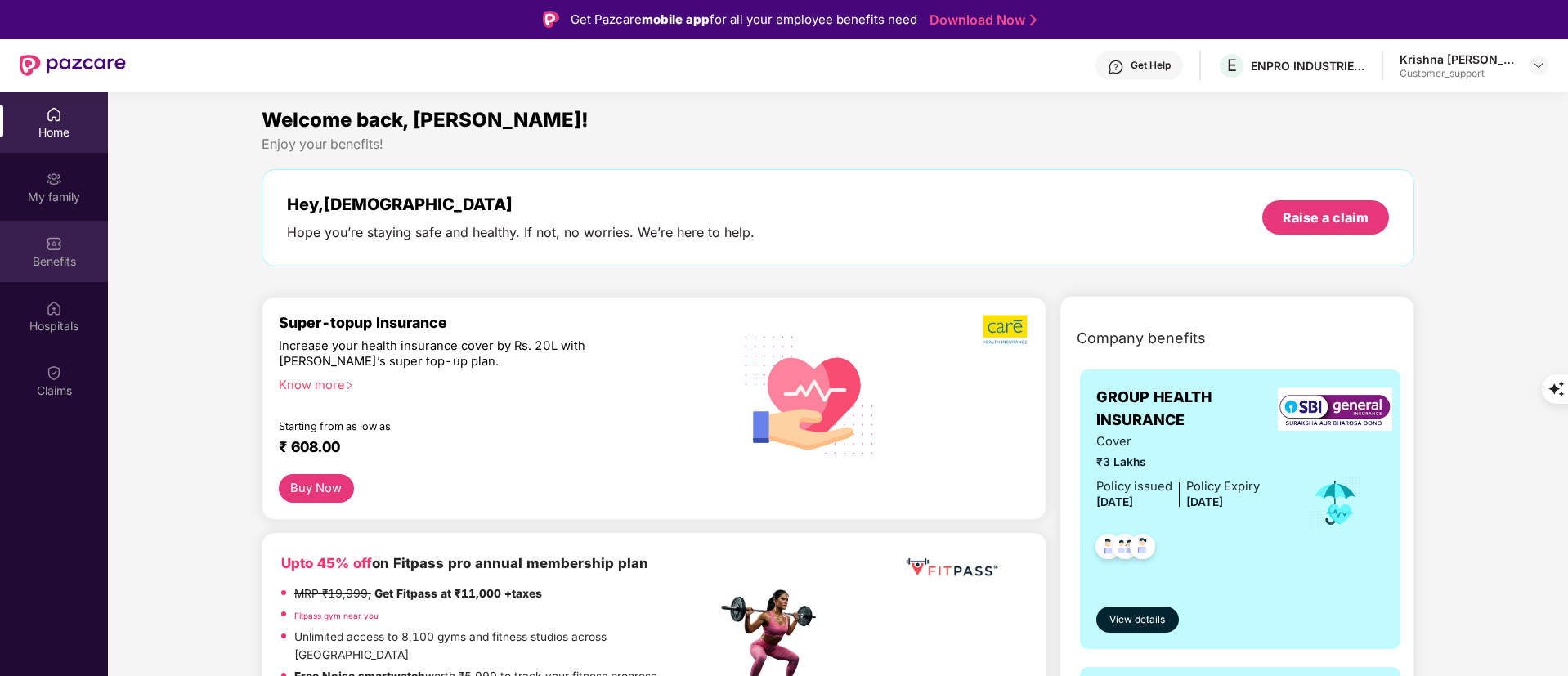
click at [54, 278] on div "Benefits" at bounding box center [53, 251] width 107 height 61
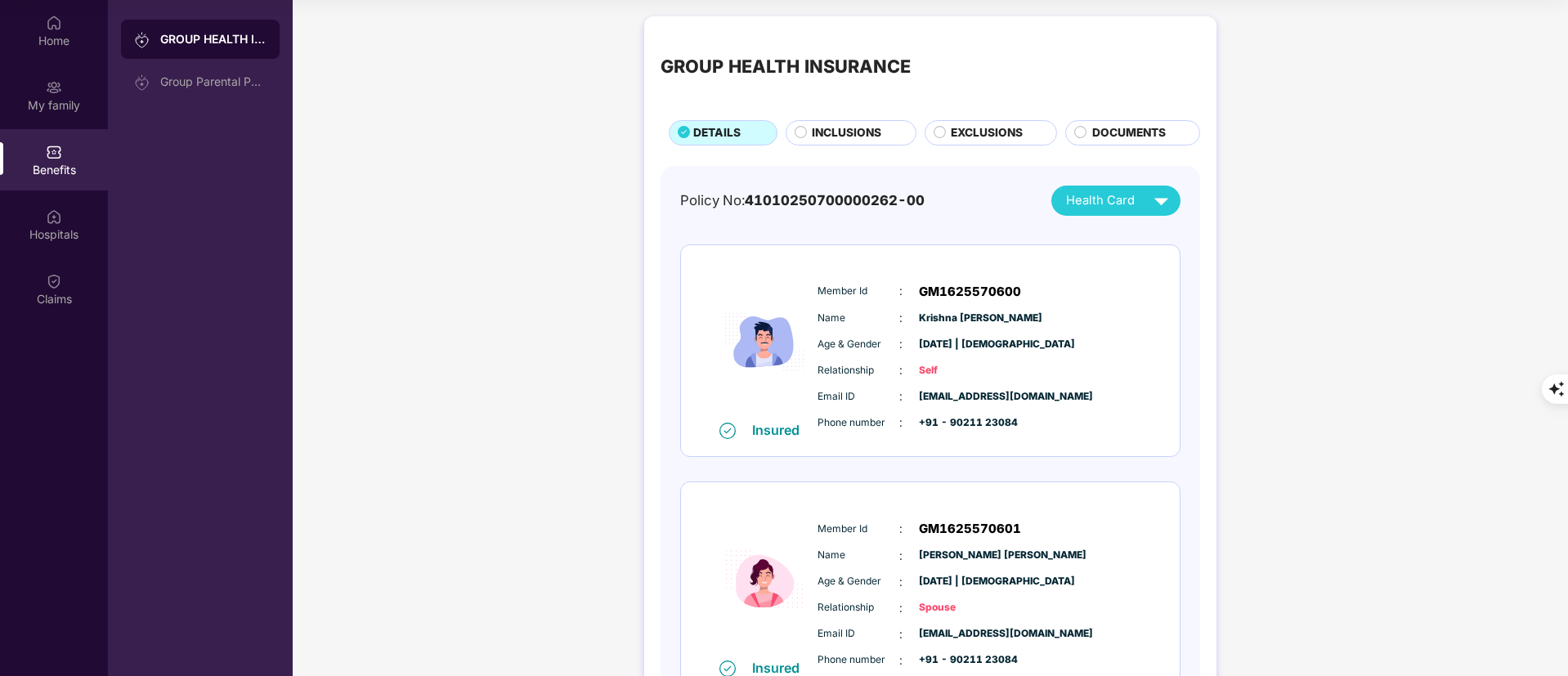
scroll to position [245, 0]
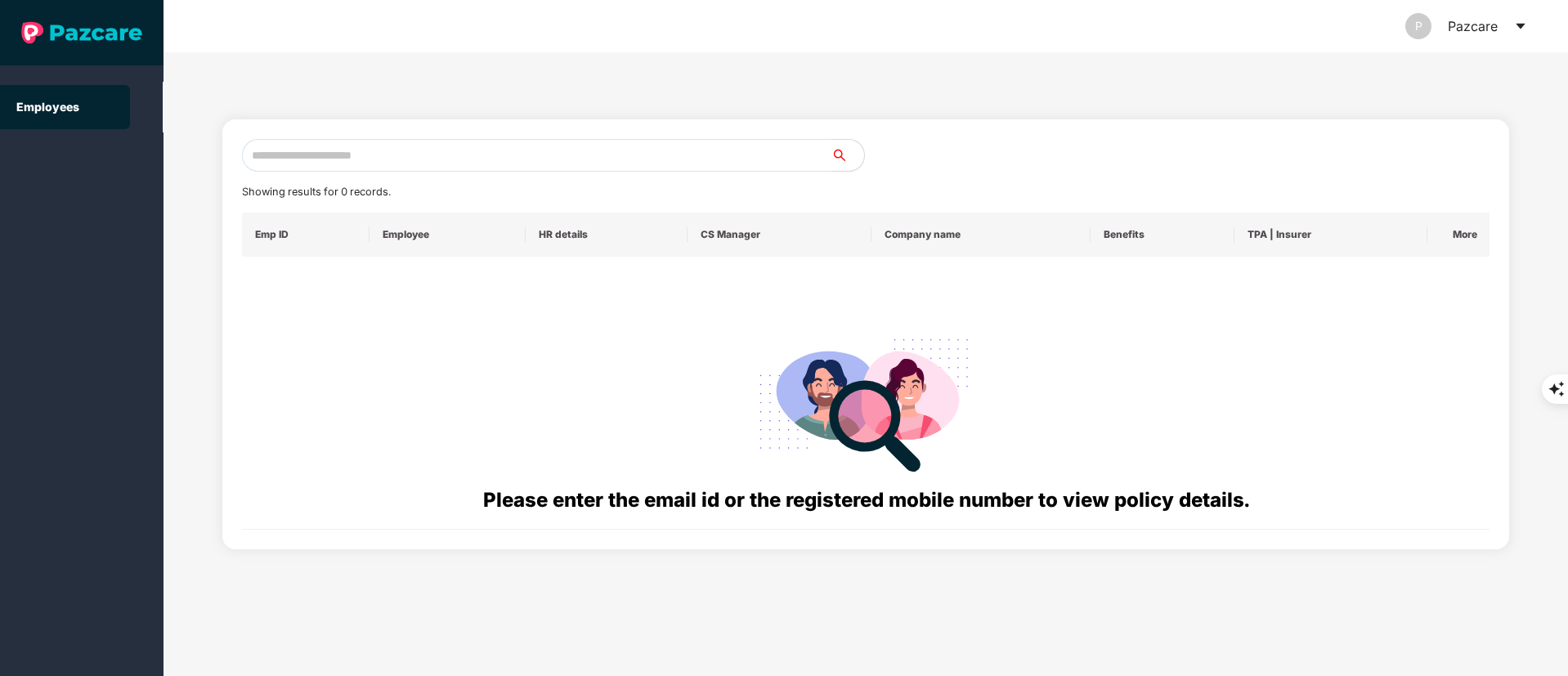
click at [330, 148] on input "text" at bounding box center [536, 156] width 589 height 33
paste input "**********"
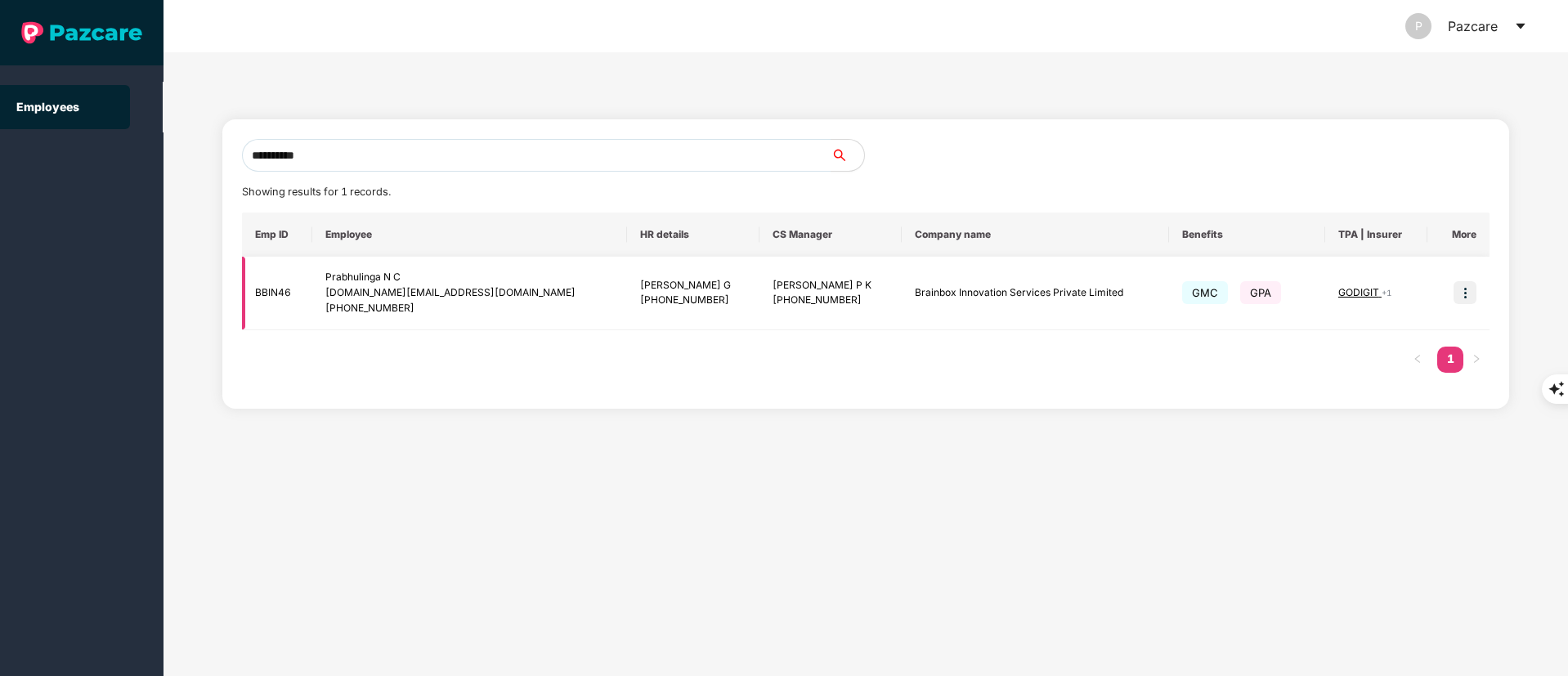
click at [412, 292] on div "[DOMAIN_NAME][EMAIL_ADDRESS][DOMAIN_NAME]" at bounding box center [469, 293] width 288 height 15
copy div "[DOMAIN_NAME][EMAIL_ADDRESS][DOMAIN_NAME]"
paste input "text"
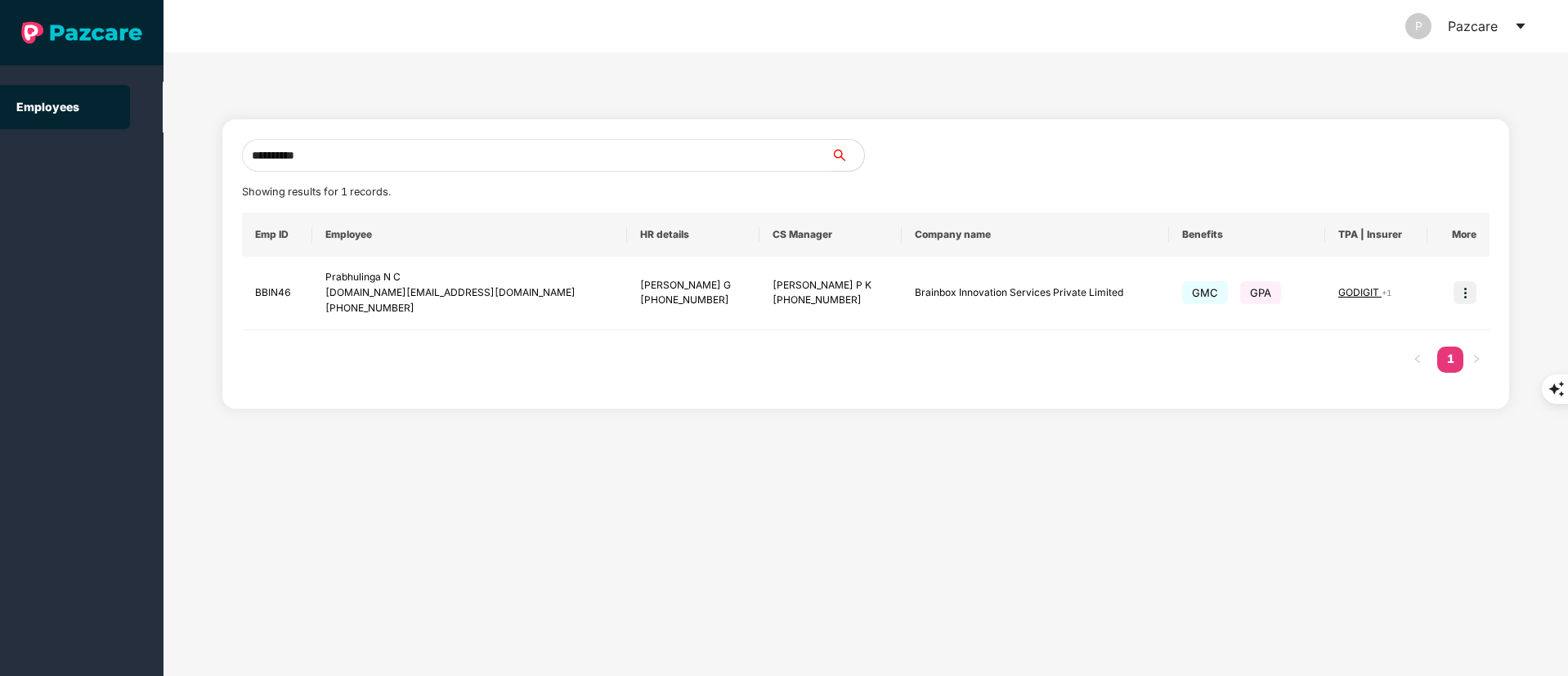
drag, startPoint x: 337, startPoint y: 161, endPoint x: 129, endPoint y: 166, distance: 208.1
click at [129, 166] on section "**********" at bounding box center [784, 338] width 1568 height 676
type input "**********"
click at [439, 297] on div "[DOMAIN_NAME][EMAIL_ADDRESS][DOMAIN_NAME]" at bounding box center [479, 293] width 297 height 15
click at [1473, 297] on img at bounding box center [1465, 293] width 23 height 23
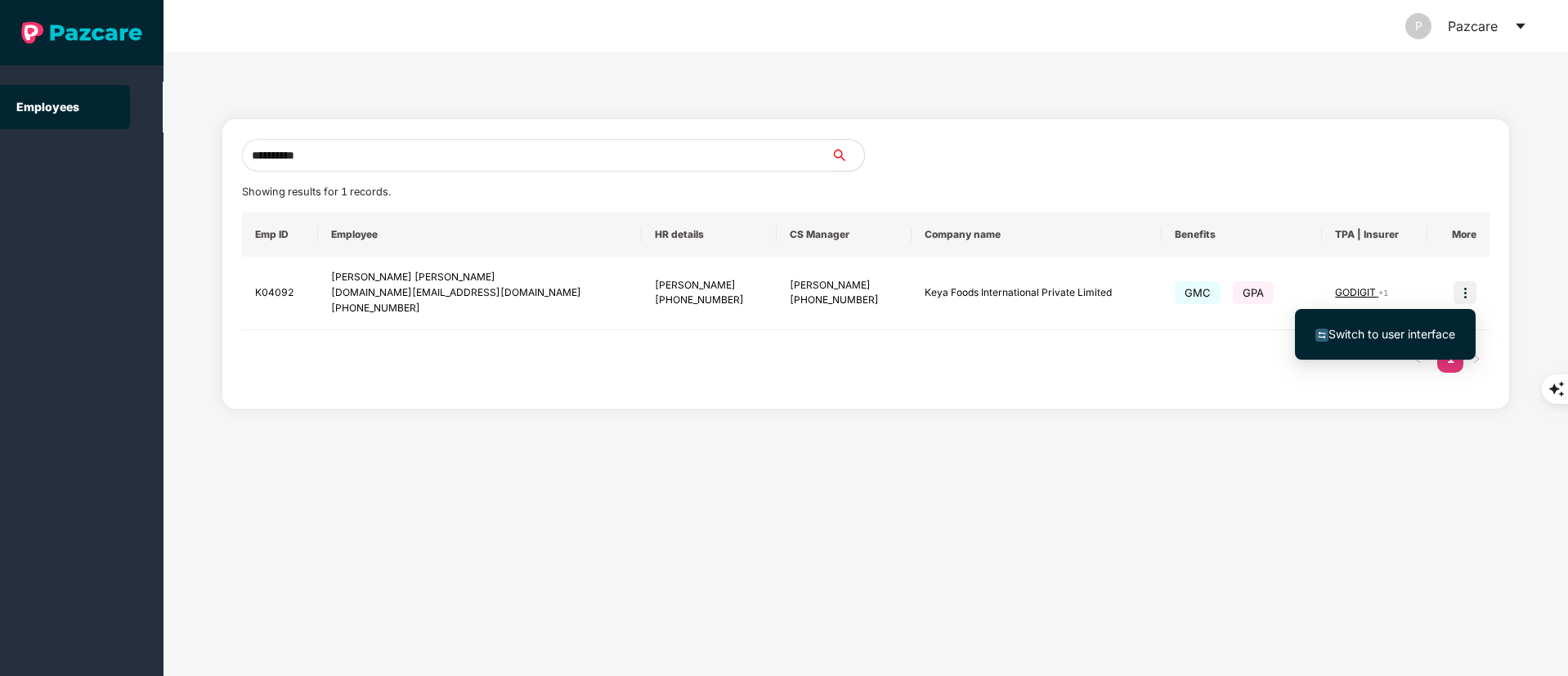
click at [1404, 333] on span "Switch to user interface" at bounding box center [1391, 334] width 127 height 14
